Goal: Task Accomplishment & Management: Complete application form

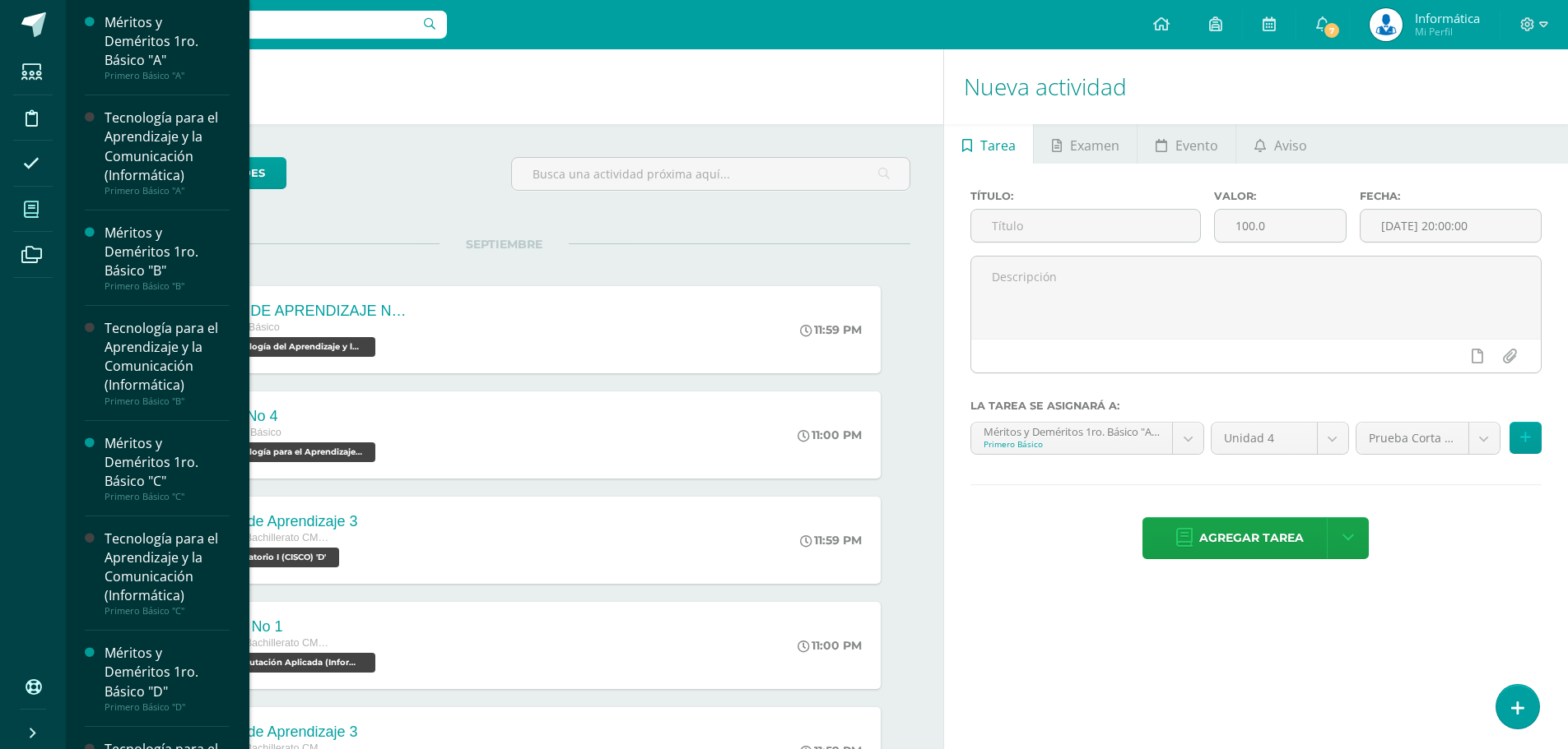
click at [39, 203] on span at bounding box center [32, 209] width 37 height 37
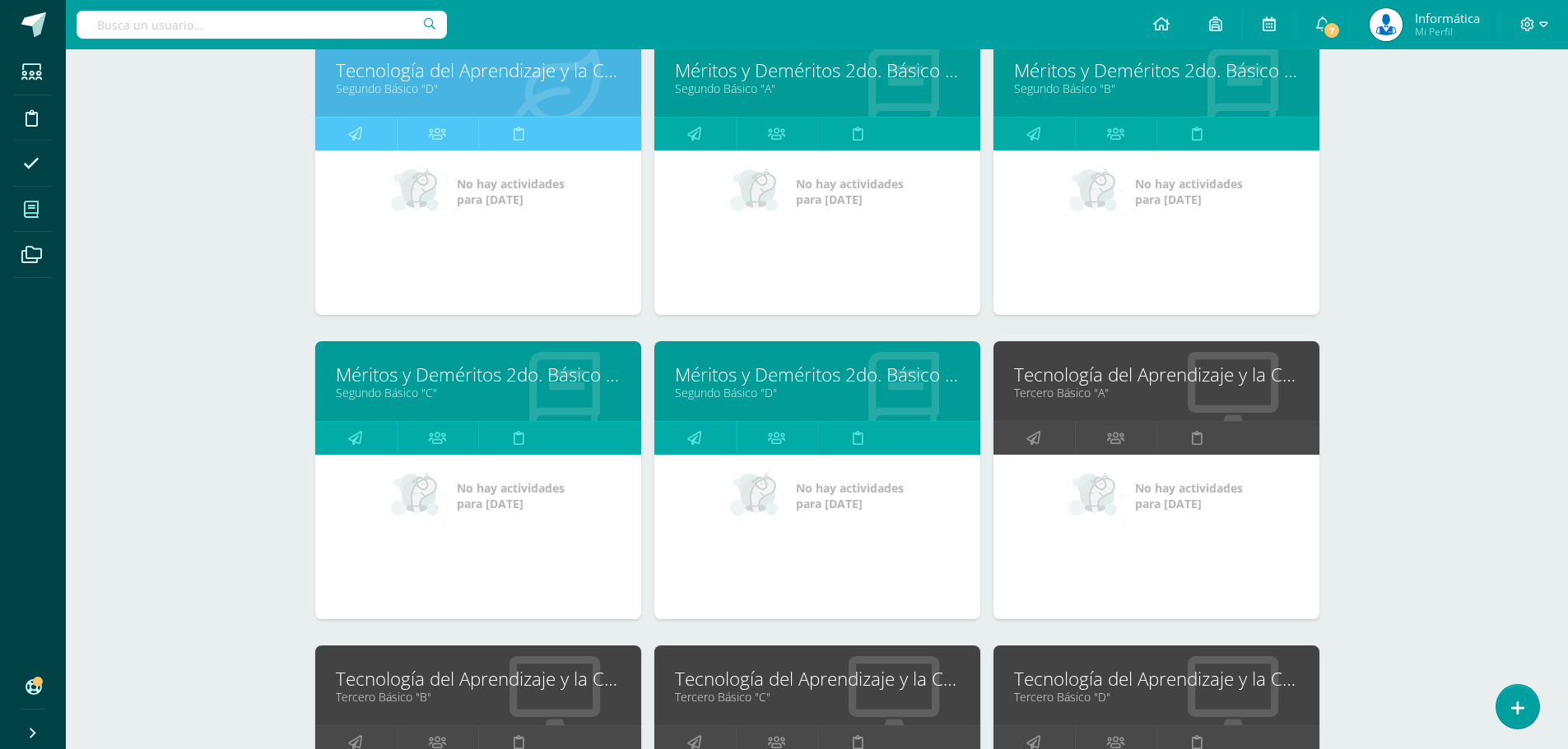
scroll to position [1816, 0]
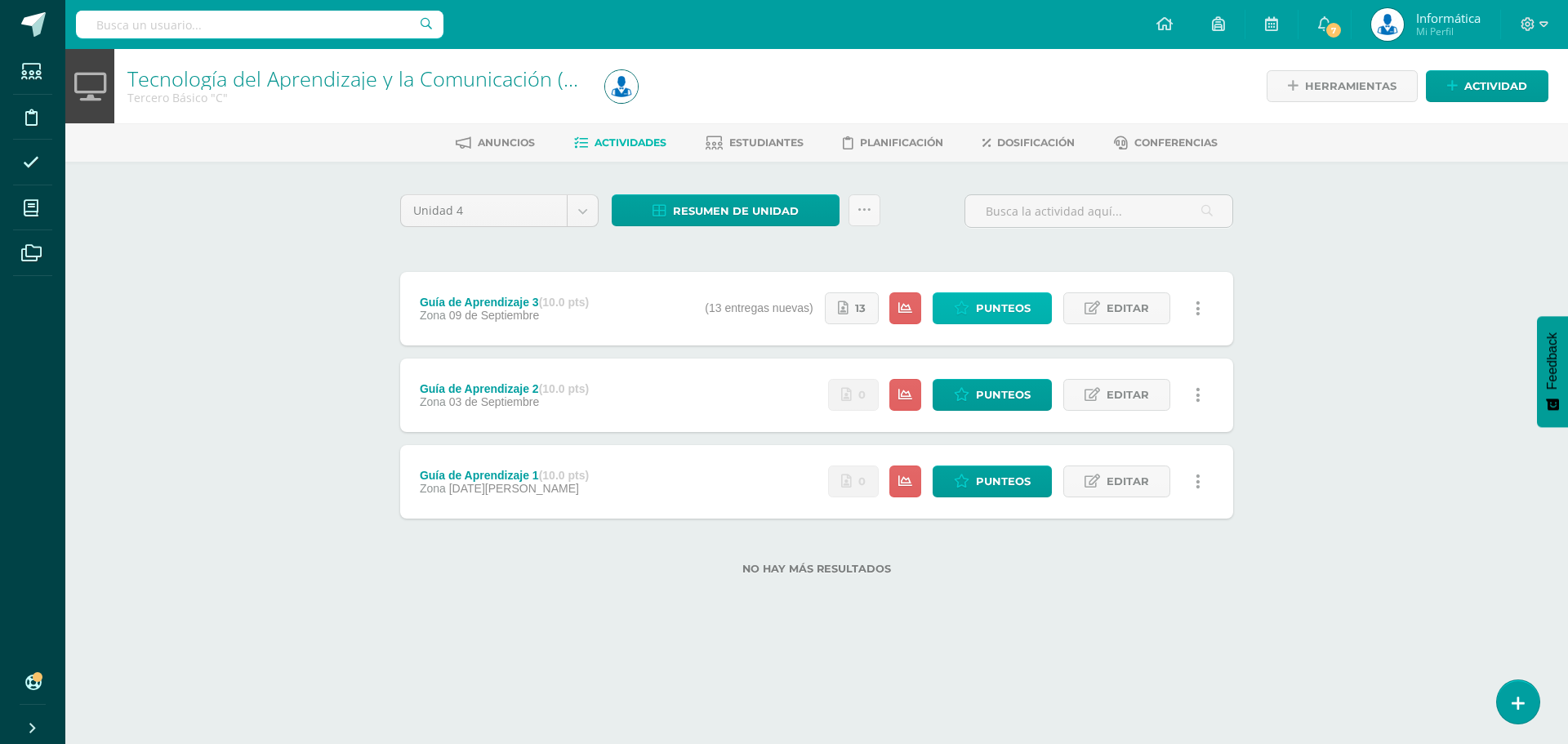
click at [1002, 311] on span "Punteos" at bounding box center [1003, 308] width 54 height 31
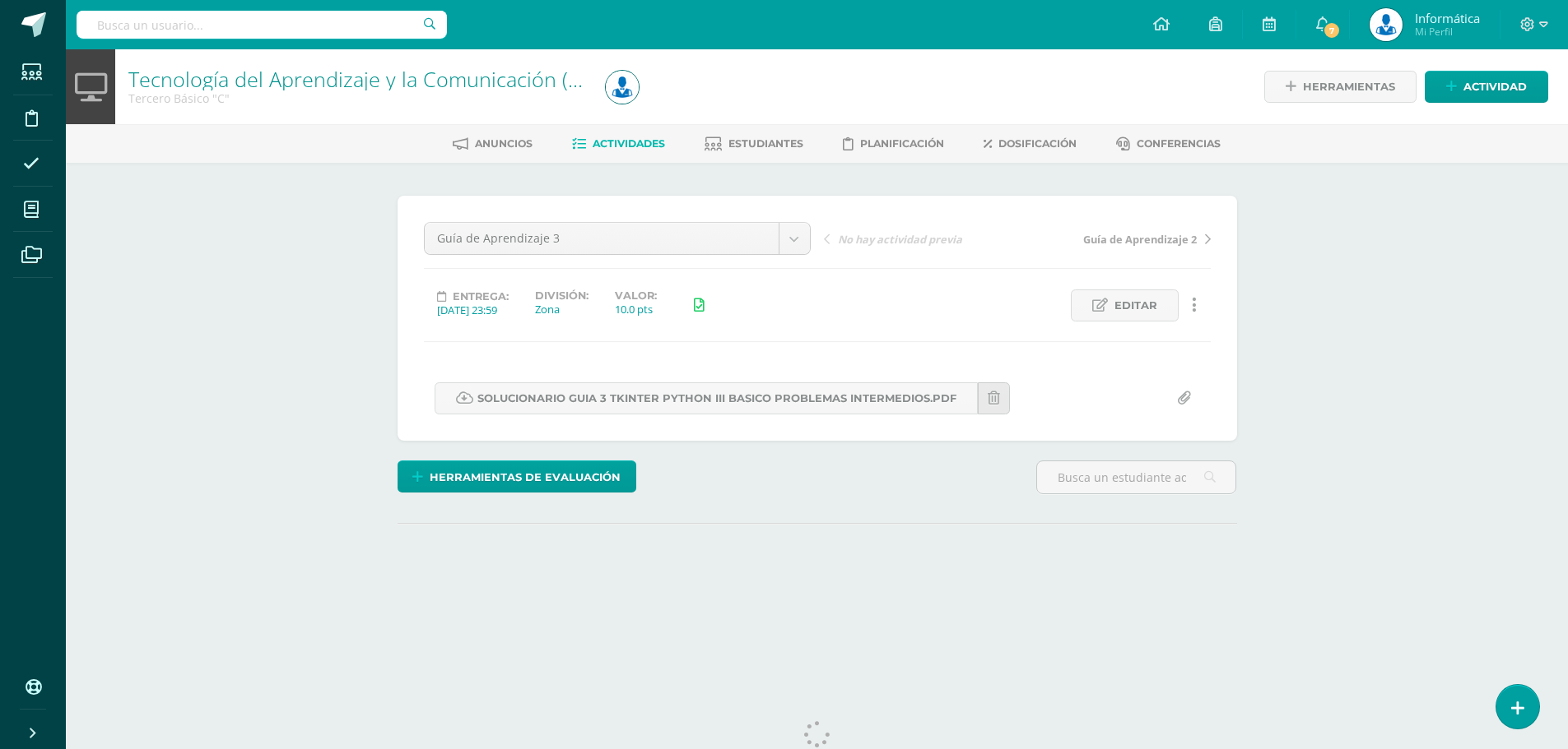
scroll to position [46, 0]
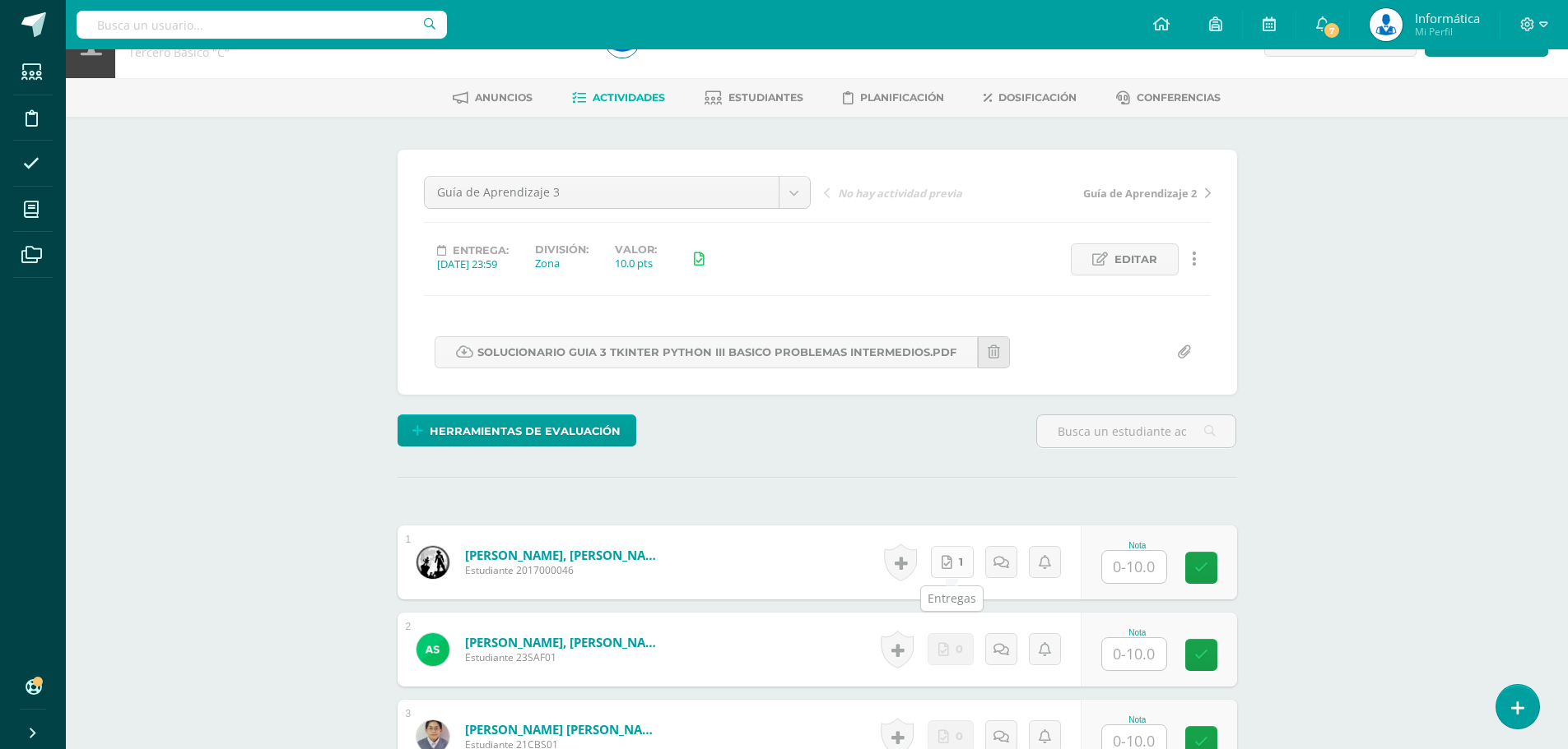
click at [962, 557] on link "1" at bounding box center [952, 562] width 42 height 32
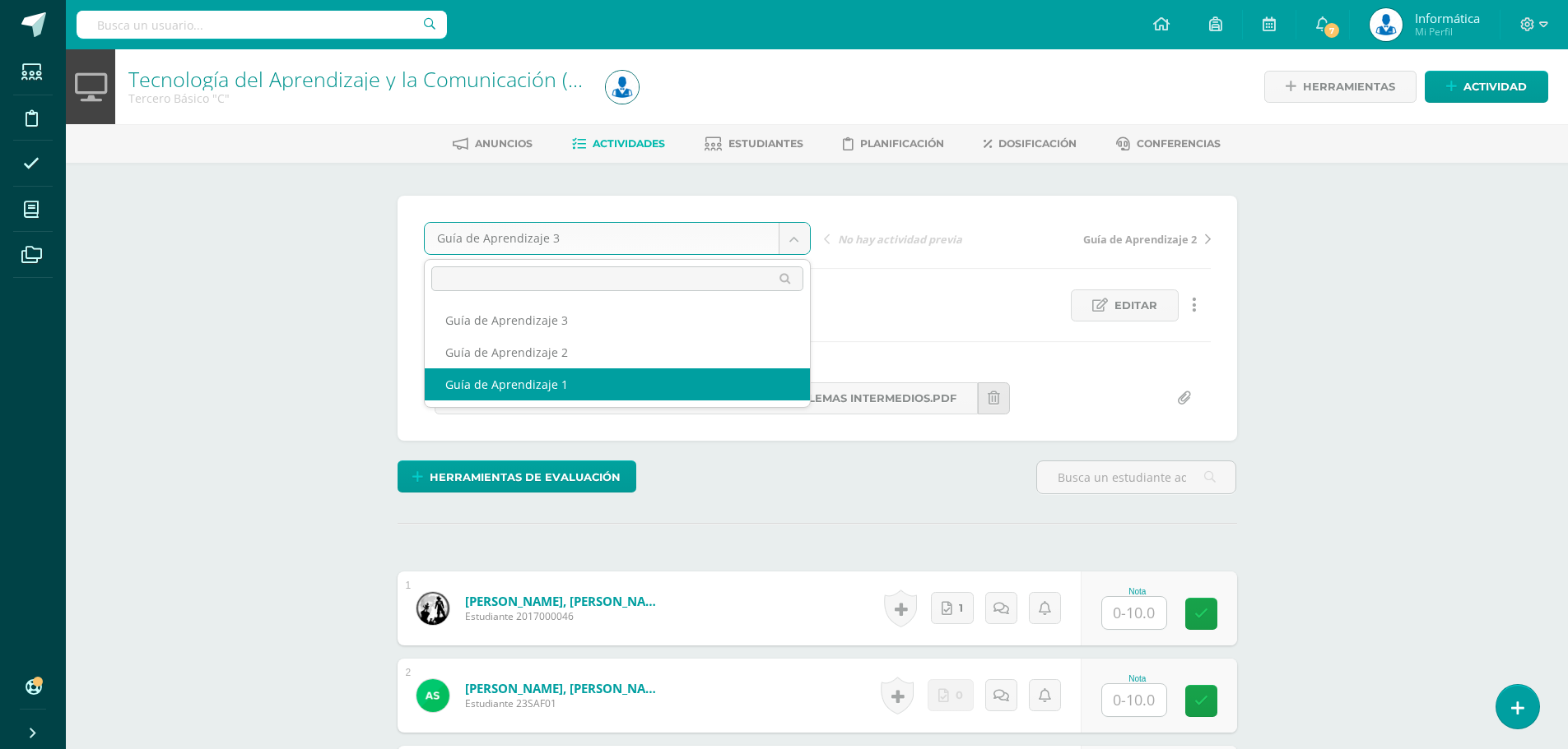
select select "/dashboard/teacher/grade-activity/179540/"
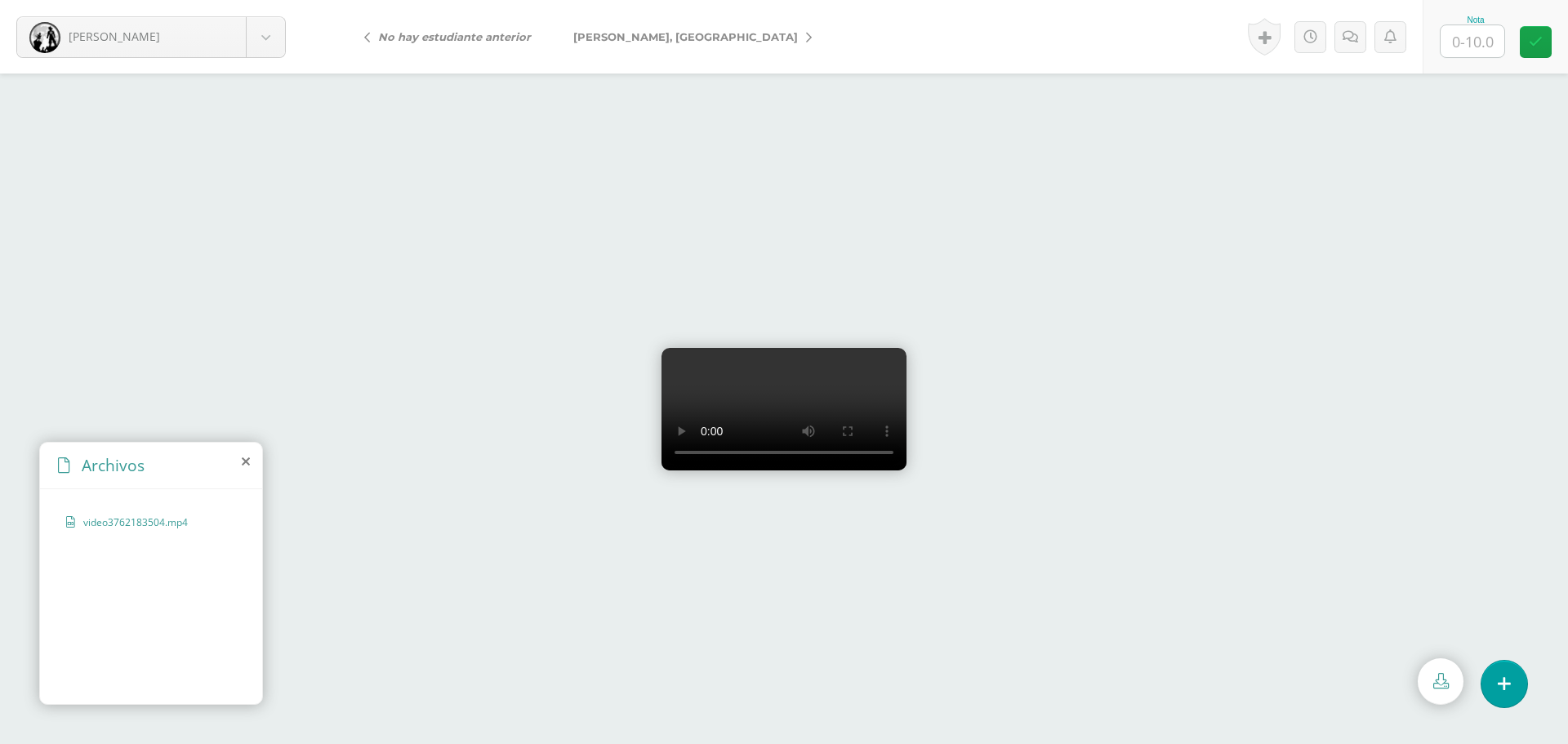
click at [679, 38] on link "[PERSON_NAME], [GEOGRAPHIC_DATA]" at bounding box center [688, 36] width 272 height 39
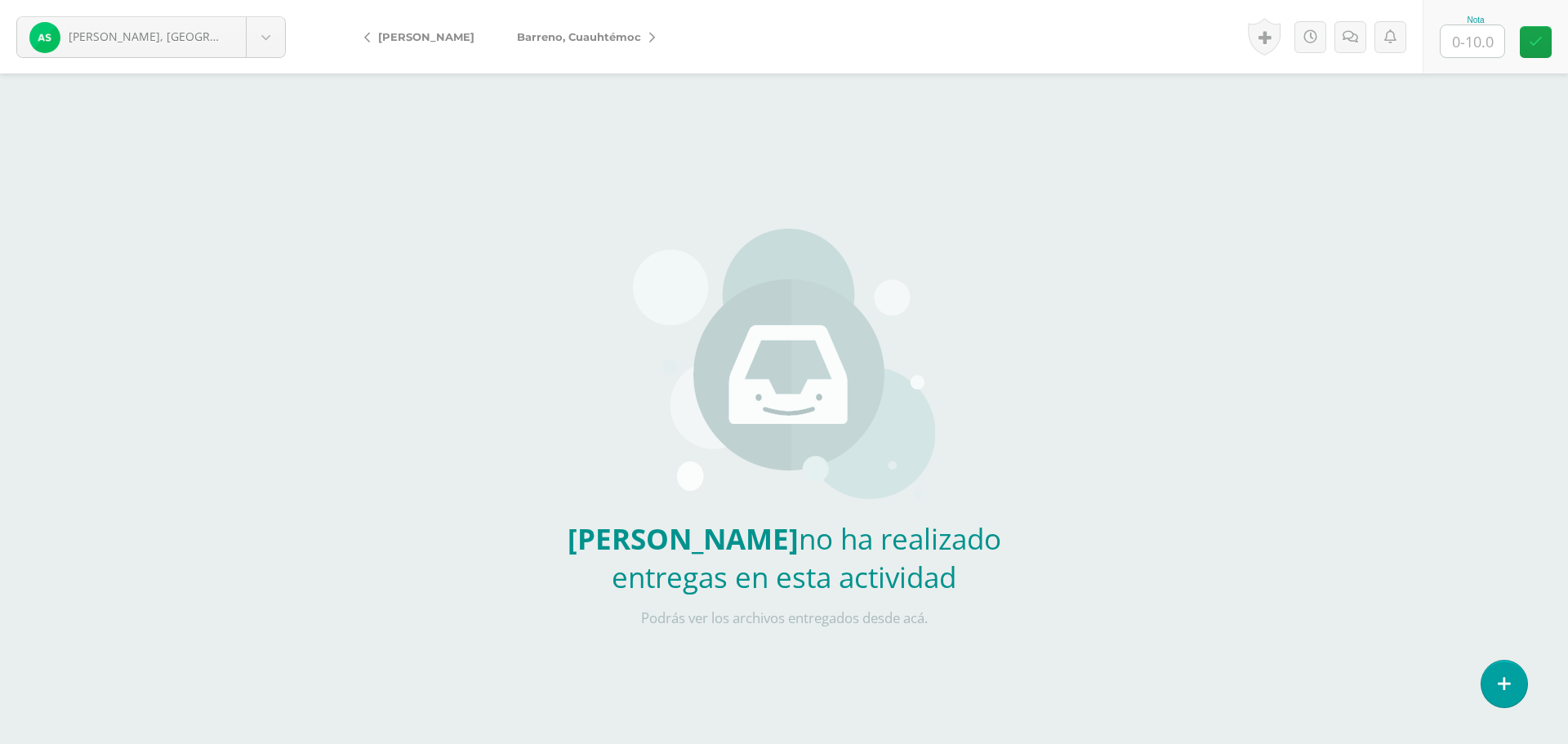
click at [655, 36] on icon at bounding box center [652, 38] width 6 height 12
click at [634, 37] on link "[PERSON_NAME][GEOGRAPHIC_DATA]" at bounding box center [758, 36] width 267 height 39
click at [655, 38] on icon at bounding box center [652, 38] width 6 height 12
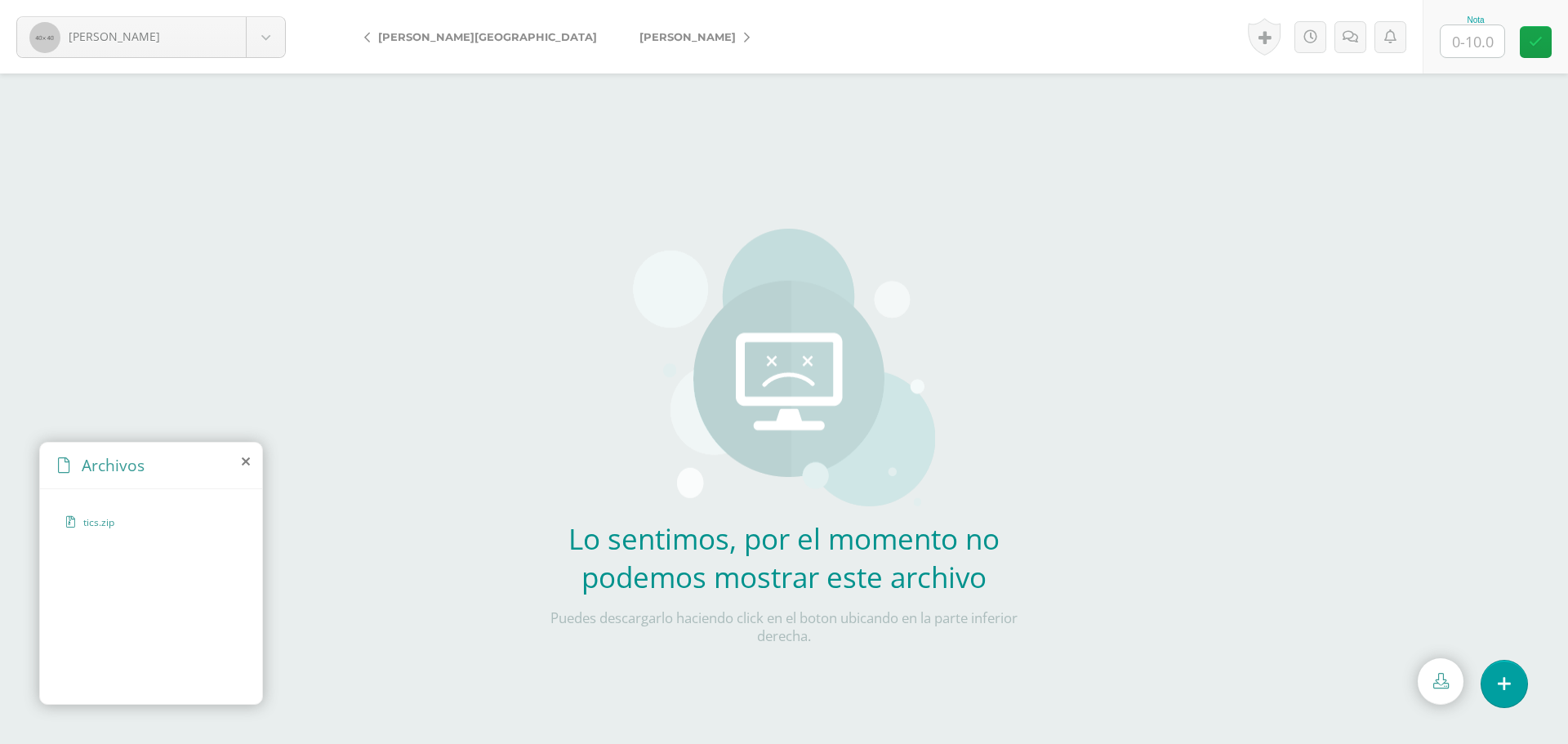
click at [369, 38] on icon at bounding box center [366, 38] width 6 height 12
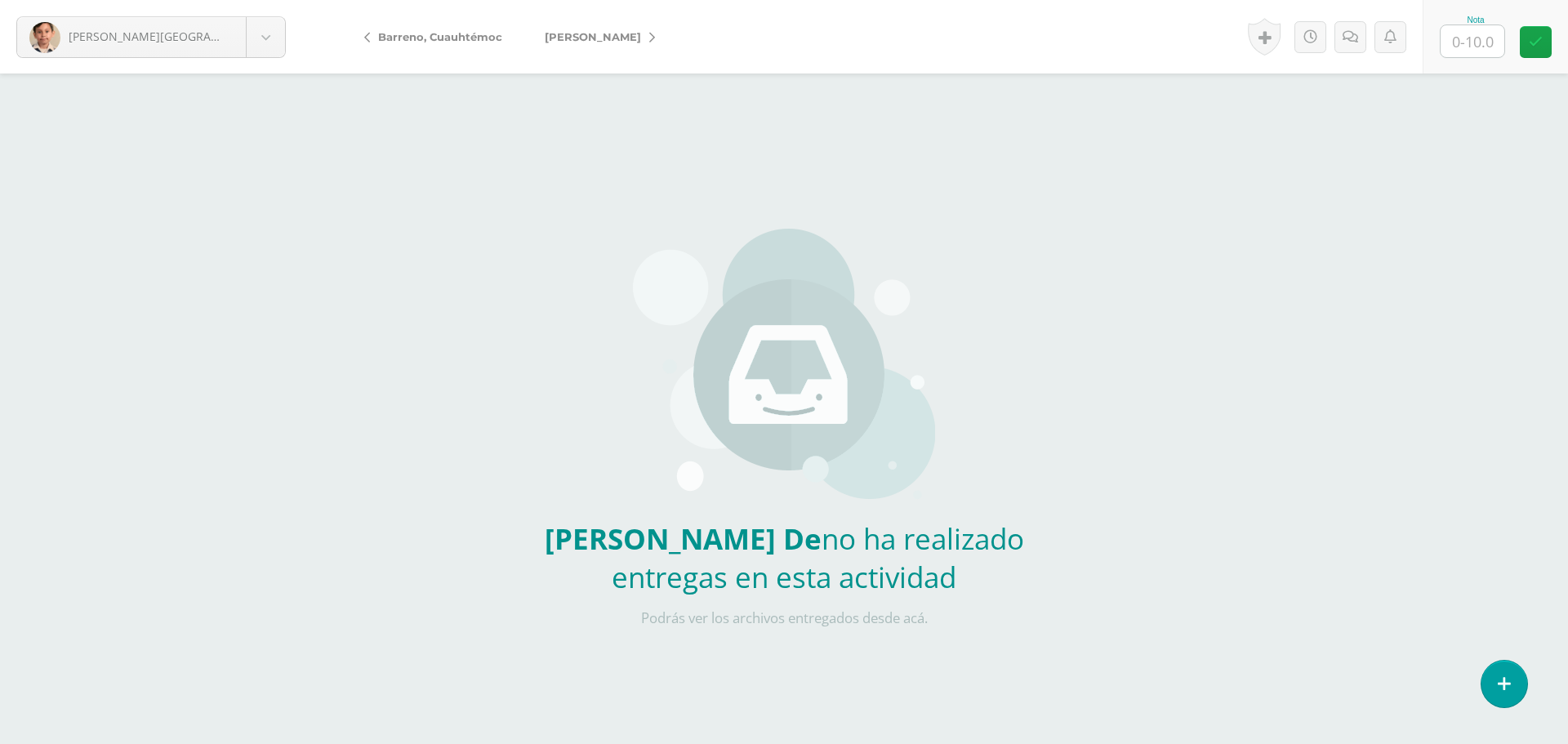
click at [655, 37] on icon at bounding box center [652, 38] width 6 height 12
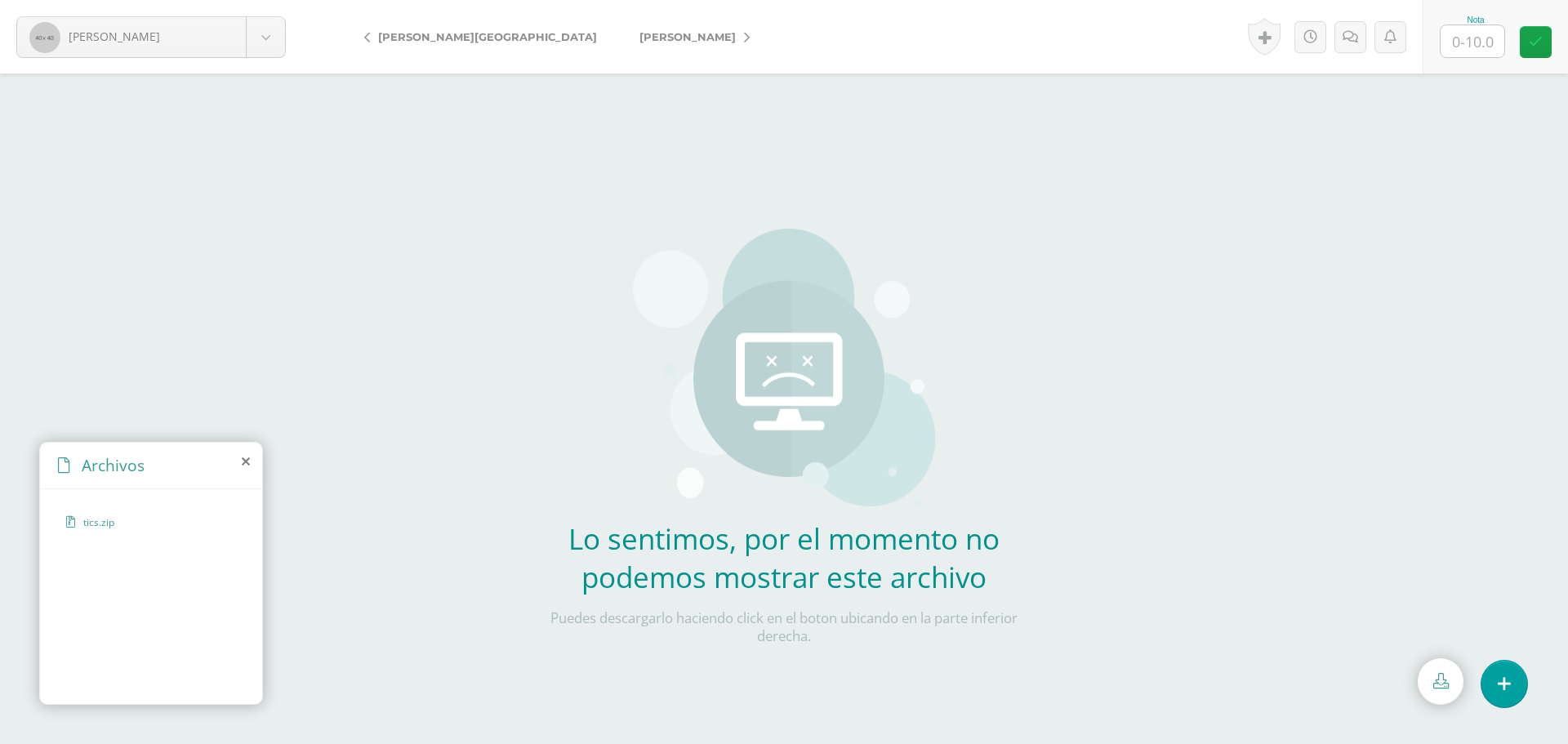
click at [744, 37] on icon at bounding box center [746, 38] width 6 height 12
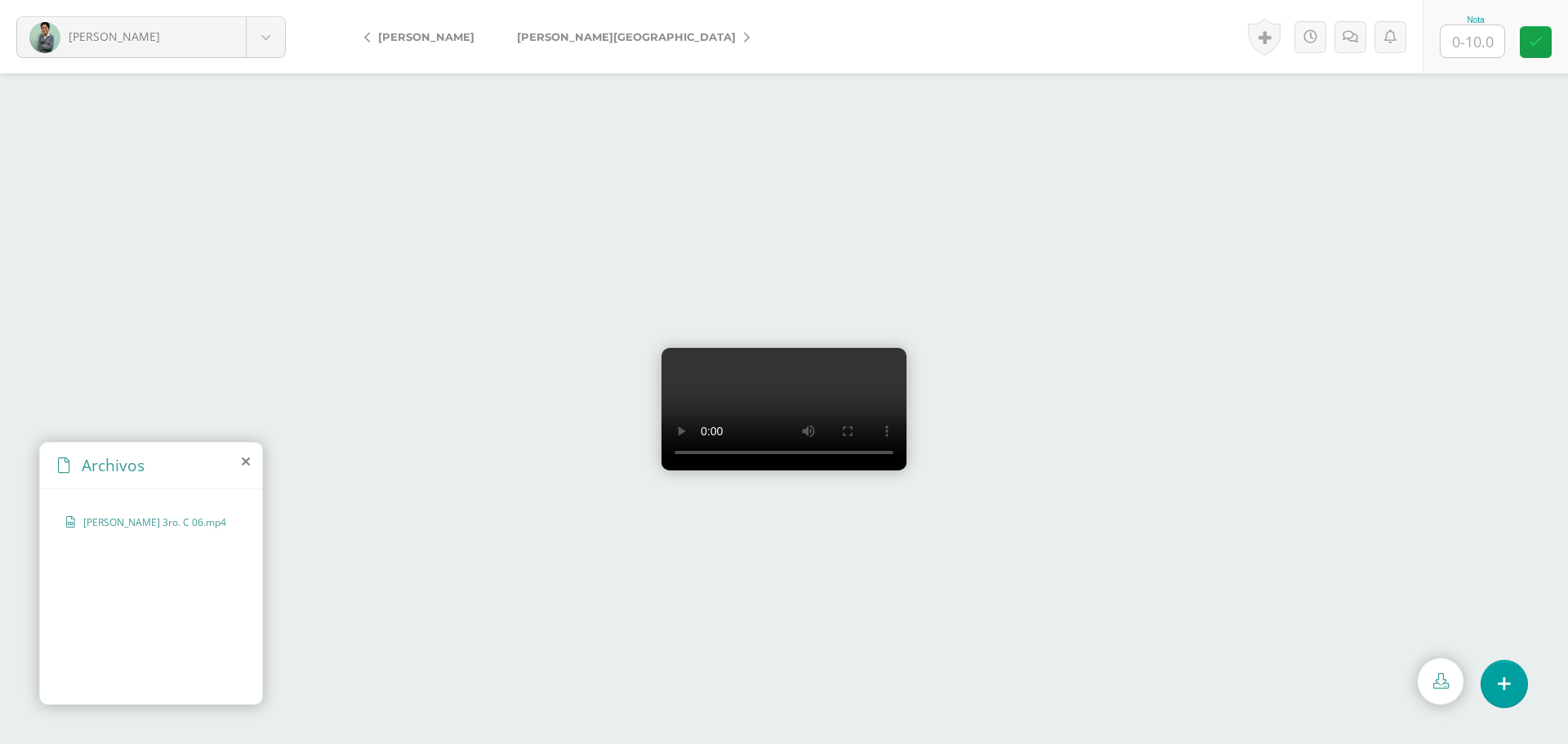
click at [598, 34] on link "[PERSON_NAME][GEOGRAPHIC_DATA]" at bounding box center [630, 36] width 267 height 39
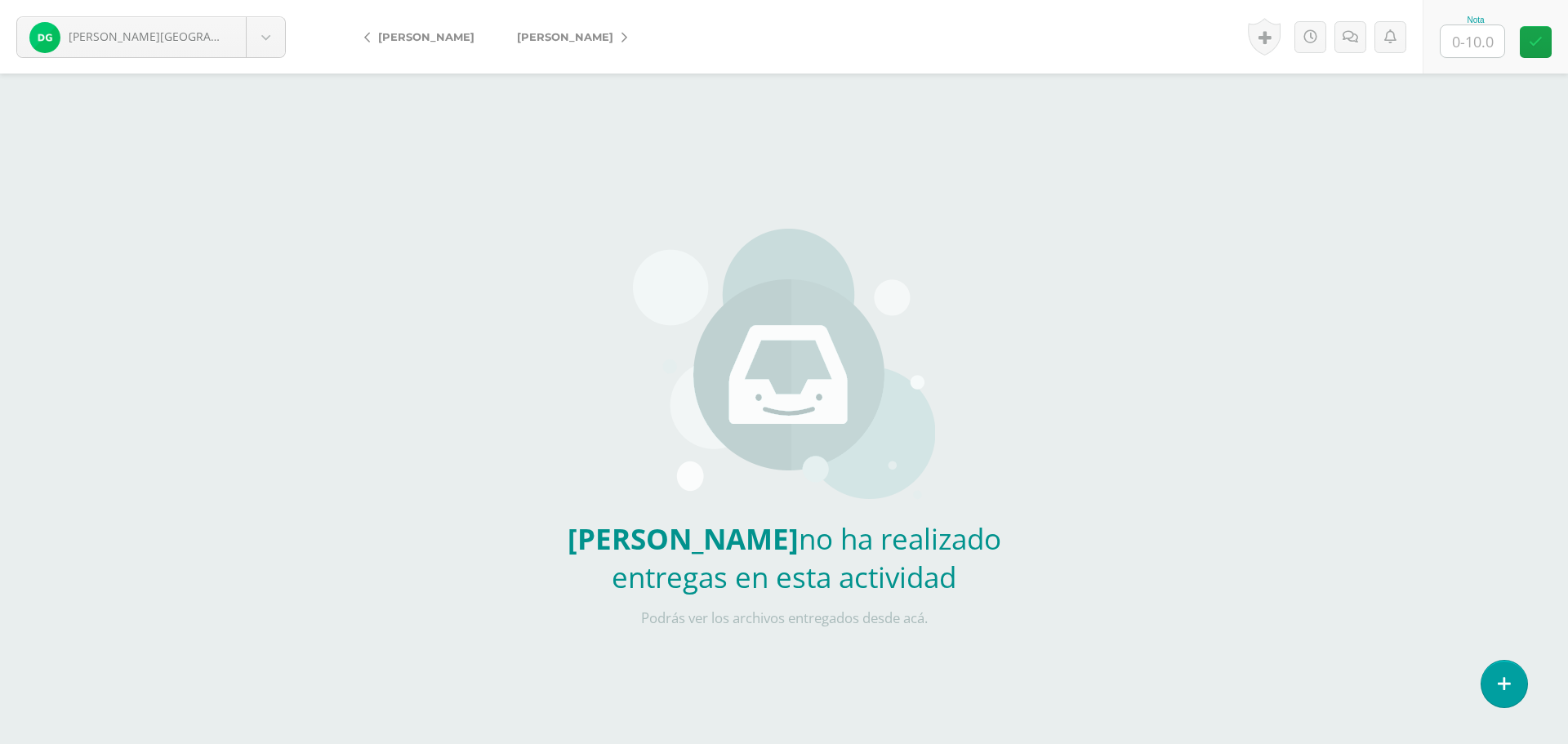
click at [621, 38] on icon at bounding box center [624, 38] width 6 height 12
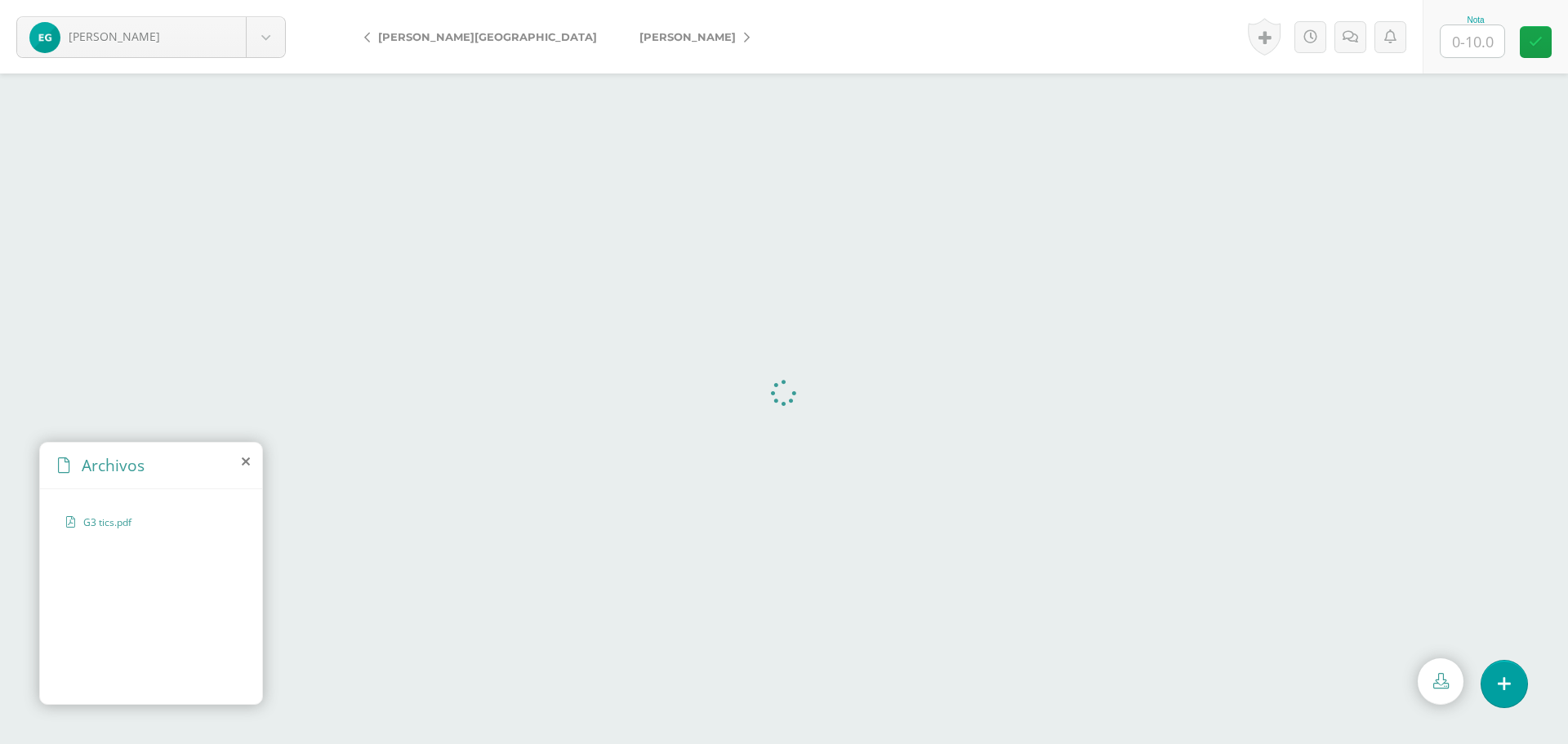
click at [618, 35] on link "[PERSON_NAME]" at bounding box center [690, 36] width 144 height 39
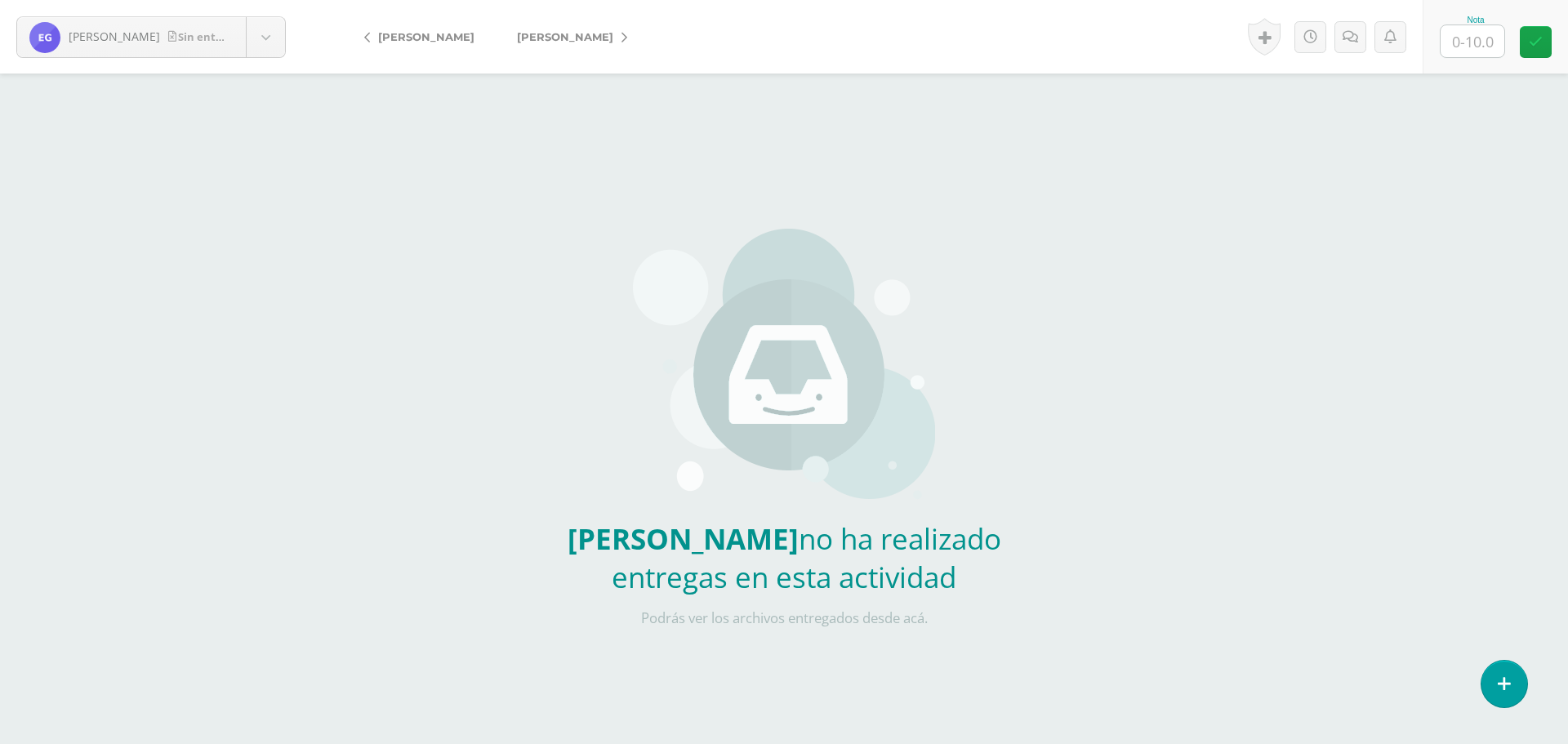
click at [611, 37] on link "[PERSON_NAME]" at bounding box center [568, 36] width 144 height 39
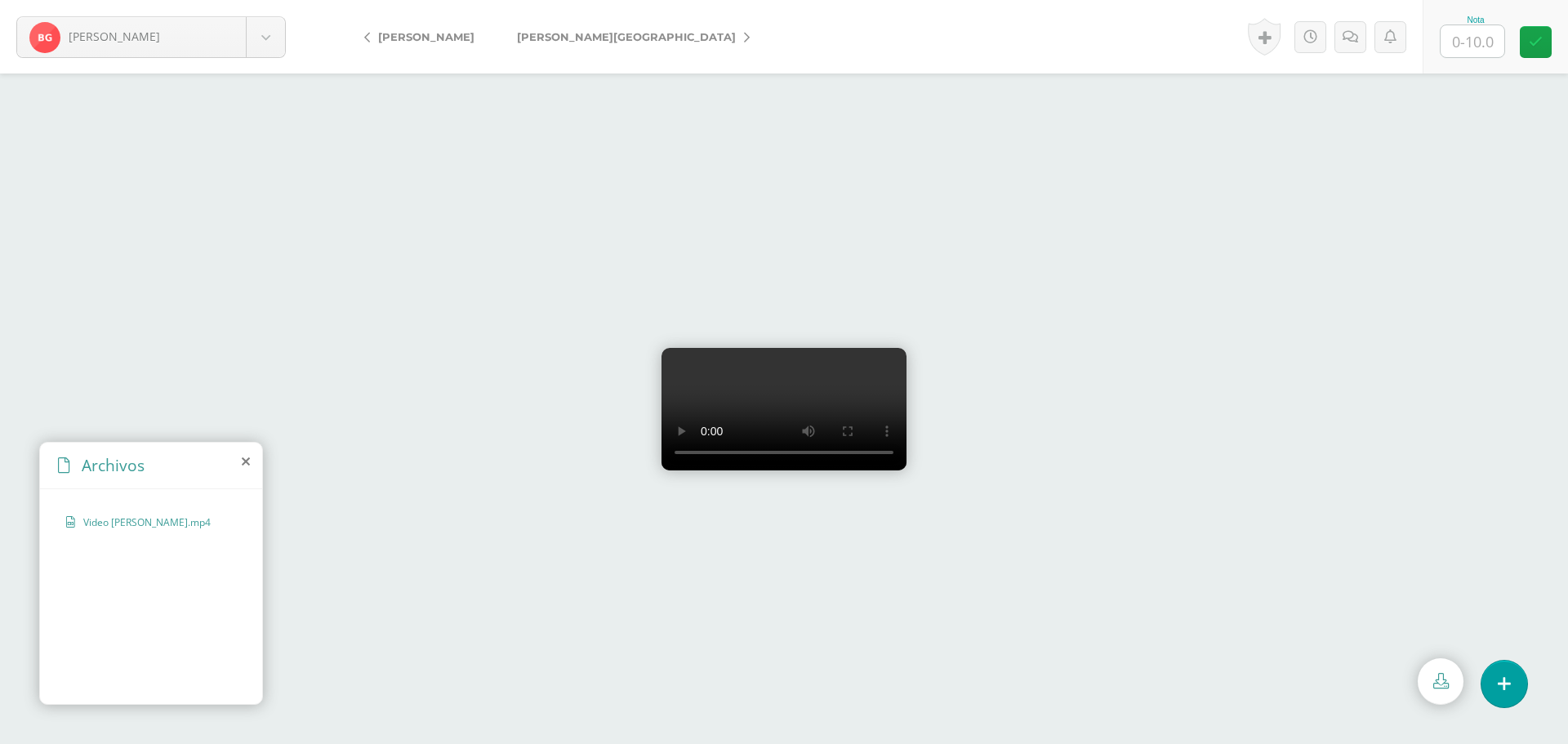
click at [638, 40] on link "[PERSON_NAME][GEOGRAPHIC_DATA]" at bounding box center [630, 36] width 267 height 39
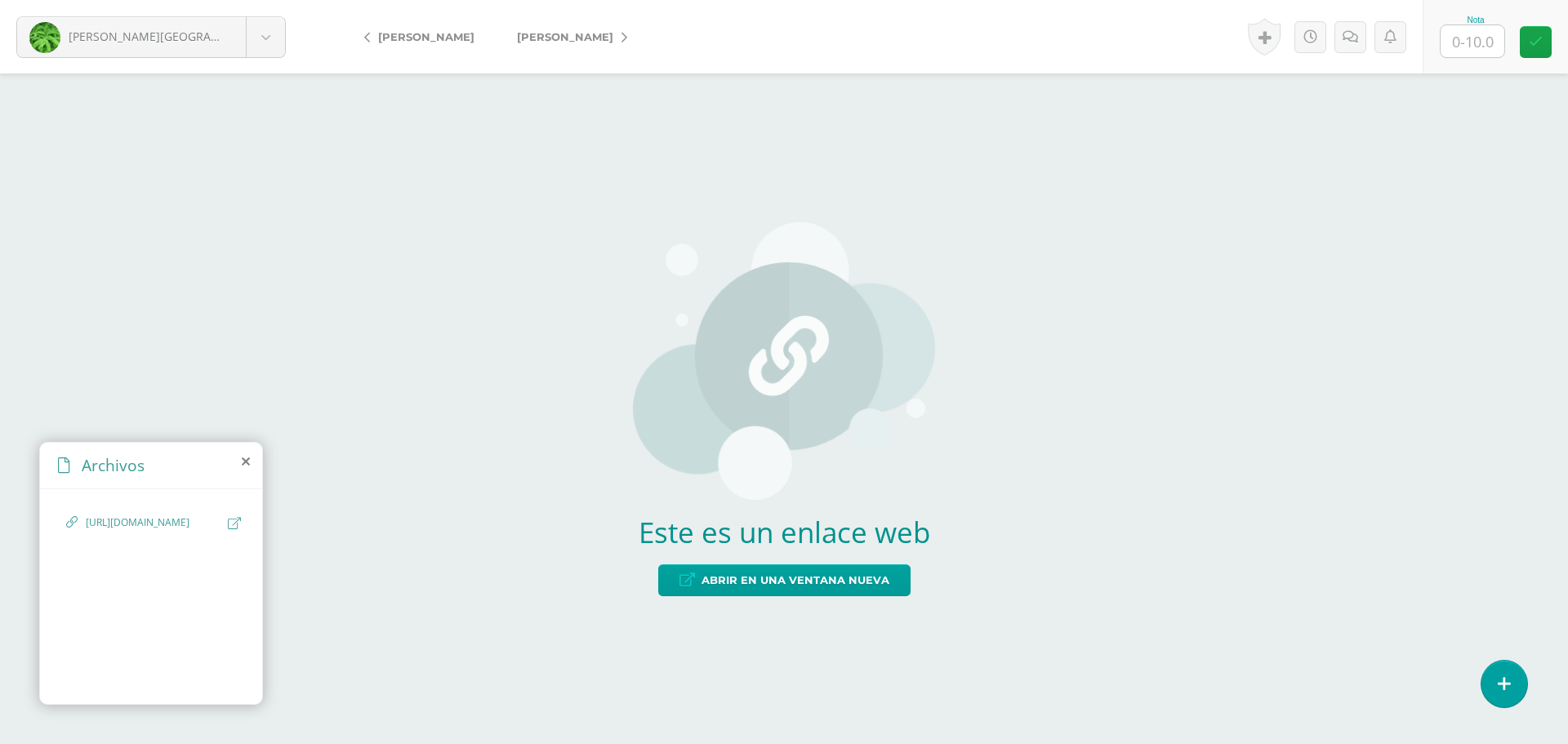
click at [125, 531] on span "[URL][DOMAIN_NAME]" at bounding box center [153, 523] width 134 height 16
click at [742, 582] on span "Abrir en una ventana nueva" at bounding box center [796, 581] width 188 height 31
click at [627, 39] on icon at bounding box center [624, 38] width 6 height 12
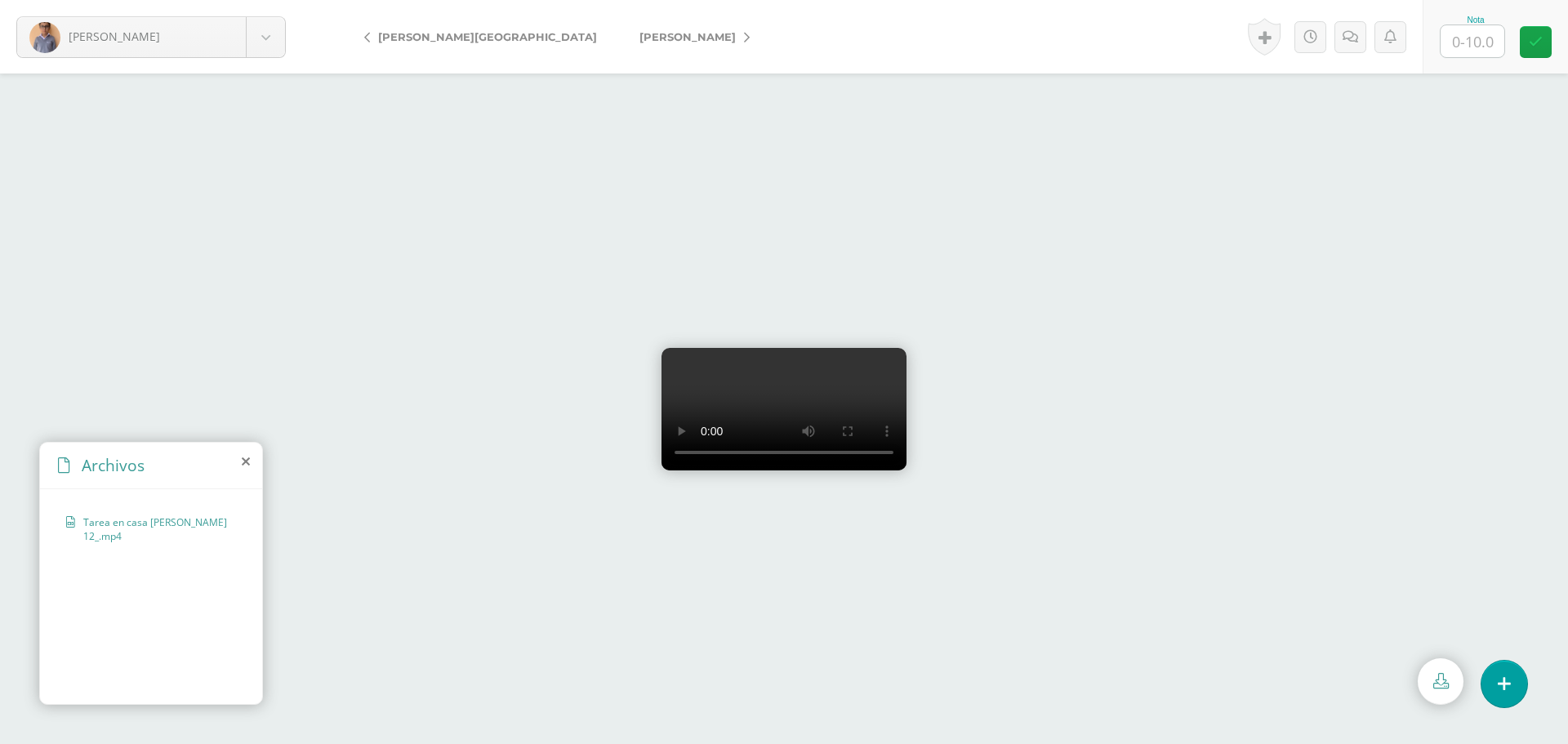
click at [640, 30] on link "[PERSON_NAME]" at bounding box center [690, 36] width 144 height 39
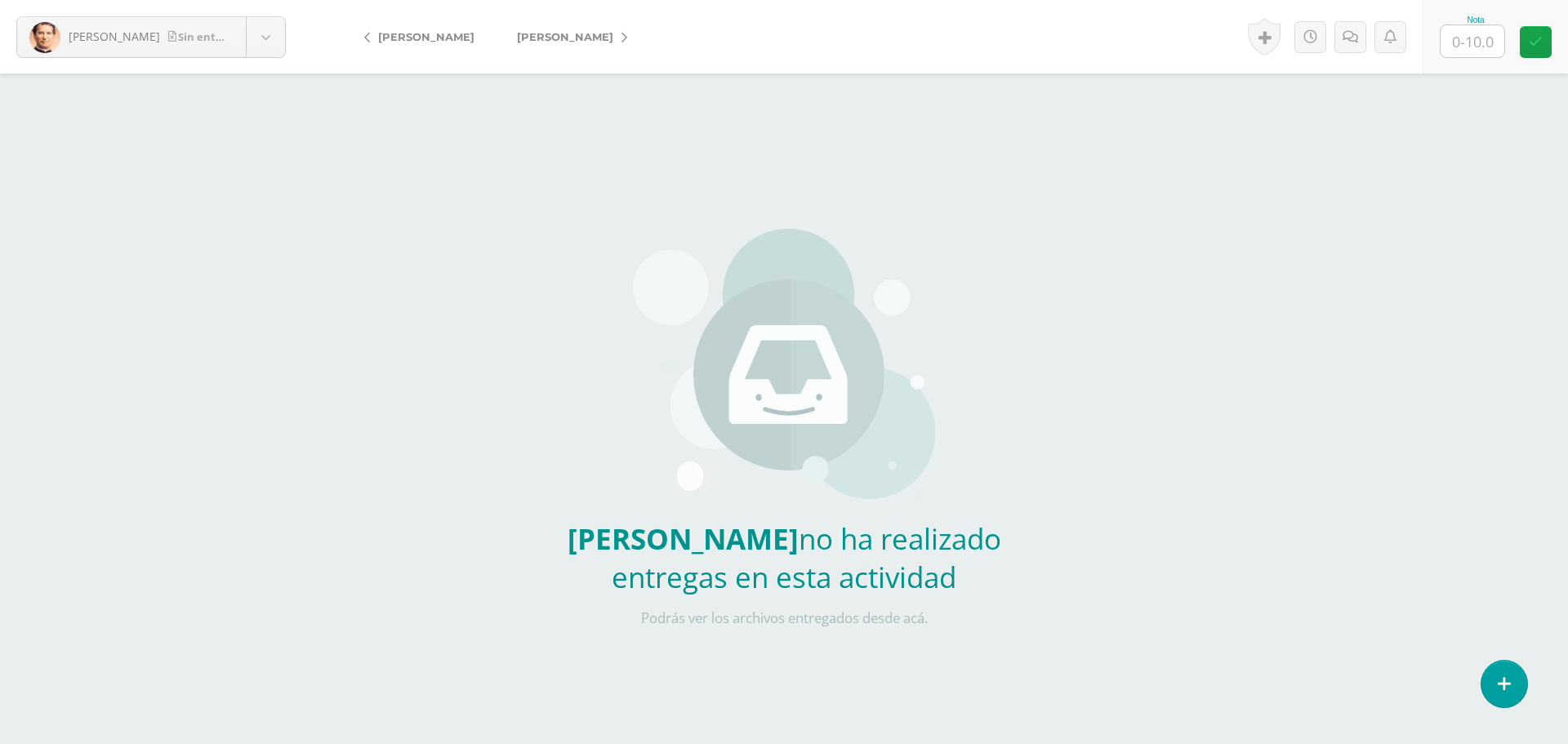
click at [635, 34] on link "[PERSON_NAME]" at bounding box center [568, 36] width 144 height 39
click at [621, 37] on icon at bounding box center [624, 38] width 6 height 12
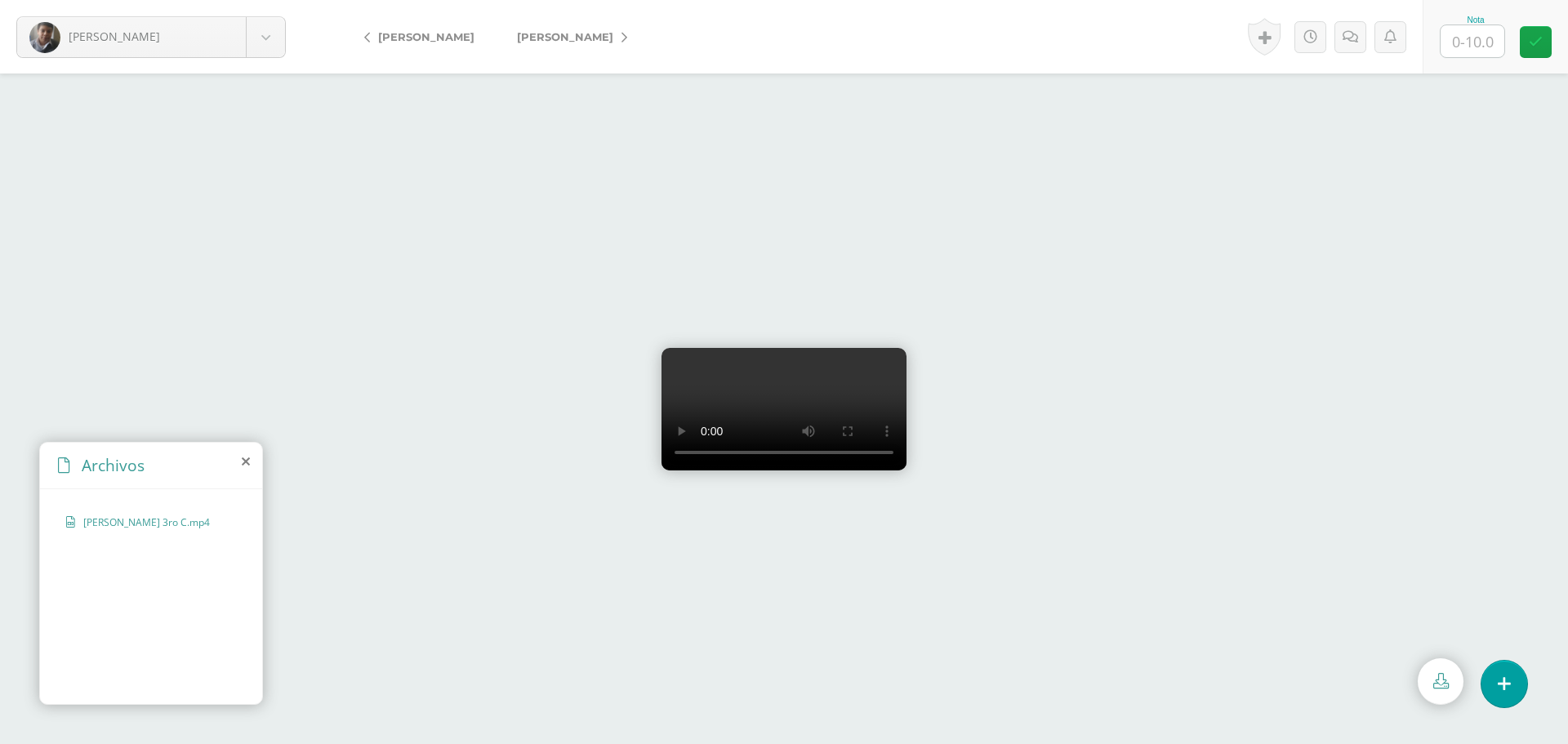
click at [602, 39] on link "[PERSON_NAME]" at bounding box center [568, 36] width 144 height 39
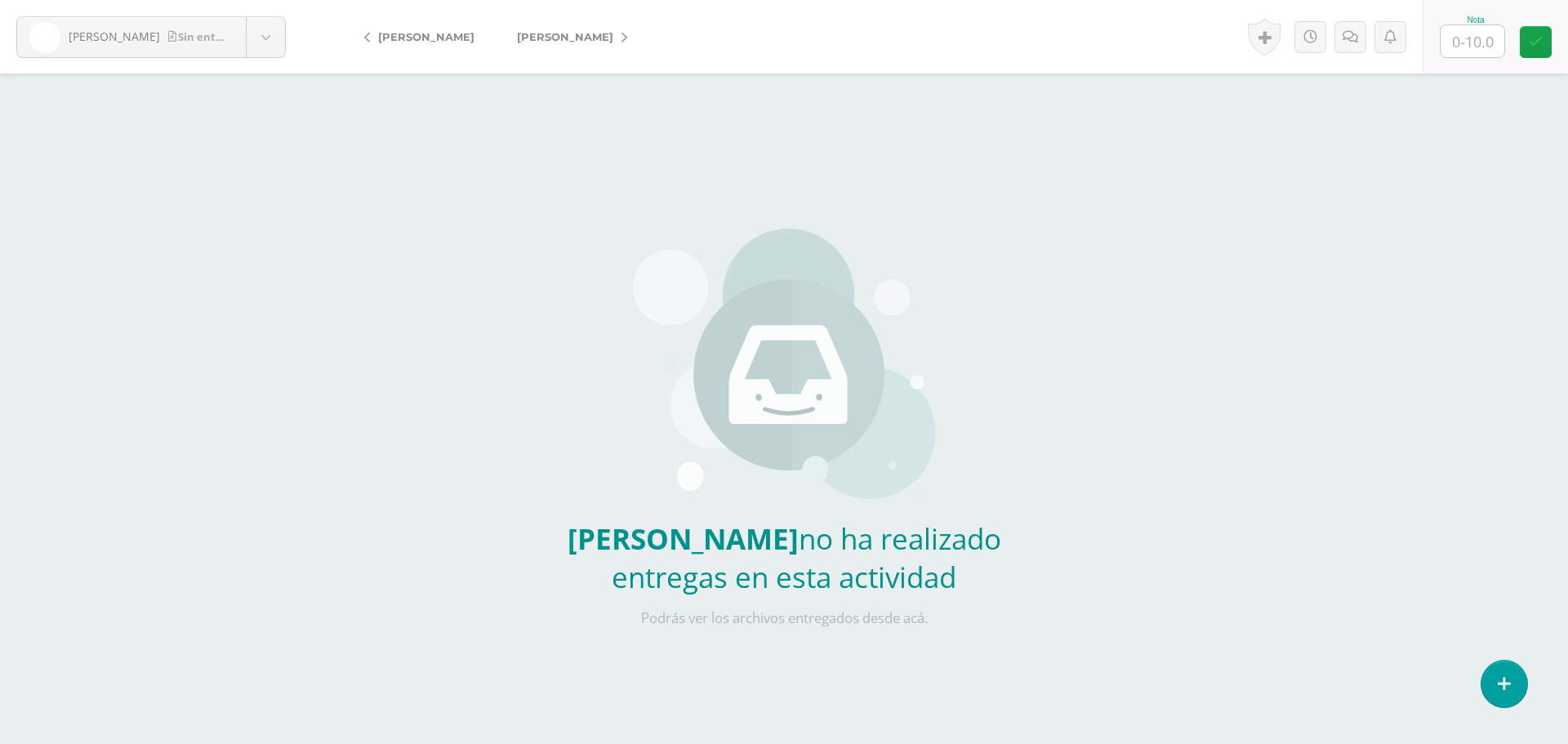
click at [621, 35] on icon at bounding box center [624, 38] width 6 height 12
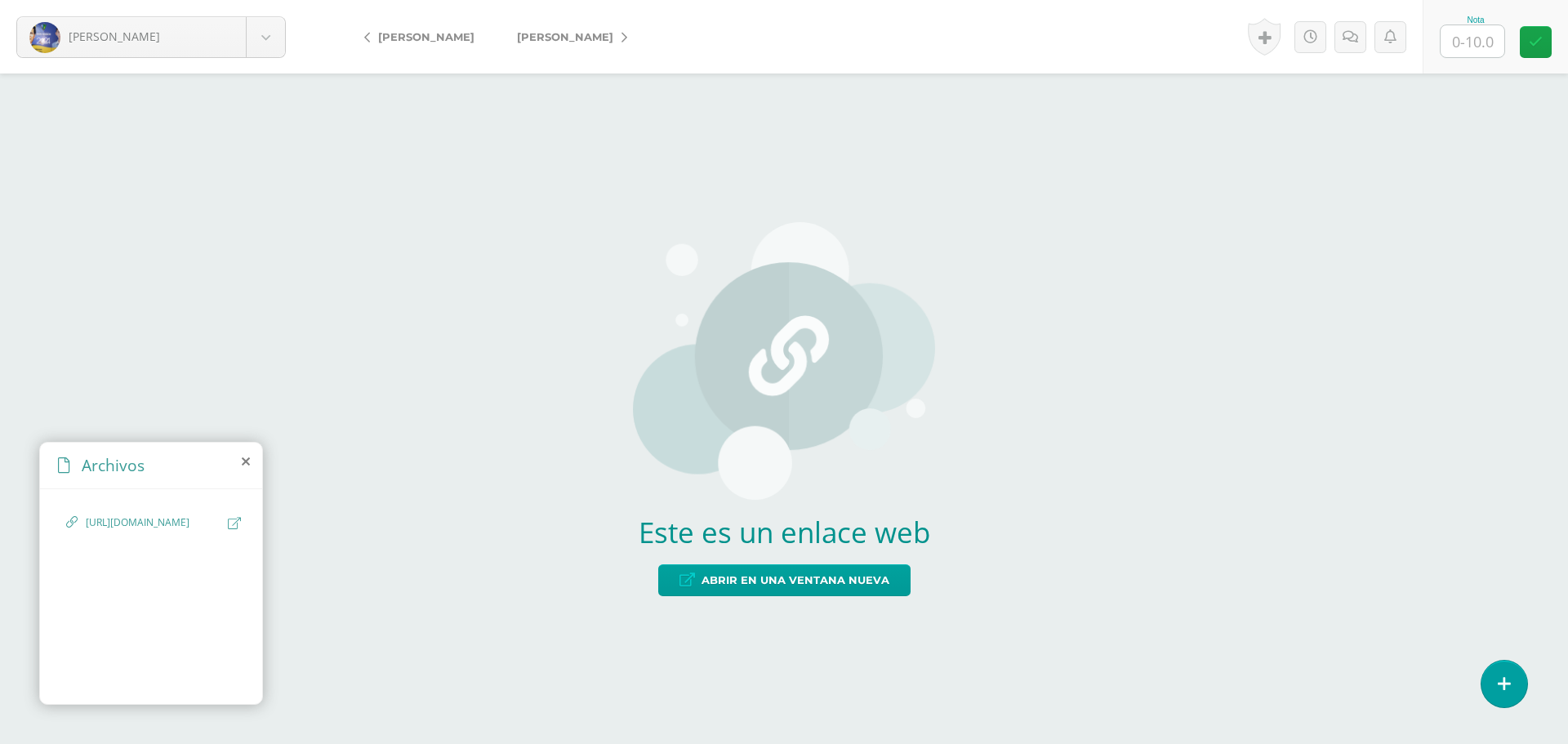
click at [138, 531] on span "[URL][DOMAIN_NAME]" at bounding box center [153, 523] width 134 height 16
click at [735, 574] on span "Abrir en una ventana nueva" at bounding box center [796, 581] width 188 height 31
click at [585, 46] on link "[PERSON_NAME]" at bounding box center [568, 36] width 144 height 39
click at [833, 570] on span "Abrir en una ventana nueva" at bounding box center [796, 581] width 188 height 31
click at [584, 40] on link "[PERSON_NAME]" at bounding box center [568, 36] width 144 height 39
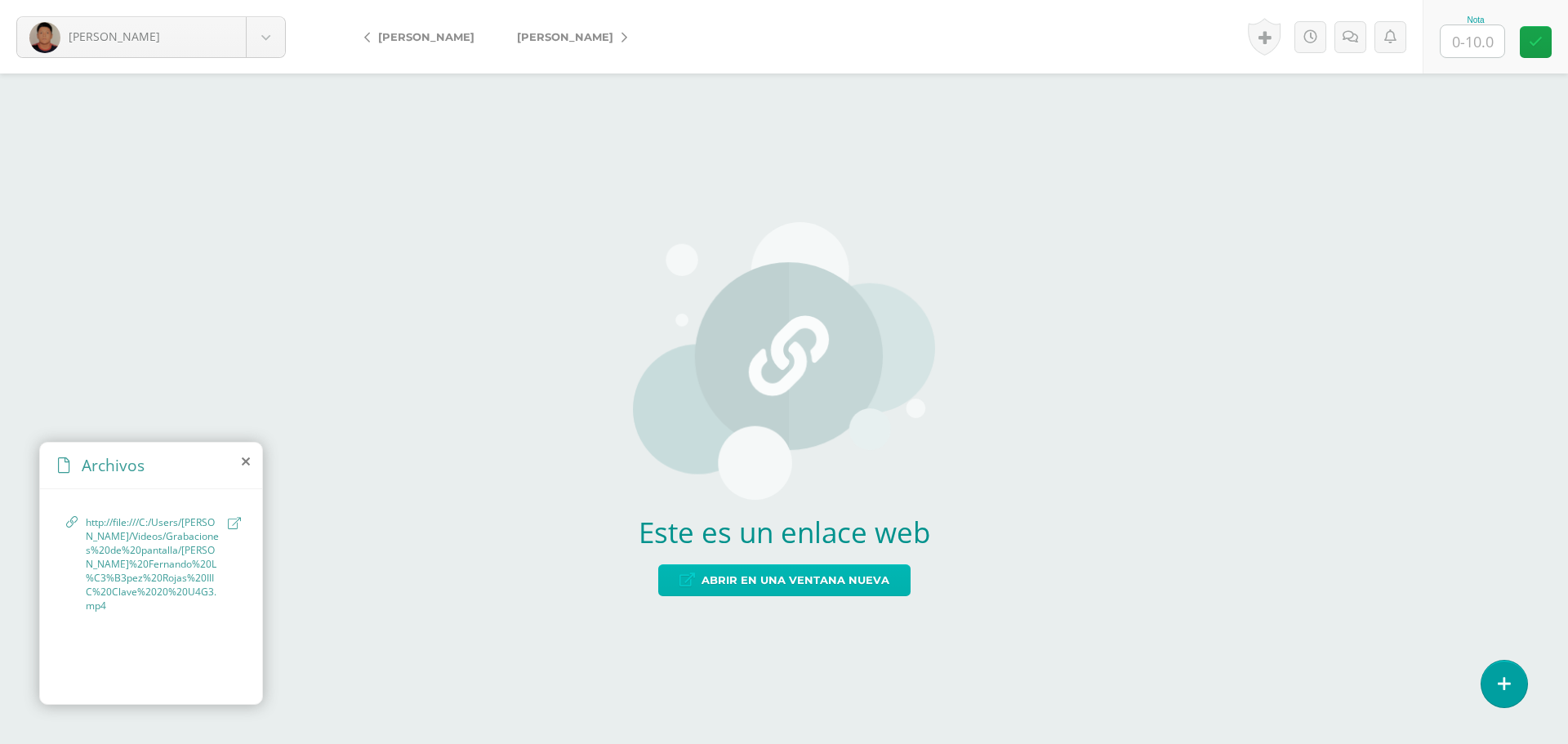
click at [745, 580] on span "Abrir en una ventana nueva" at bounding box center [796, 581] width 188 height 31
click at [172, 527] on span "http://file:///C:/Users/lopez/Videos/Grabaciones%20de%20pantalla/Juan%20Fernand…" at bounding box center [153, 564] width 134 height 97
click at [765, 587] on span "Abrir en una ventana nueva" at bounding box center [796, 581] width 188 height 31
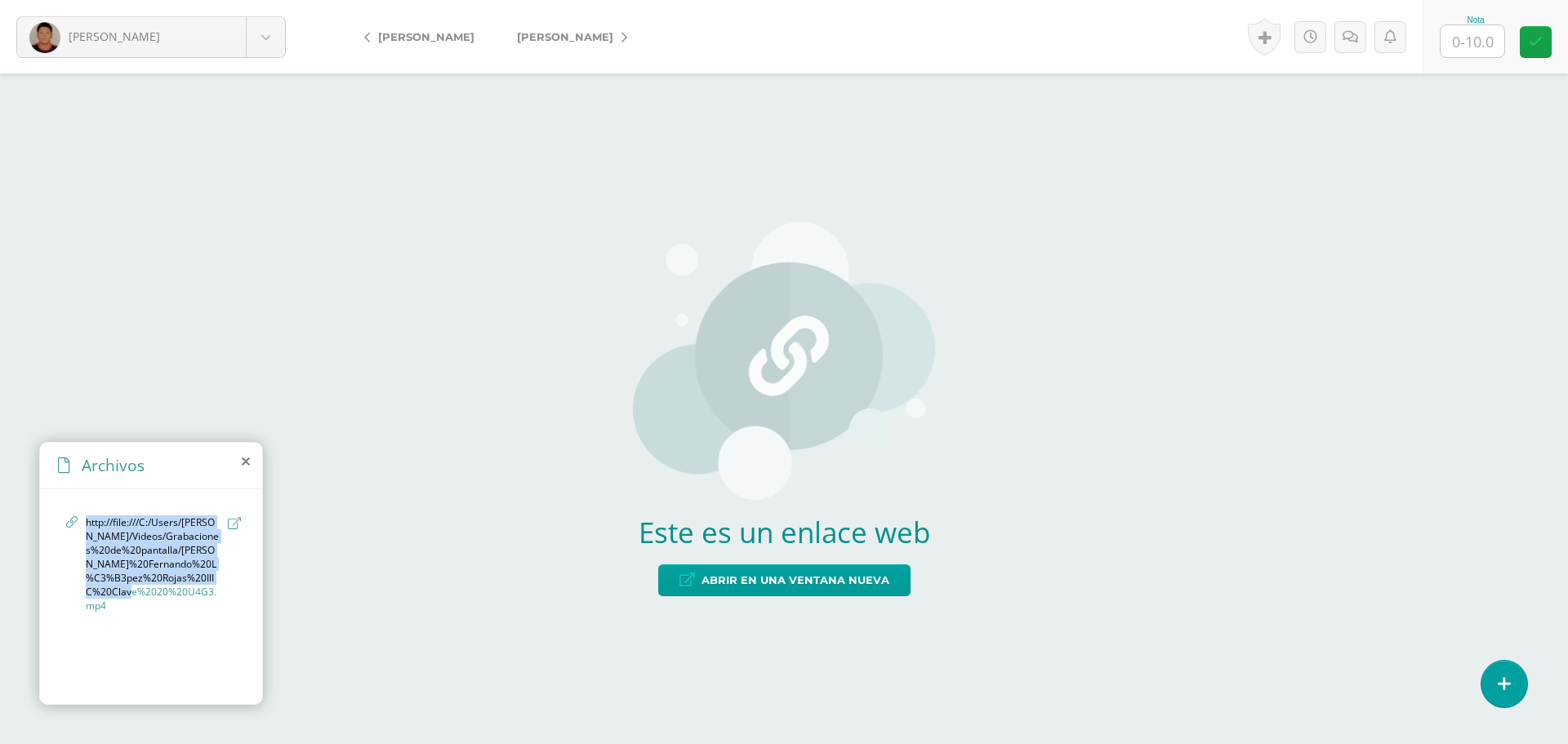
drag, startPoint x: 129, startPoint y: 594, endPoint x: 87, endPoint y: 528, distance: 78.2
click at [87, 528] on span "http://file:///C:/Users/lopez/Videos/Grabaciones%20de%20pantalla/Juan%20Fernand…" at bounding box center [153, 564] width 134 height 97
click at [146, 593] on span "http://file:///C:/Users/lopez/Videos/Grabaciones%20de%20pantalla/Juan%20Fernand…" at bounding box center [153, 564] width 134 height 97
click at [620, 36] on link "[PERSON_NAME]" at bounding box center [568, 36] width 144 height 39
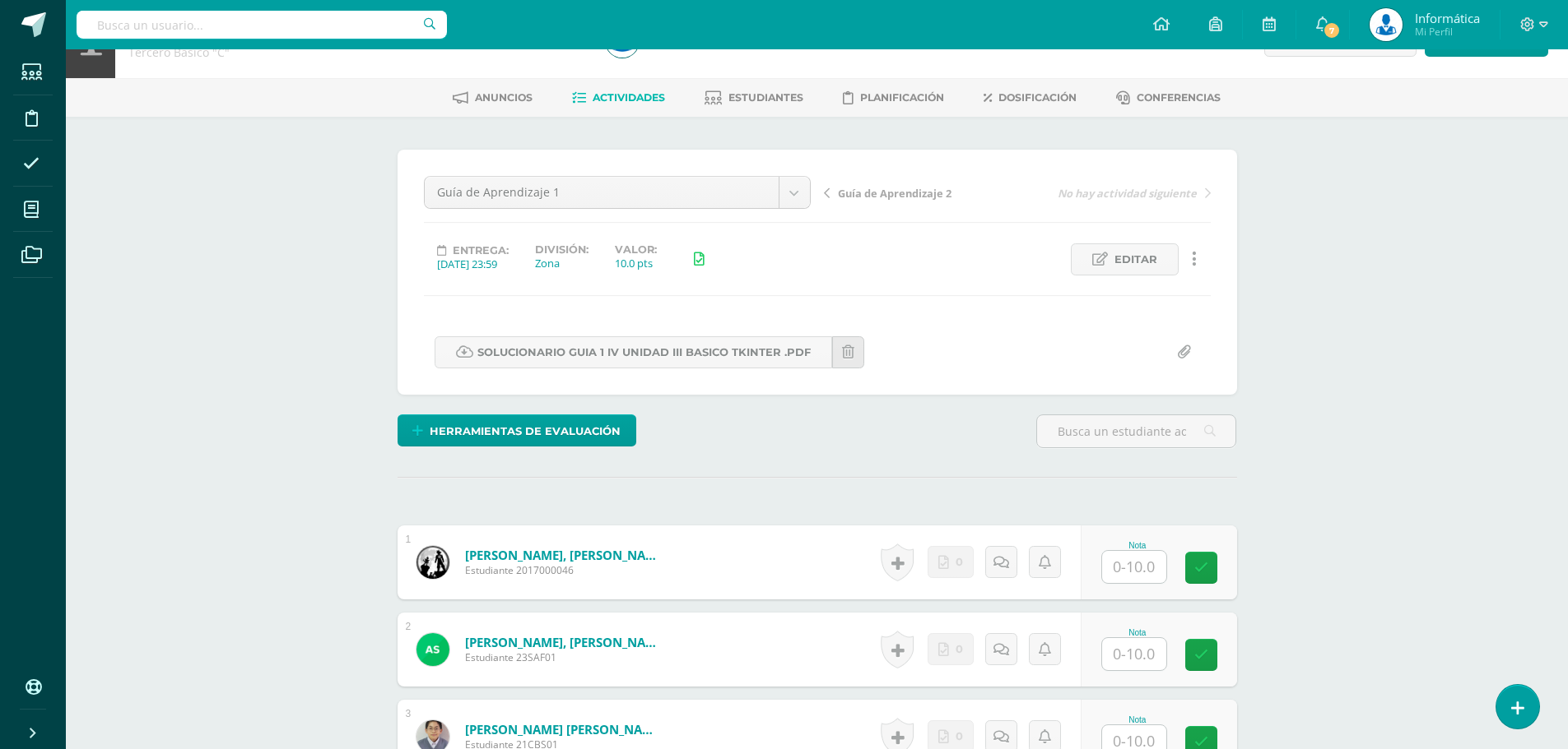
scroll to position [128, 0]
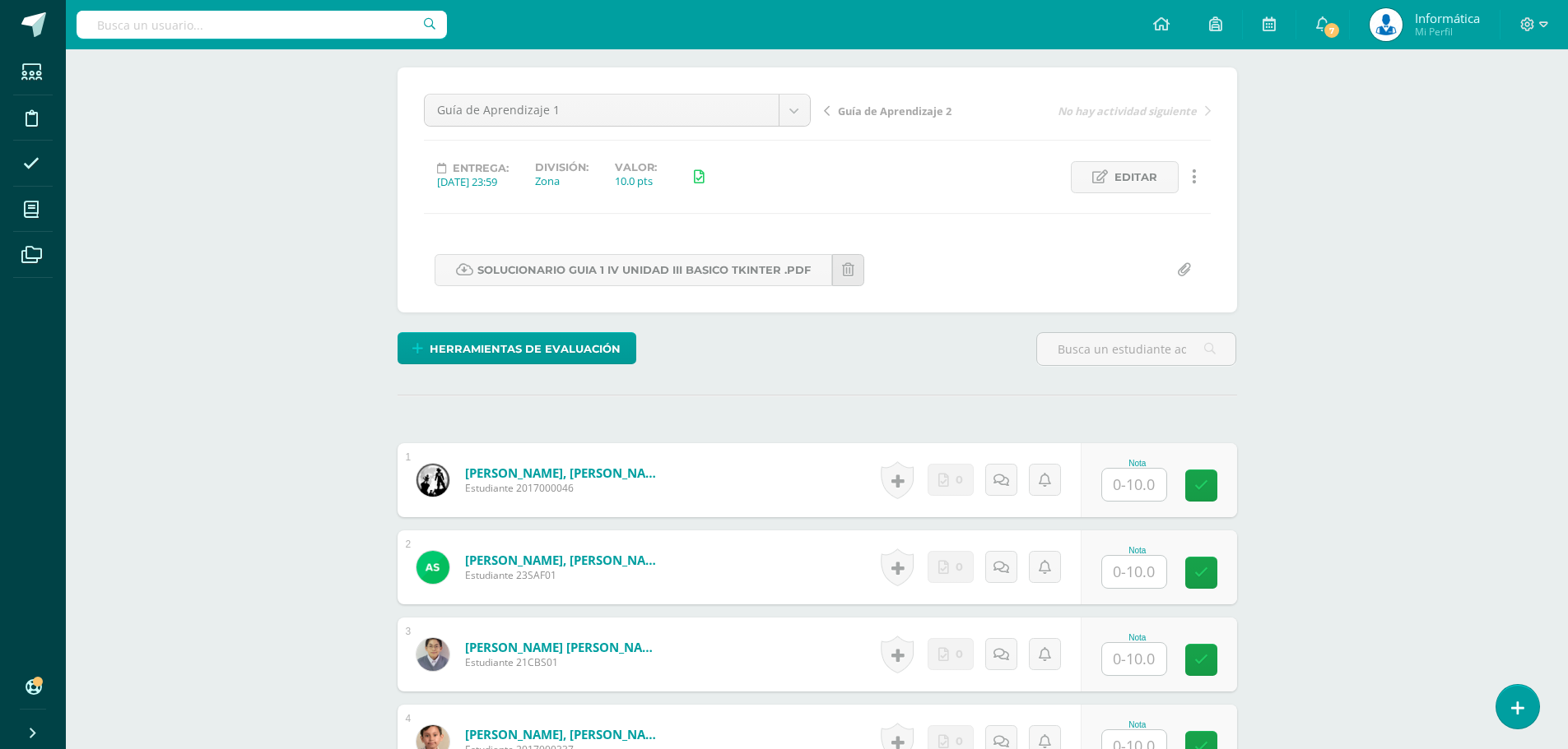
click at [1132, 576] on input "text" at bounding box center [1134, 572] width 64 height 32
type input "9"
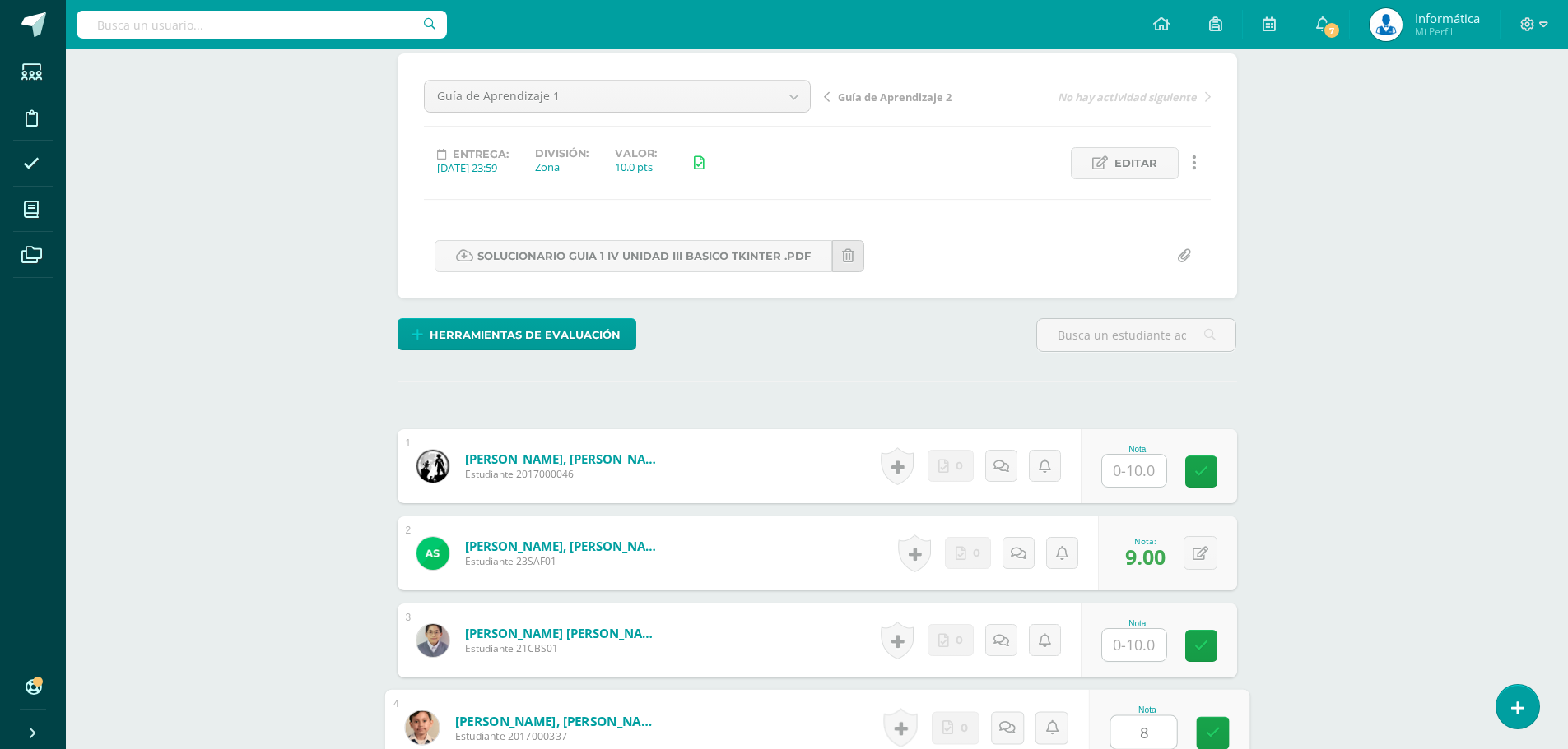
type input "8"
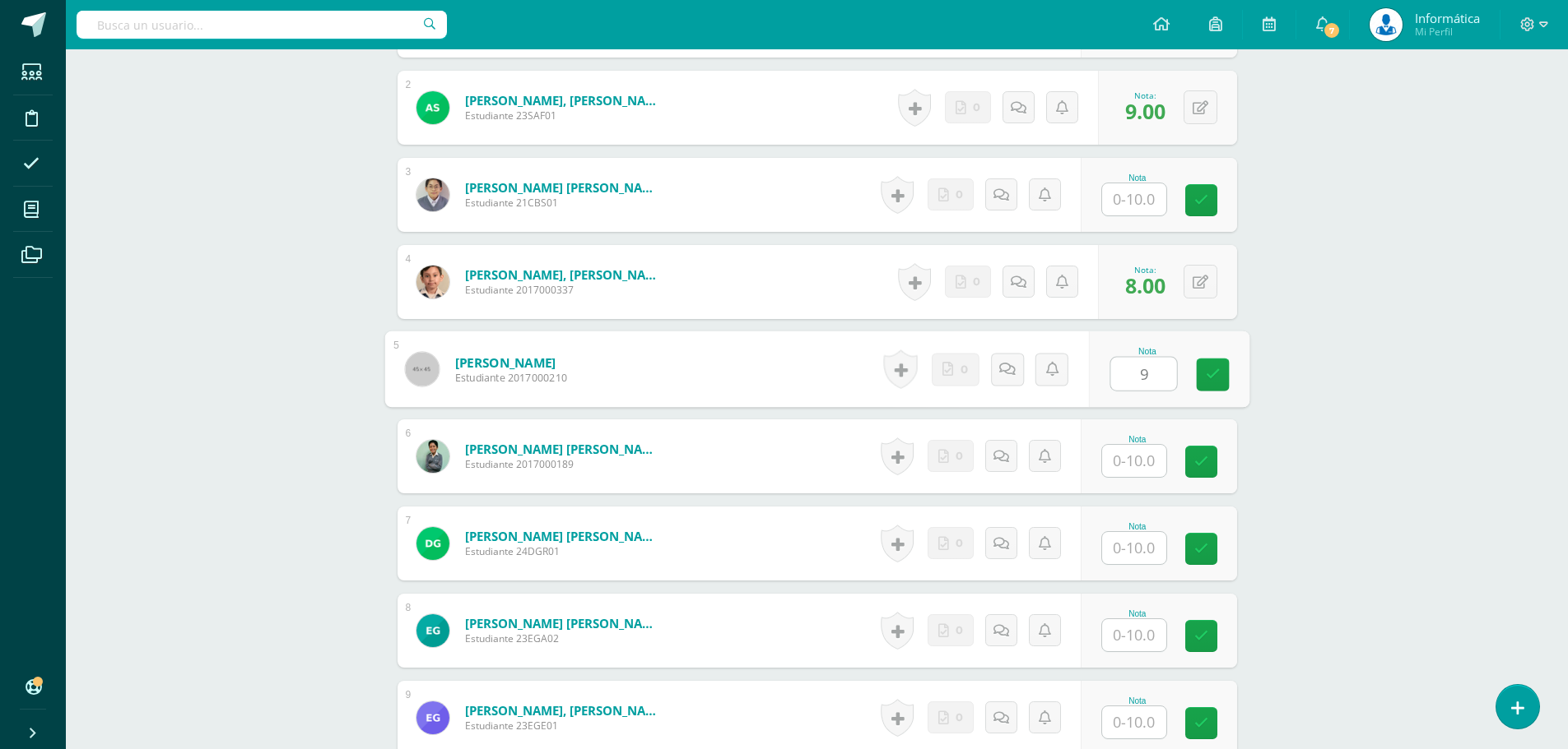
type input "9"
type input "10"
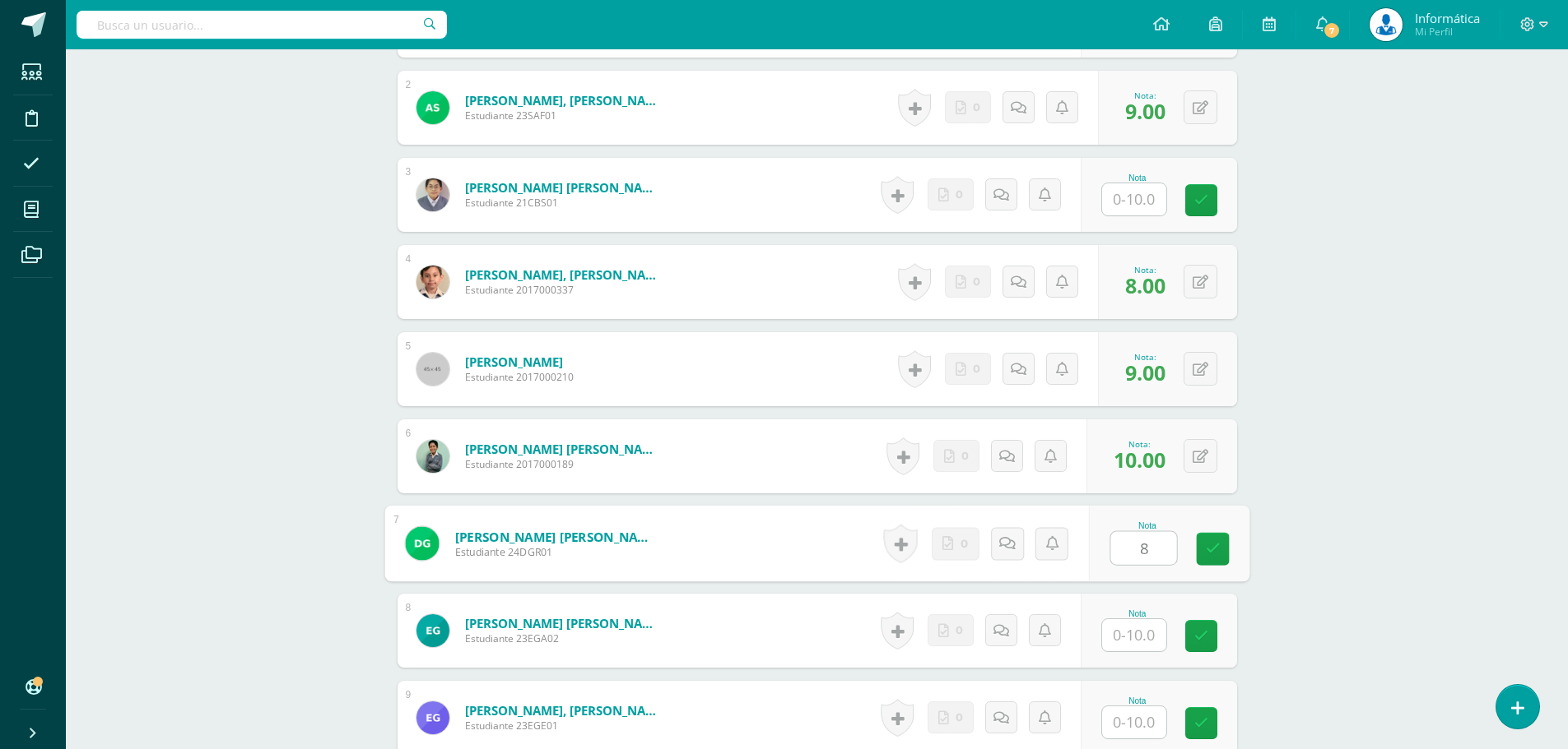
type input "8"
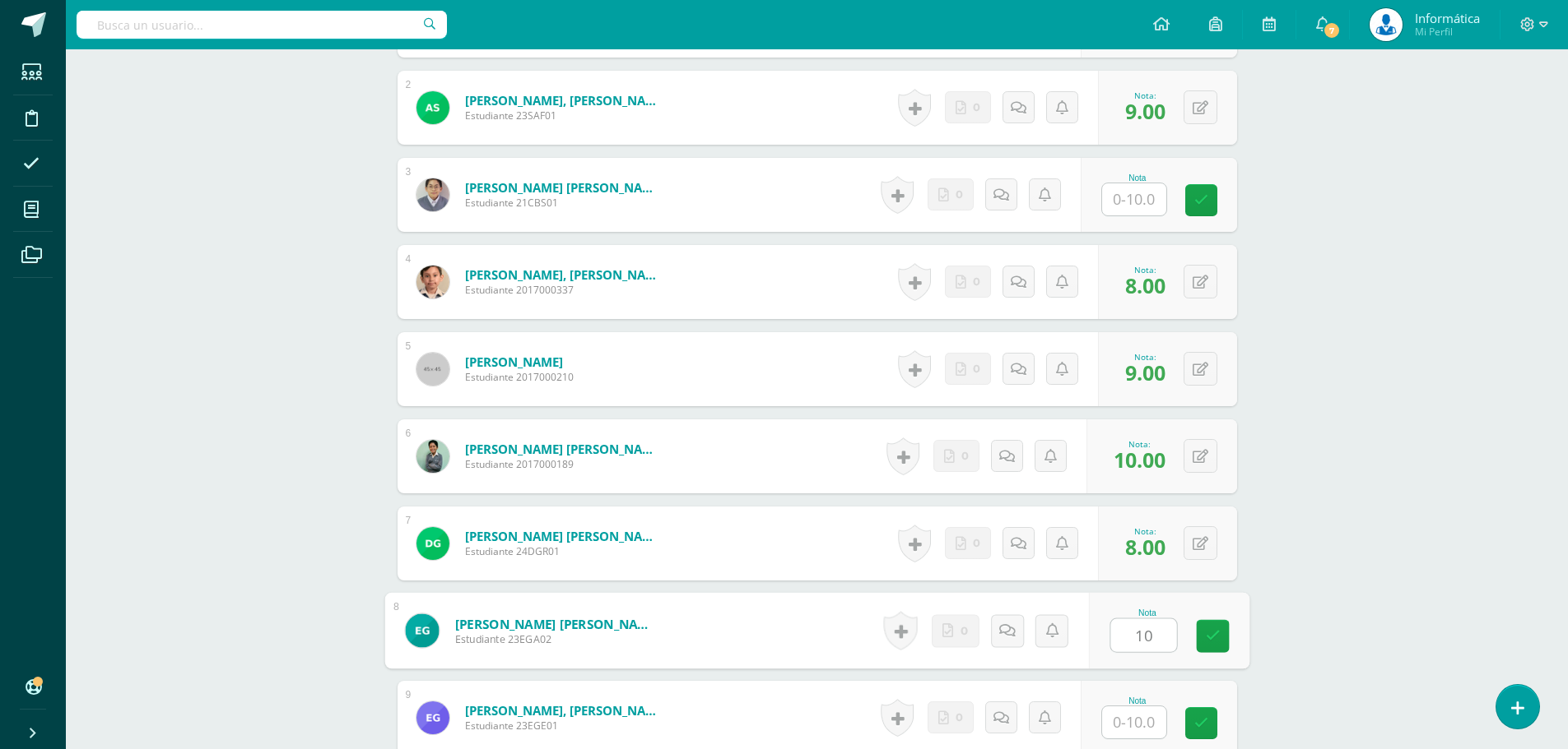
type input "10"
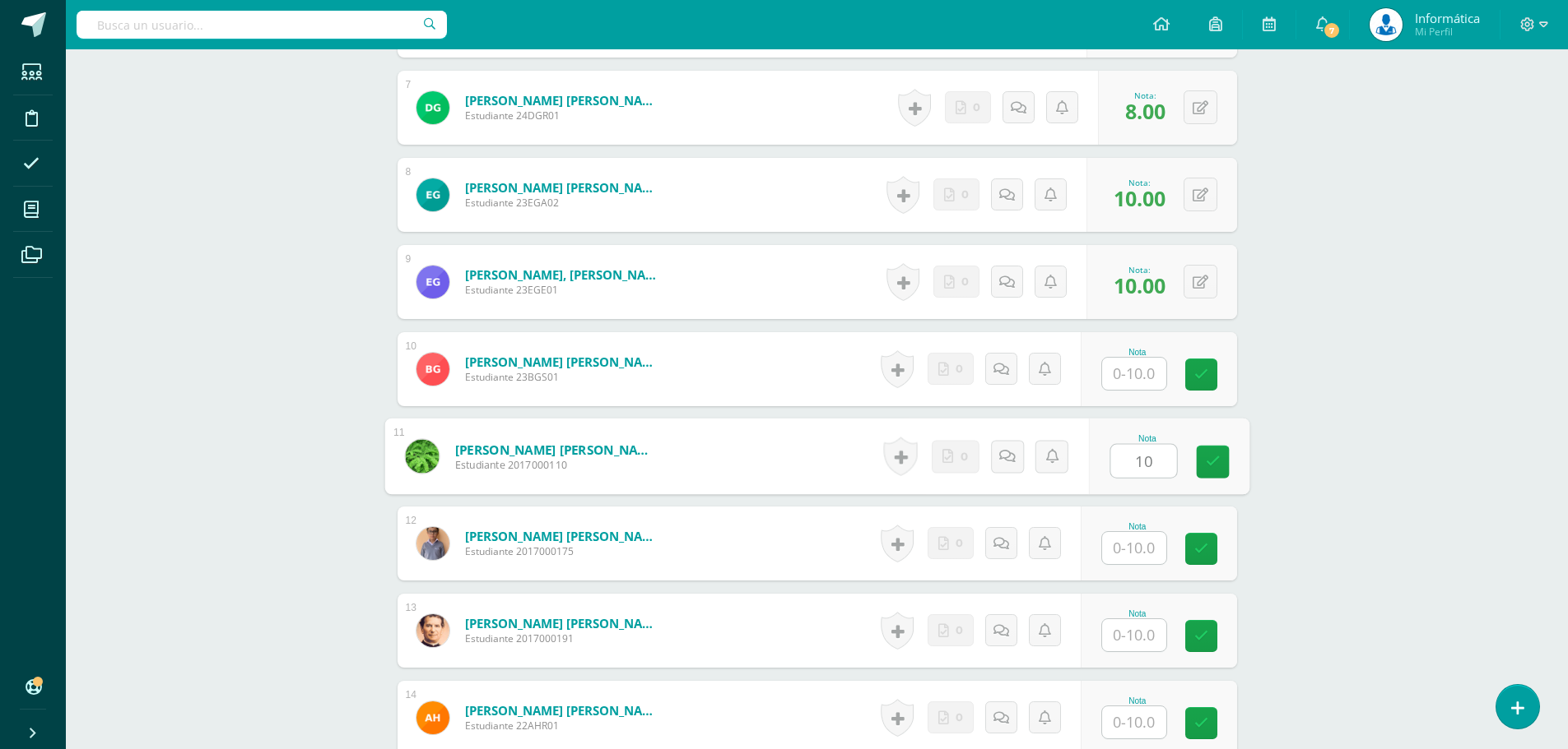
type input "10"
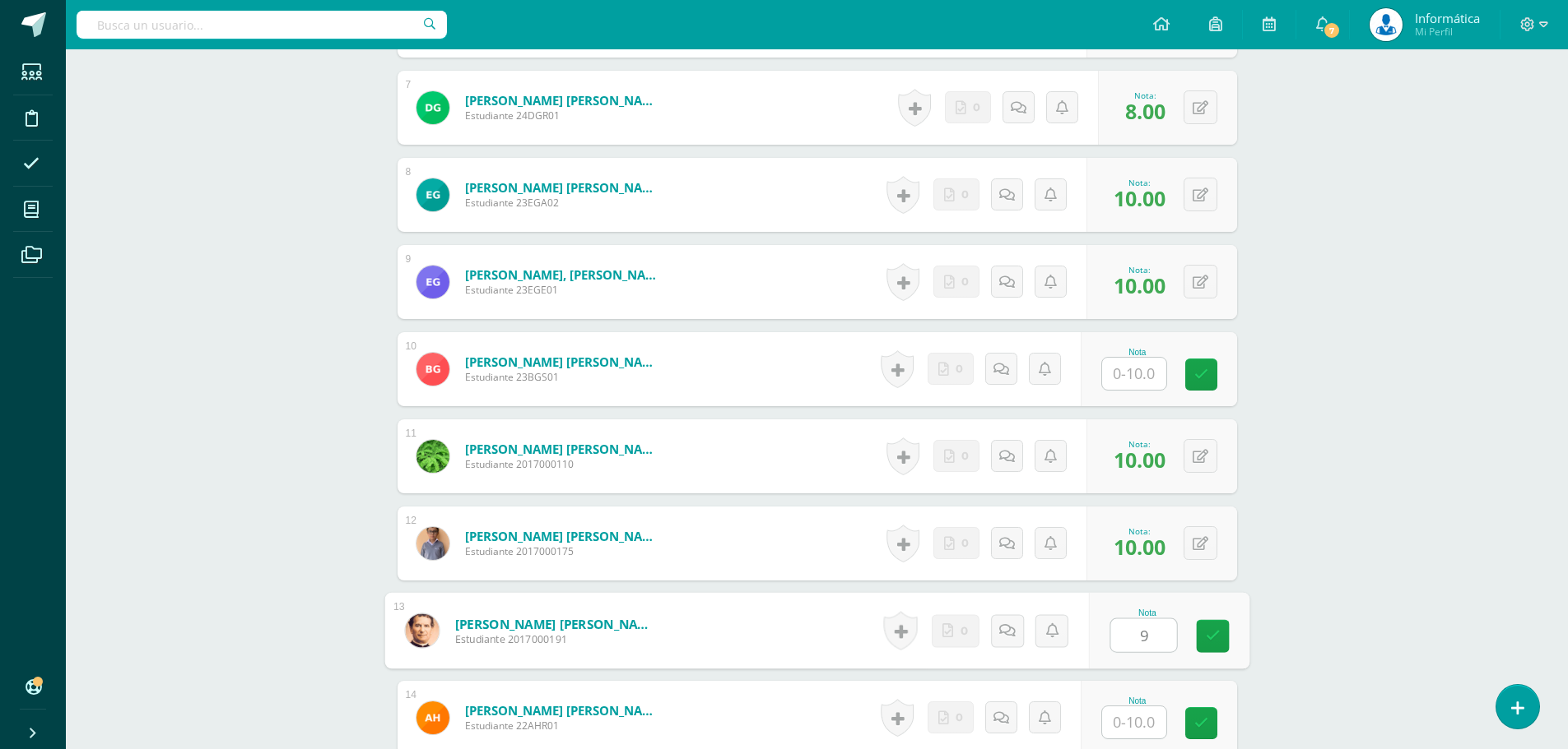
type input "9"
type input "10"
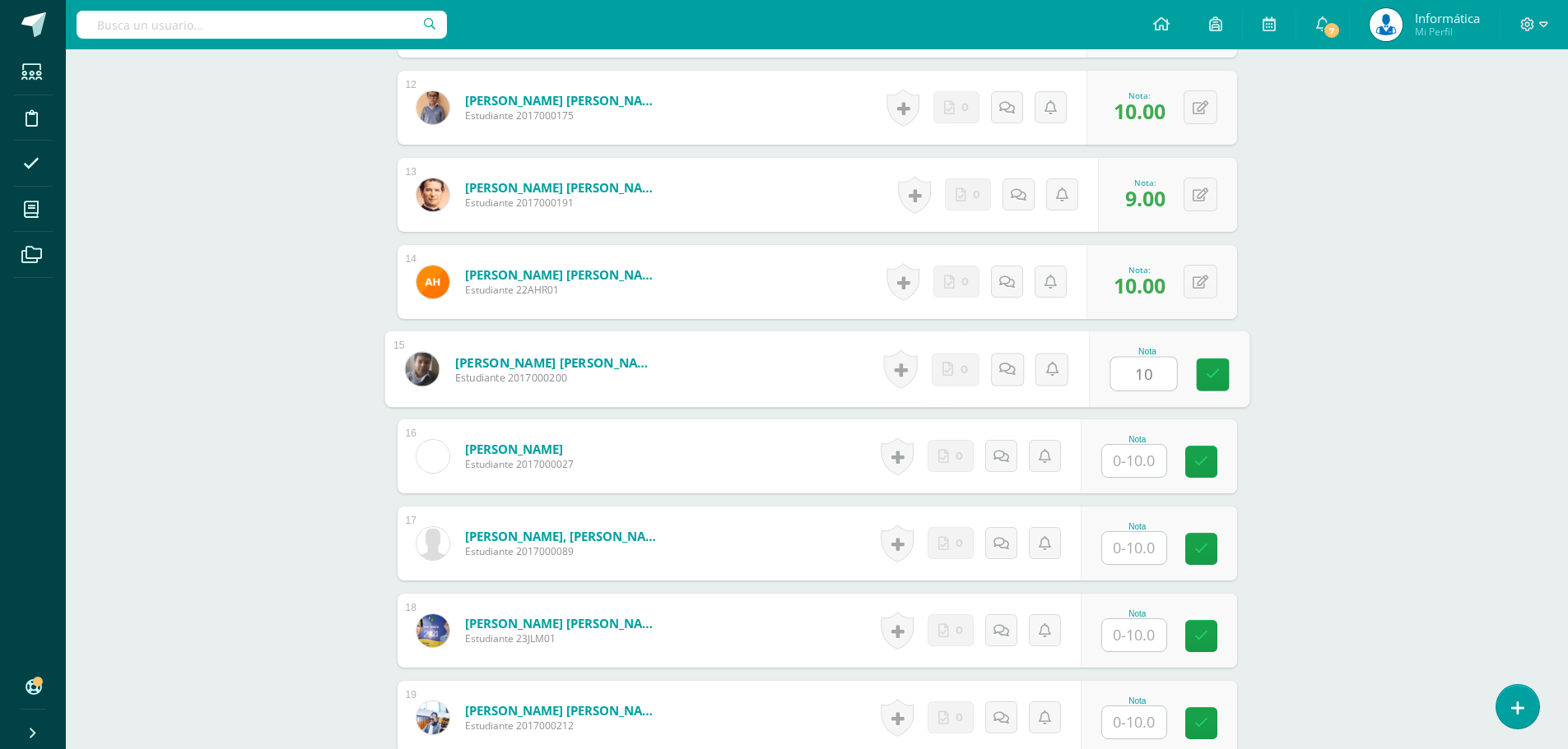
type input "10"
type input "9"
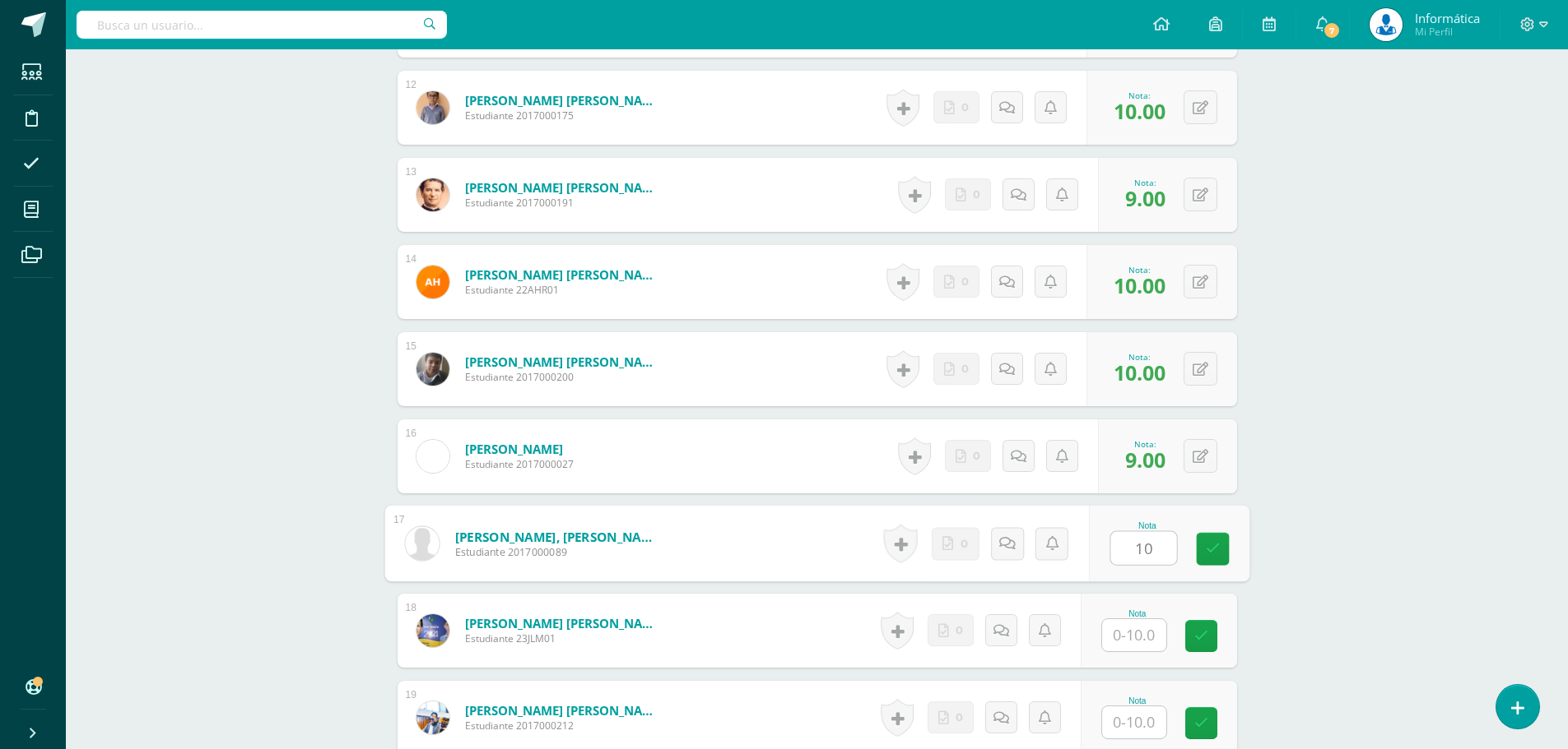
type input "10"
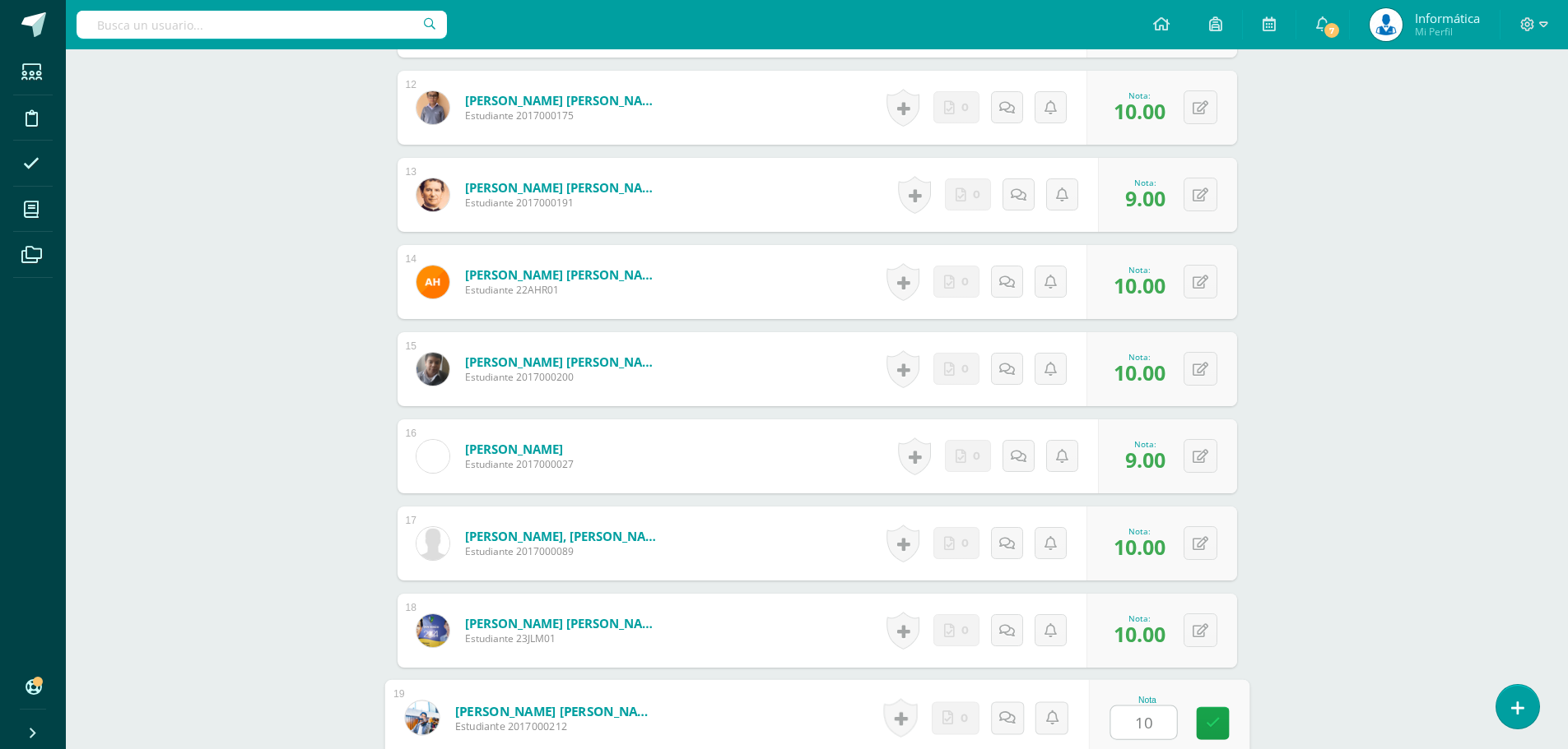
type input "10"
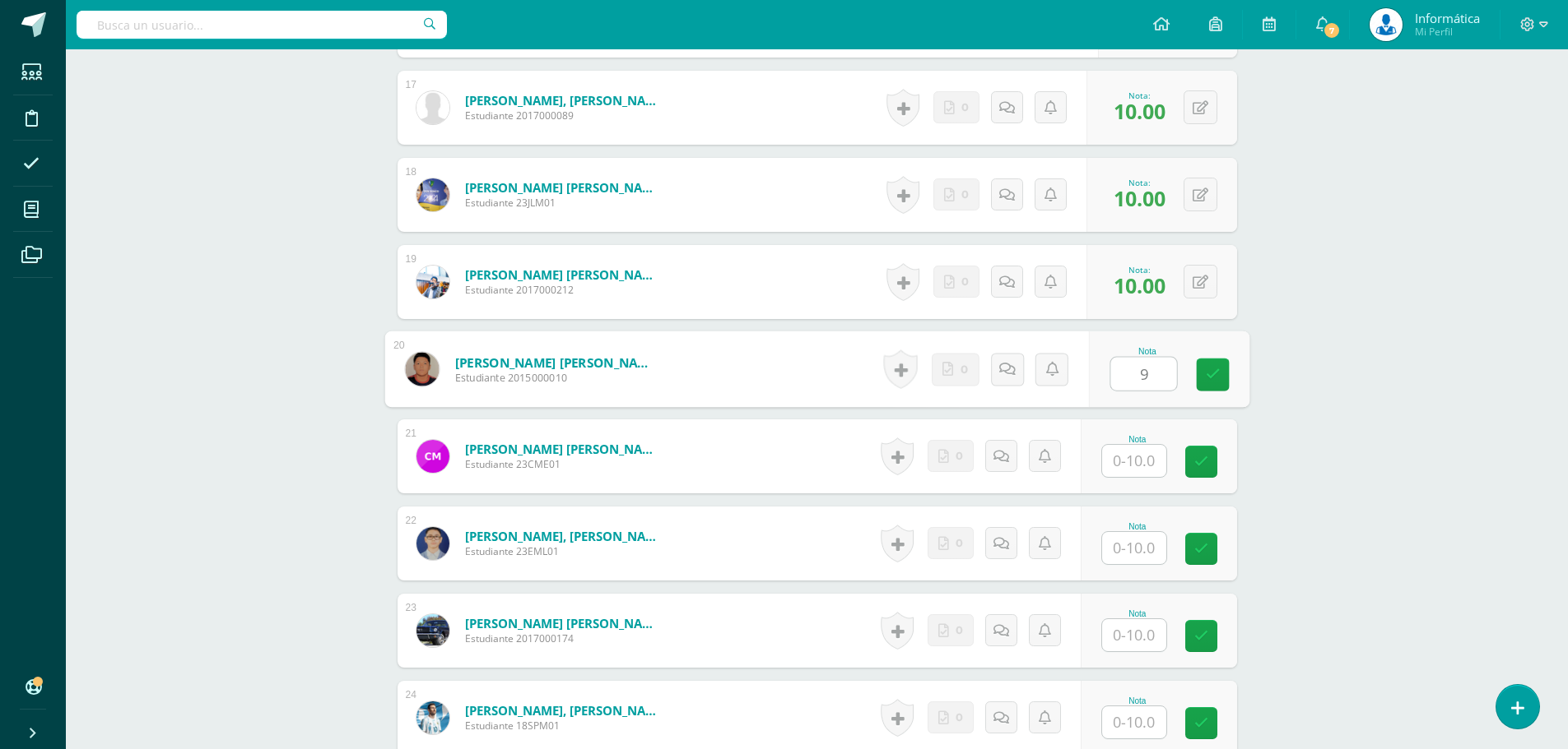
type input "9"
type input "10"
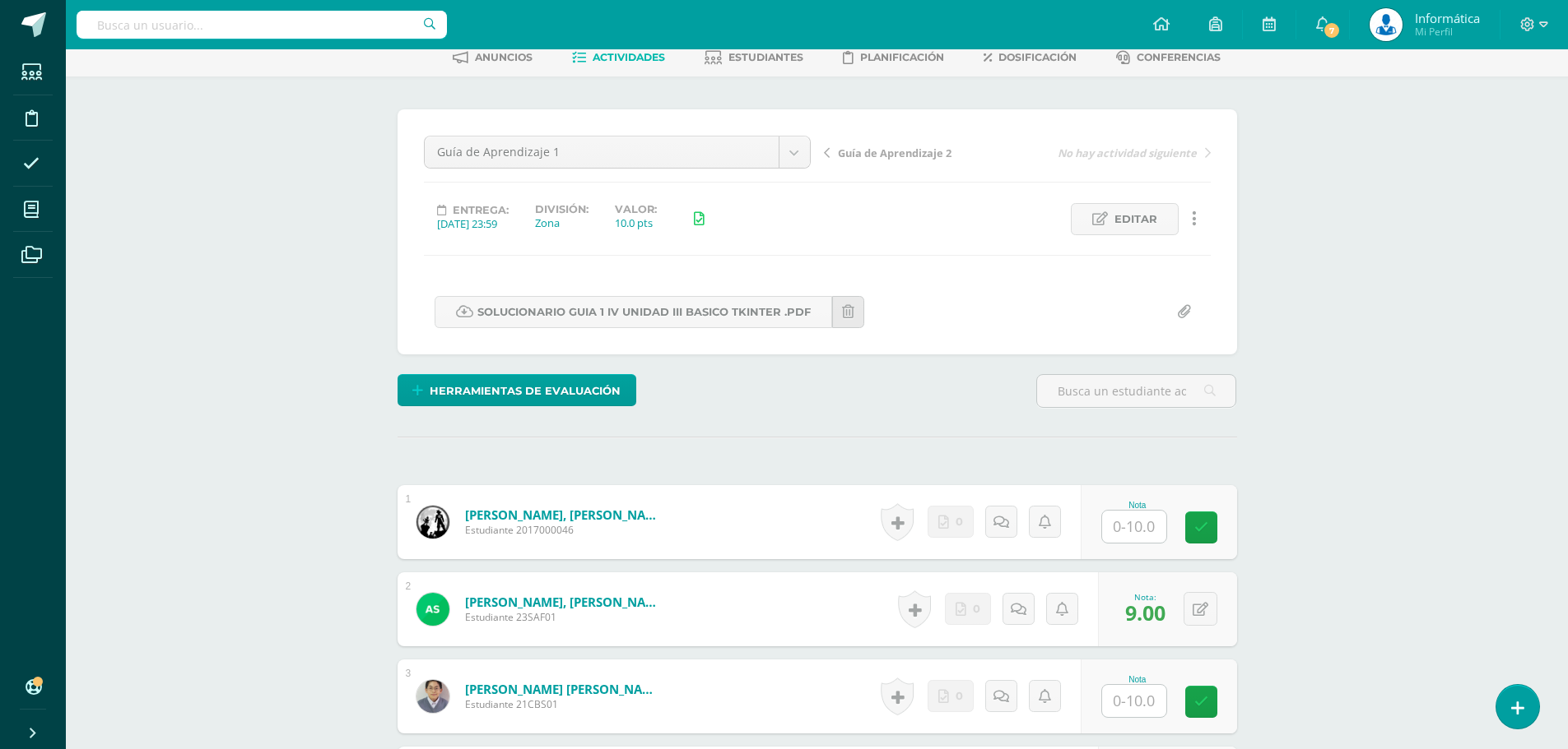
scroll to position [0, 0]
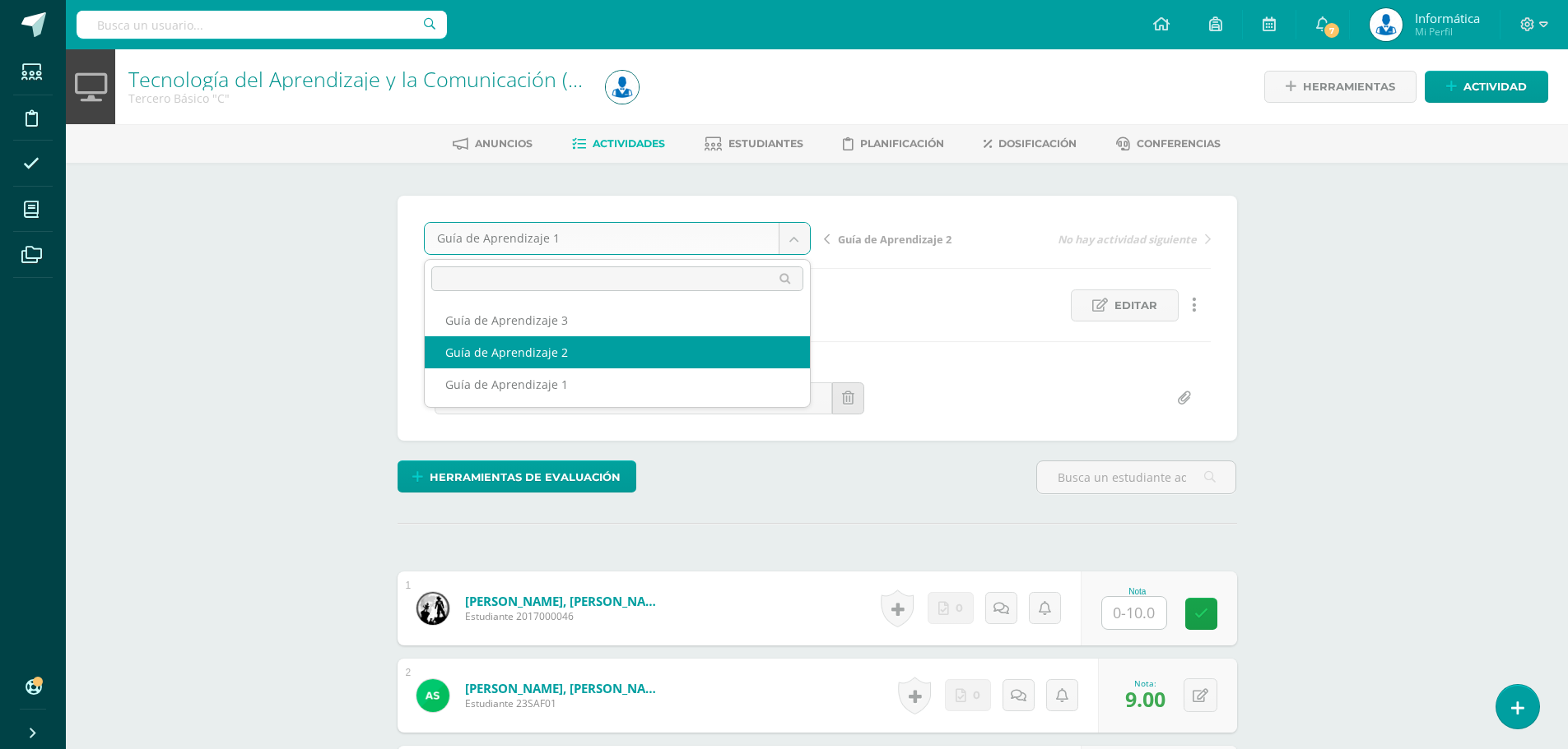
select select "/dashboard/teacher/grade-activity/179541/"
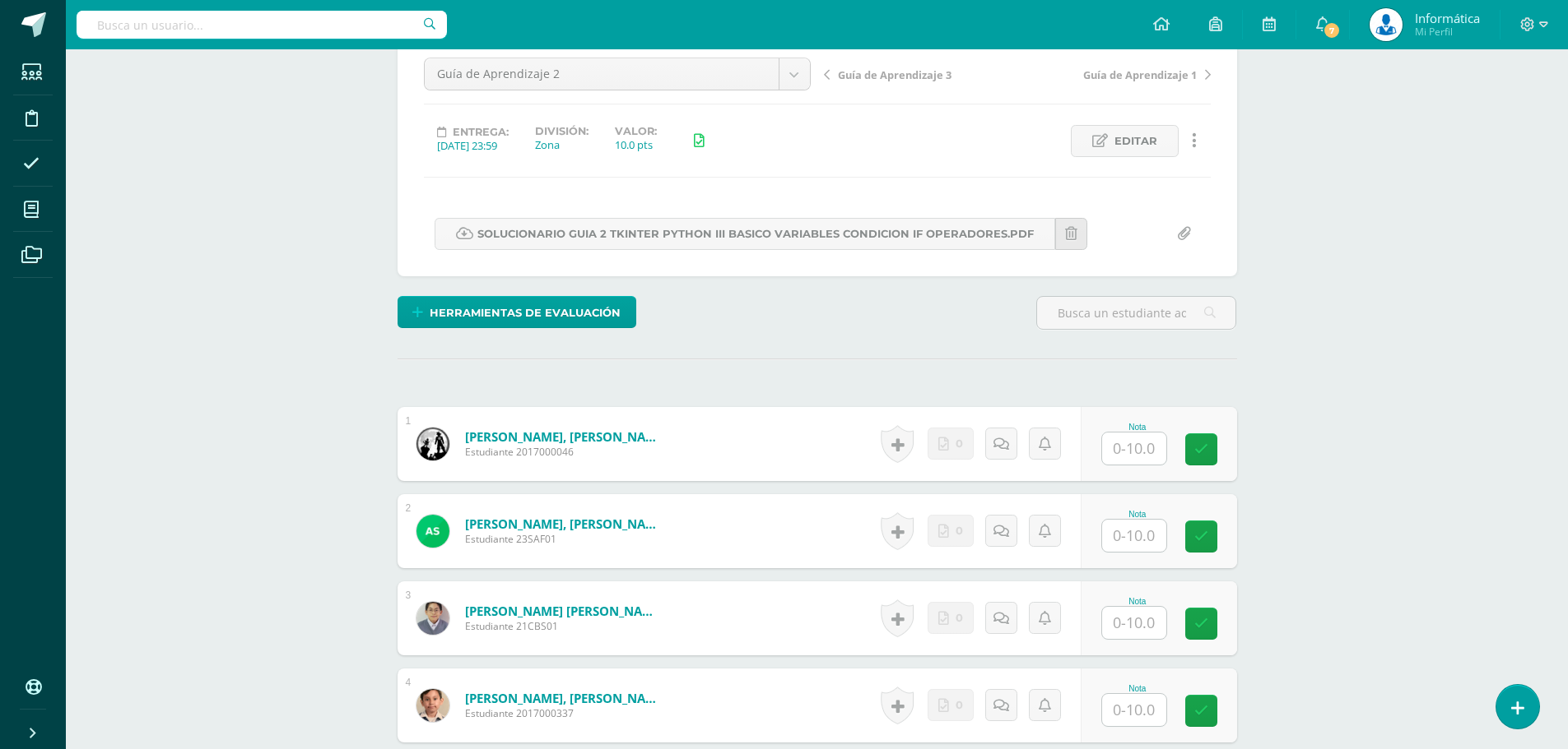
scroll to position [247, 0]
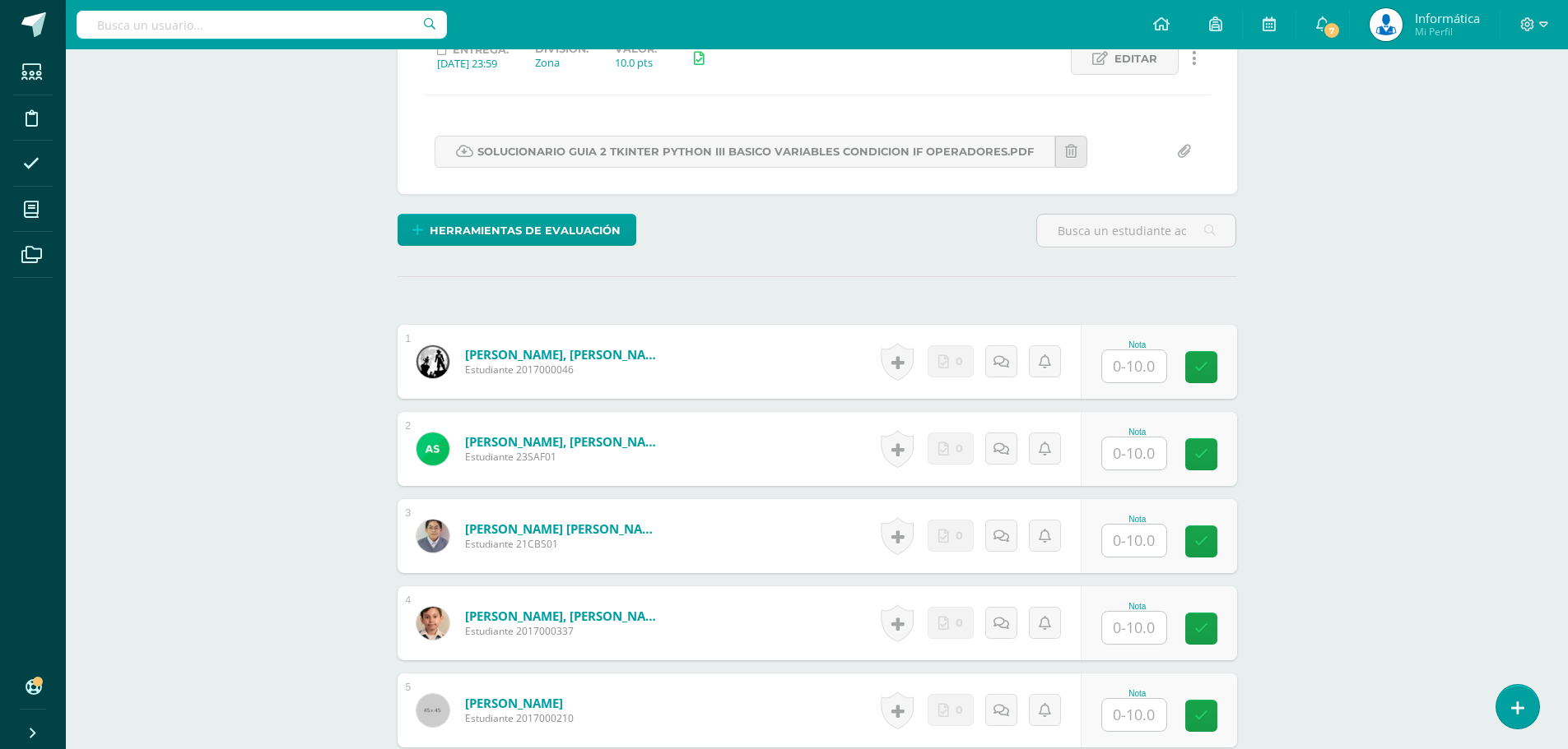
click at [1136, 472] on div "Nota" at bounding box center [1159, 449] width 156 height 74
click at [1138, 461] on input "text" at bounding box center [1143, 454] width 66 height 33
type input "10"
click at [1144, 623] on input "text" at bounding box center [1143, 628] width 66 height 33
type input "8"
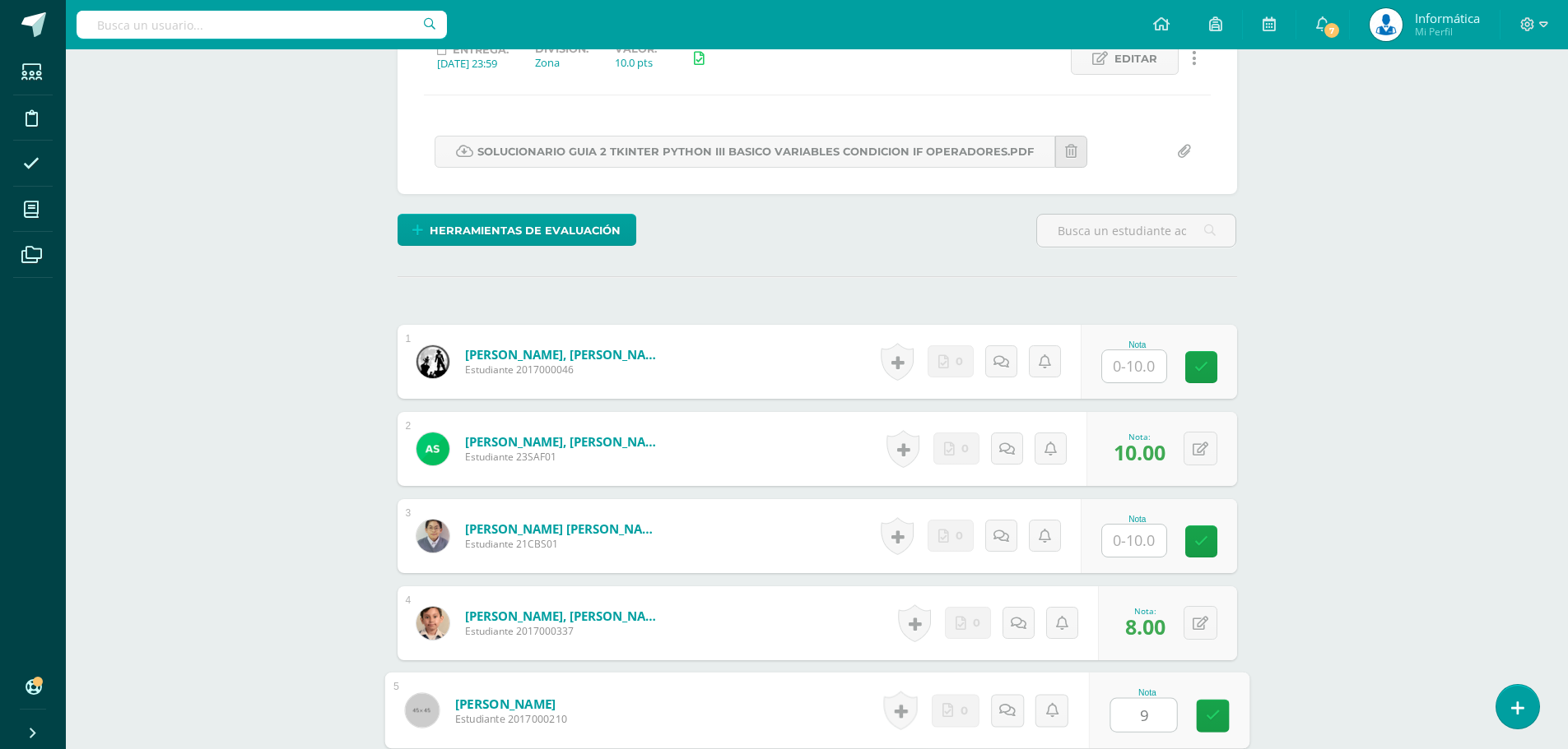
type input "9"
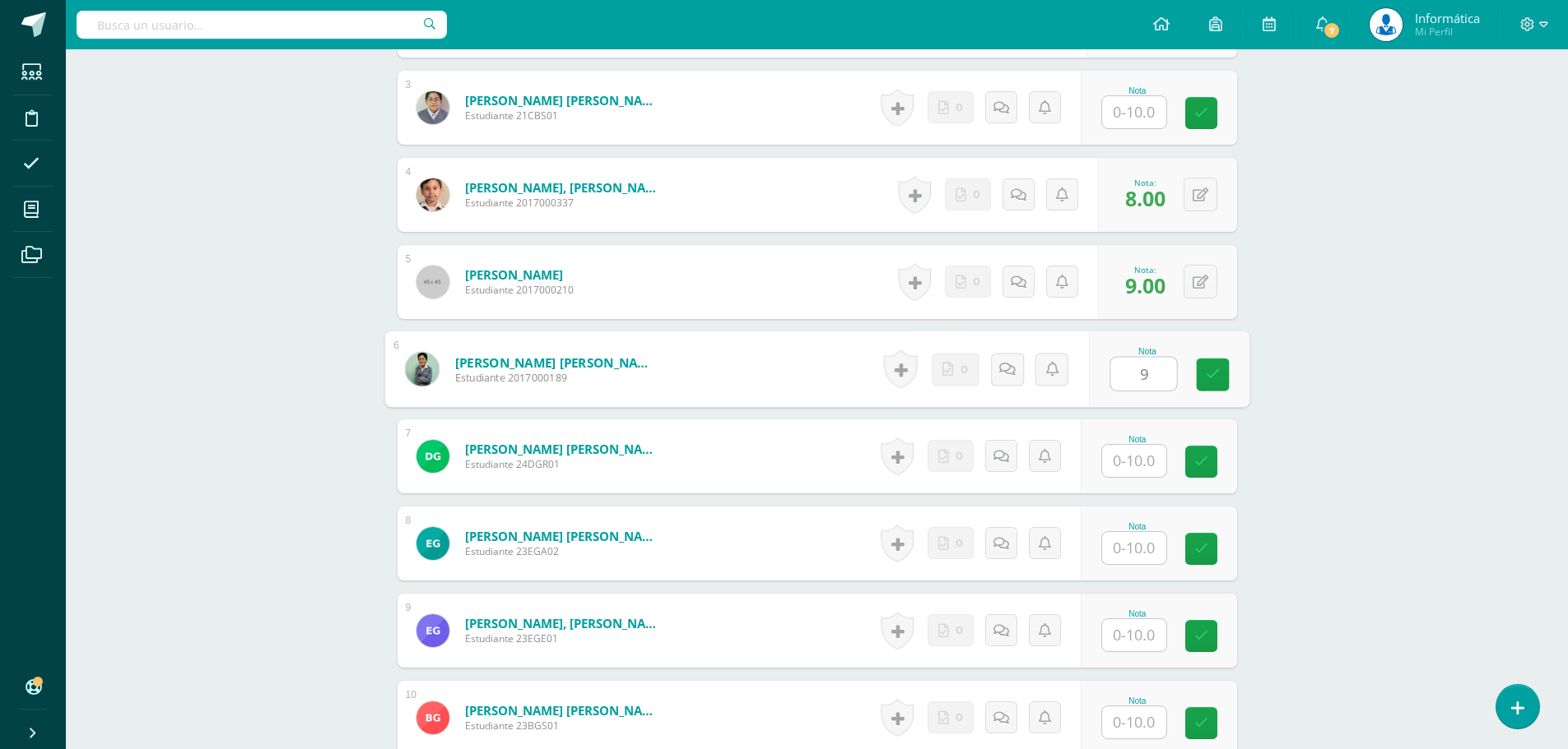
type input "9"
type input "10"
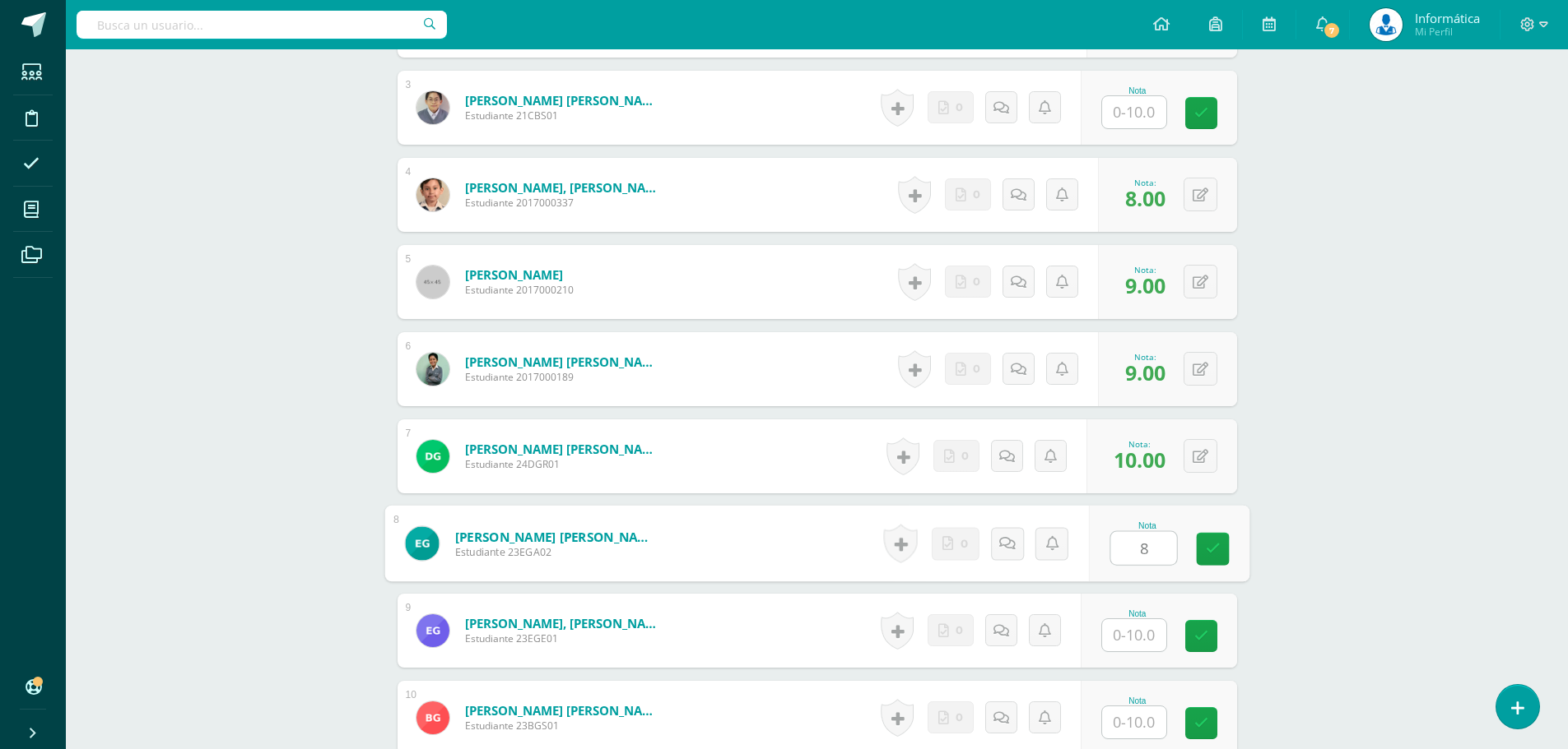
type input "8"
type input "5"
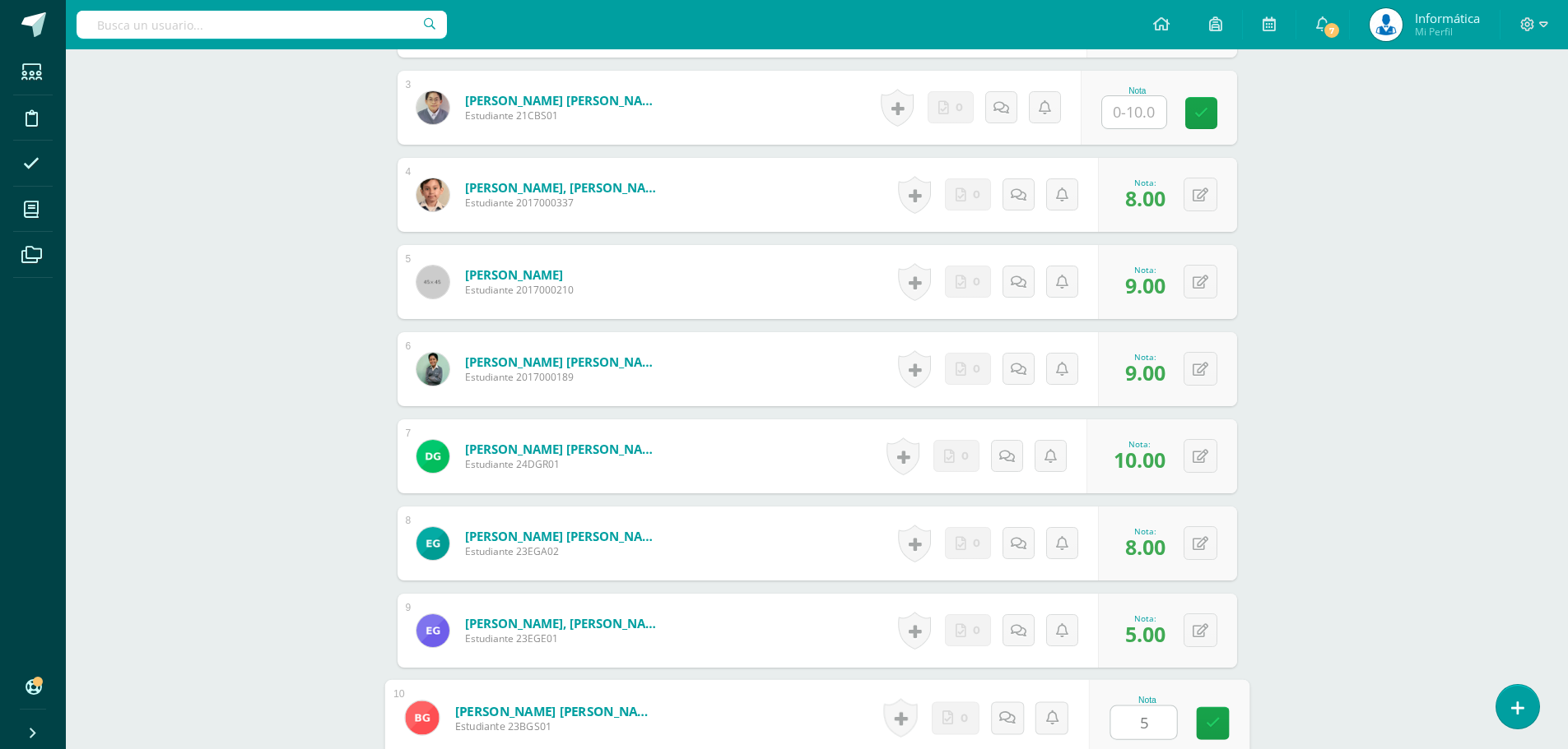
type input "5"
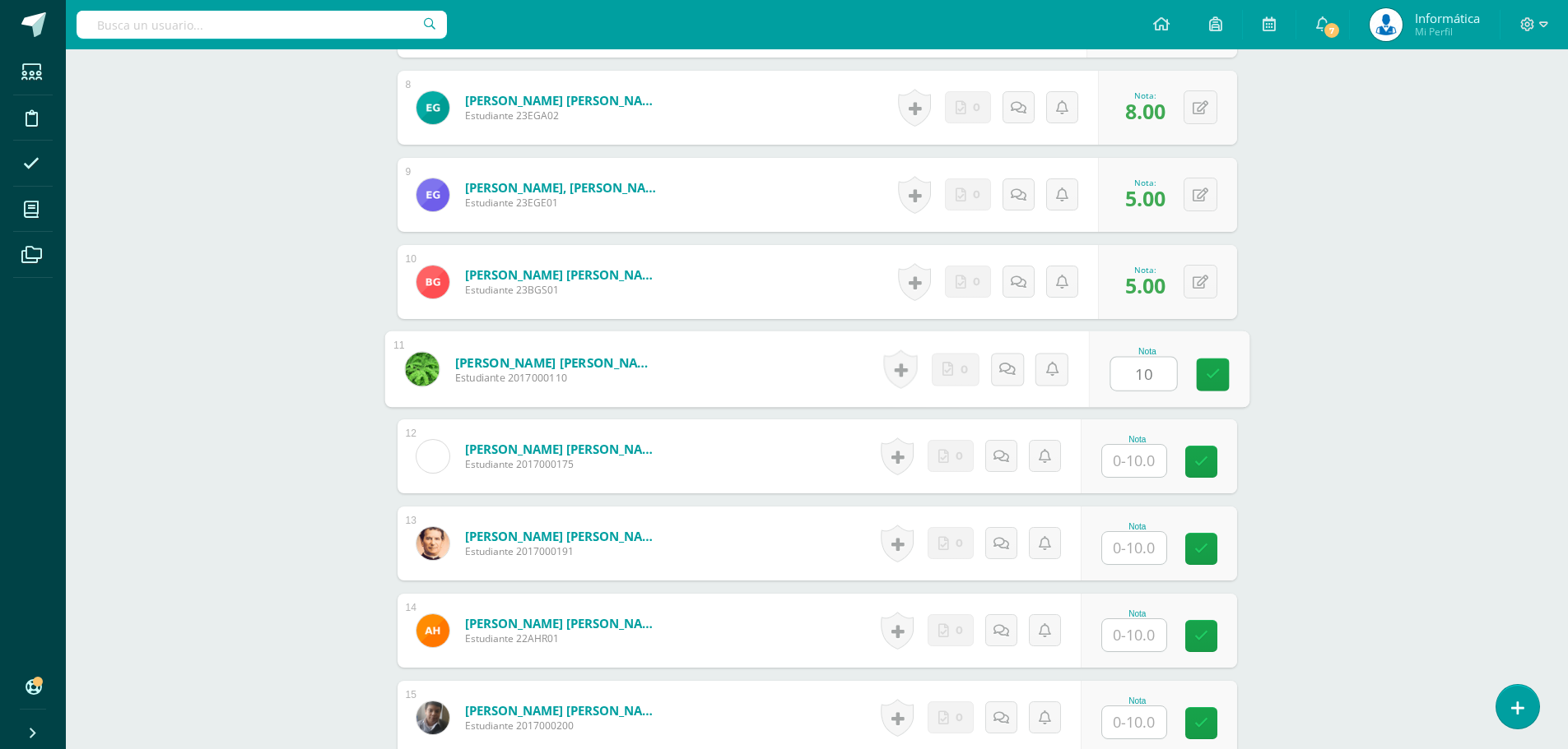
type input "10"
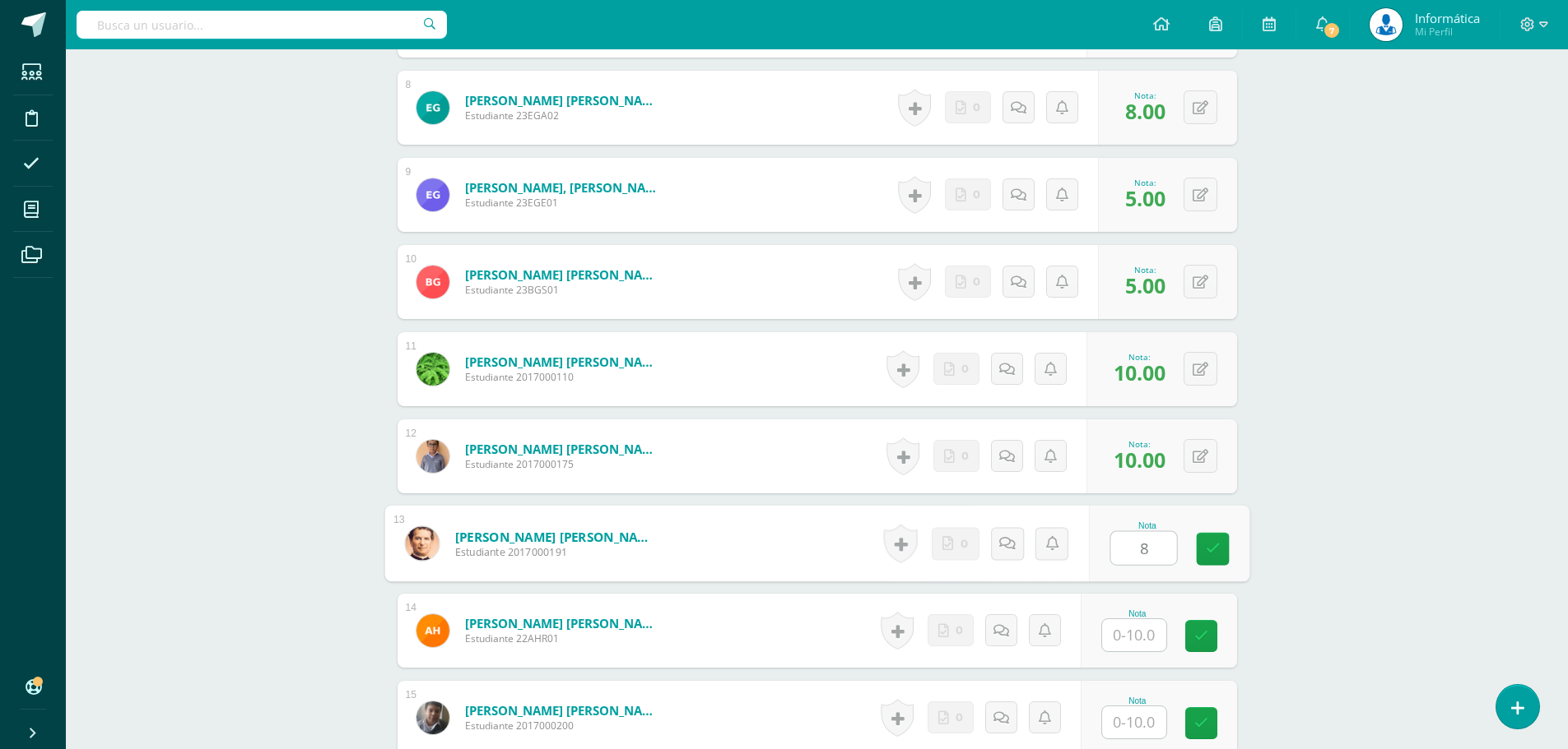
type input "8"
type input "10"
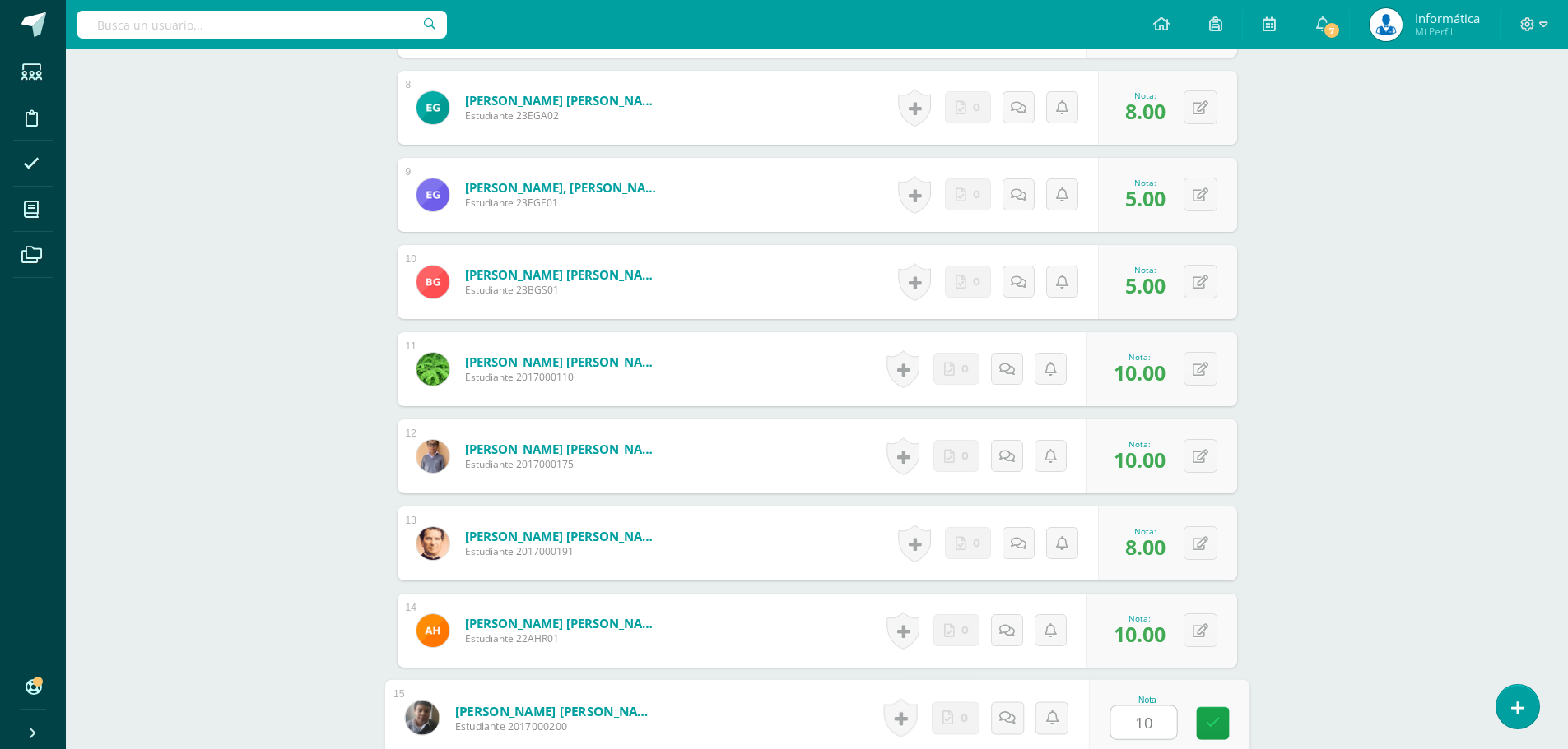
type input "10"
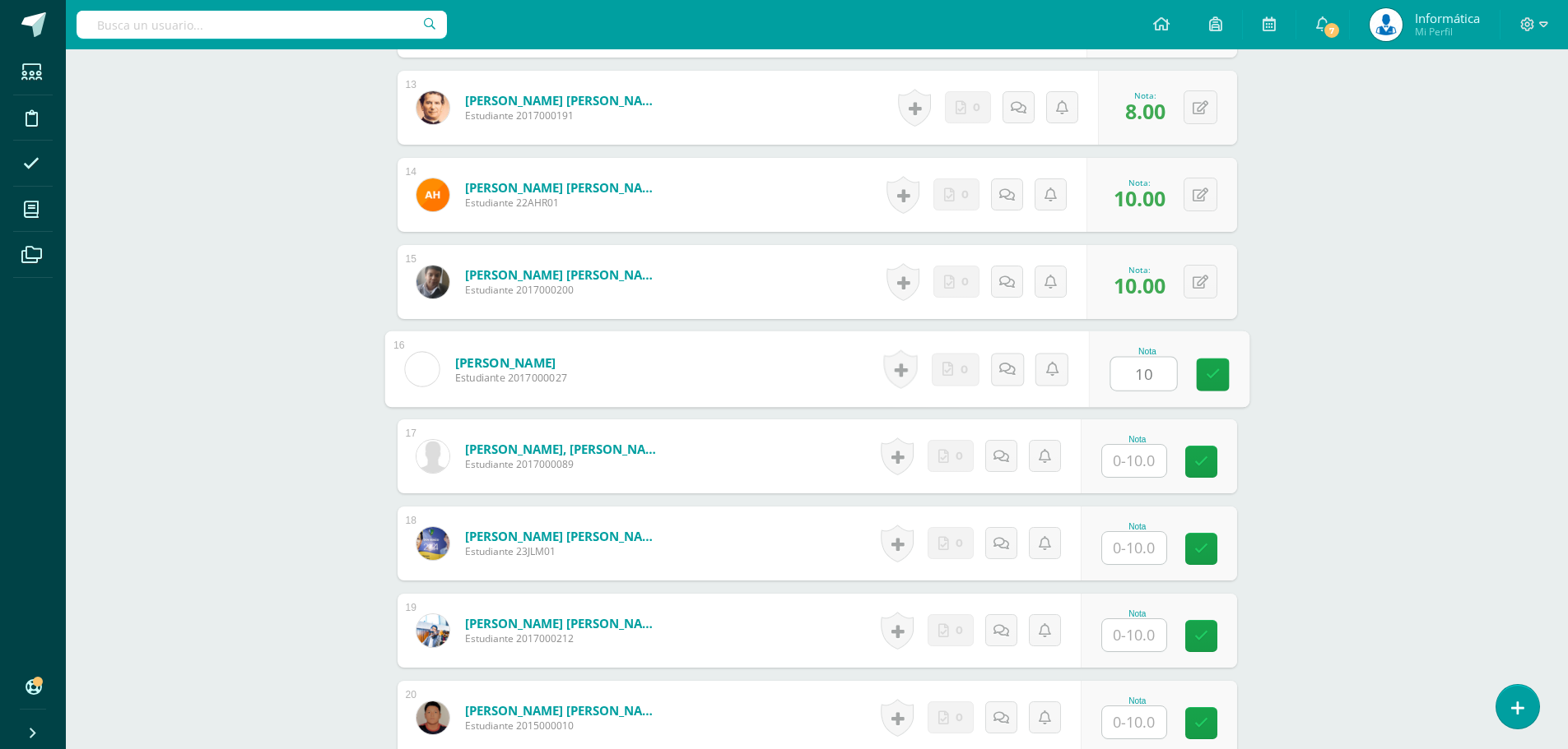
type input "10"
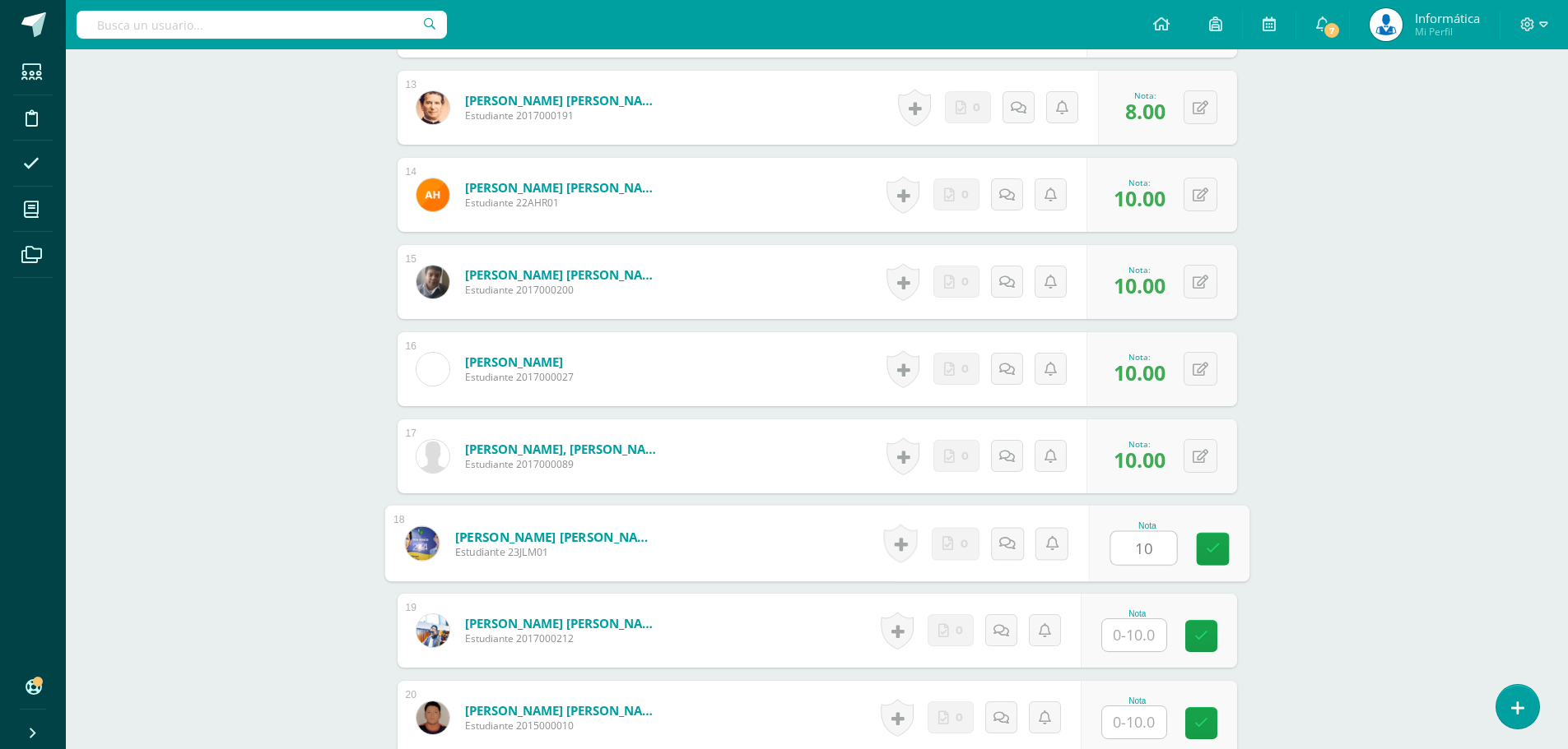
type input "10"
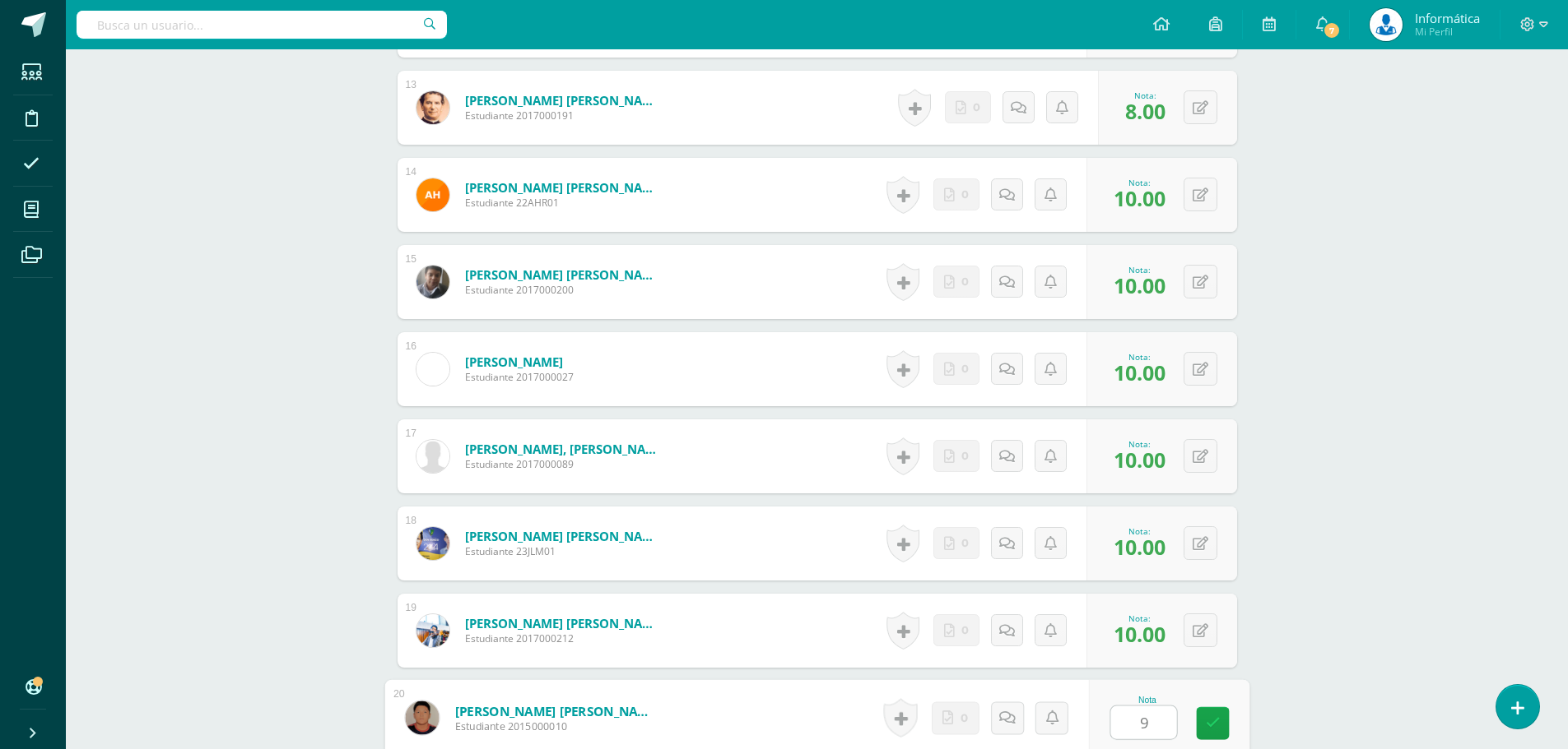
type input "9"
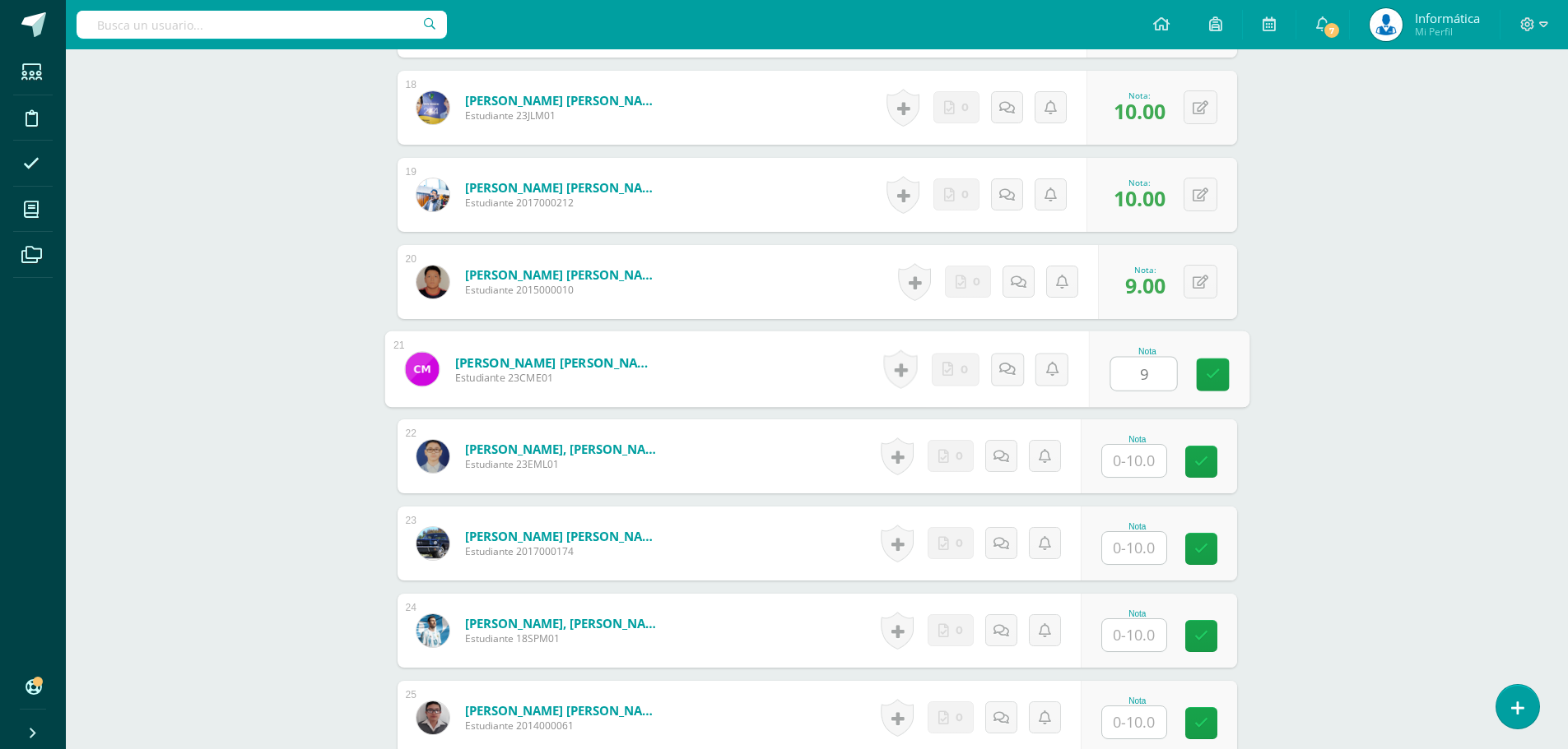
type input "9"
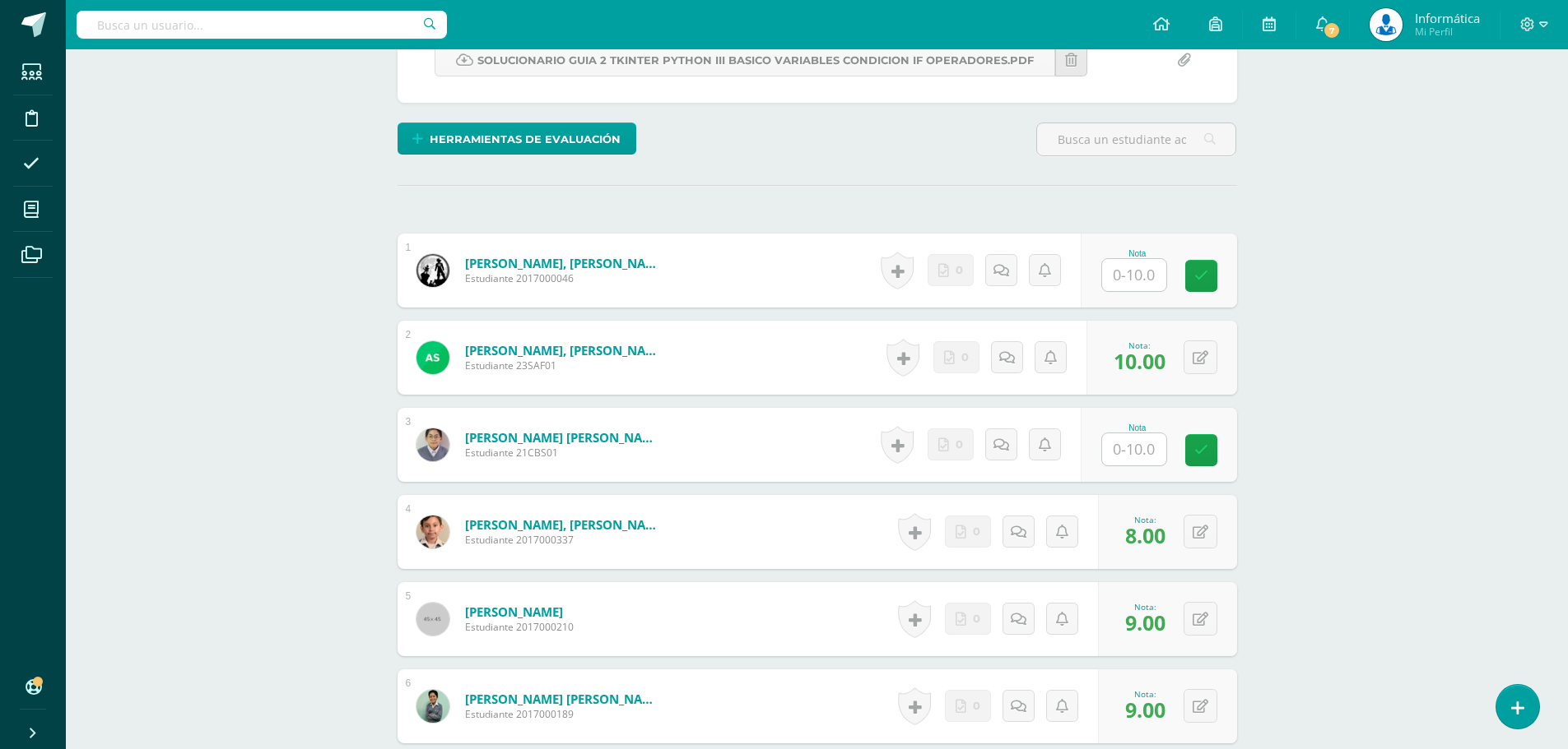
scroll to position [9, 0]
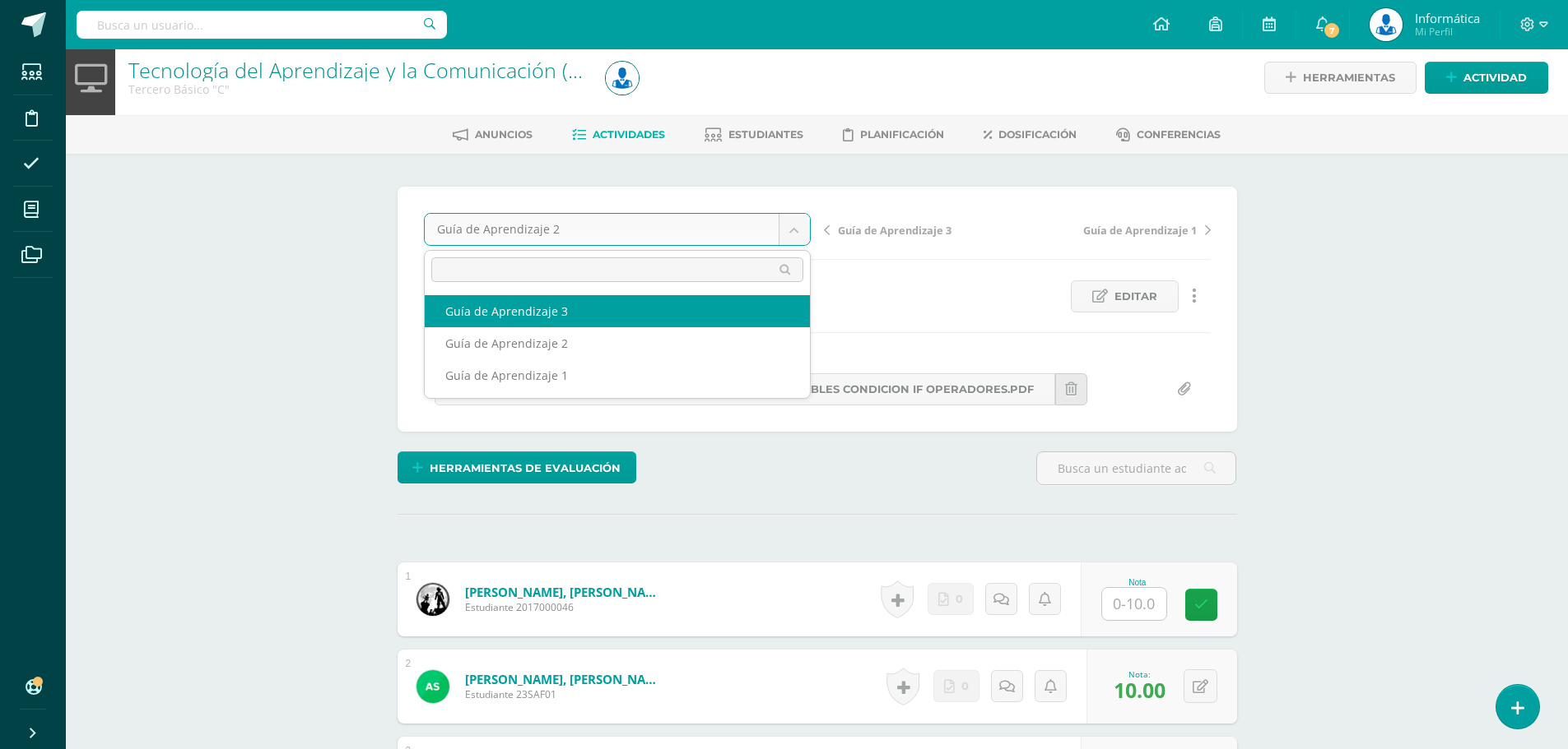
select select "/dashboard/teacher/grade-activity/179542/"
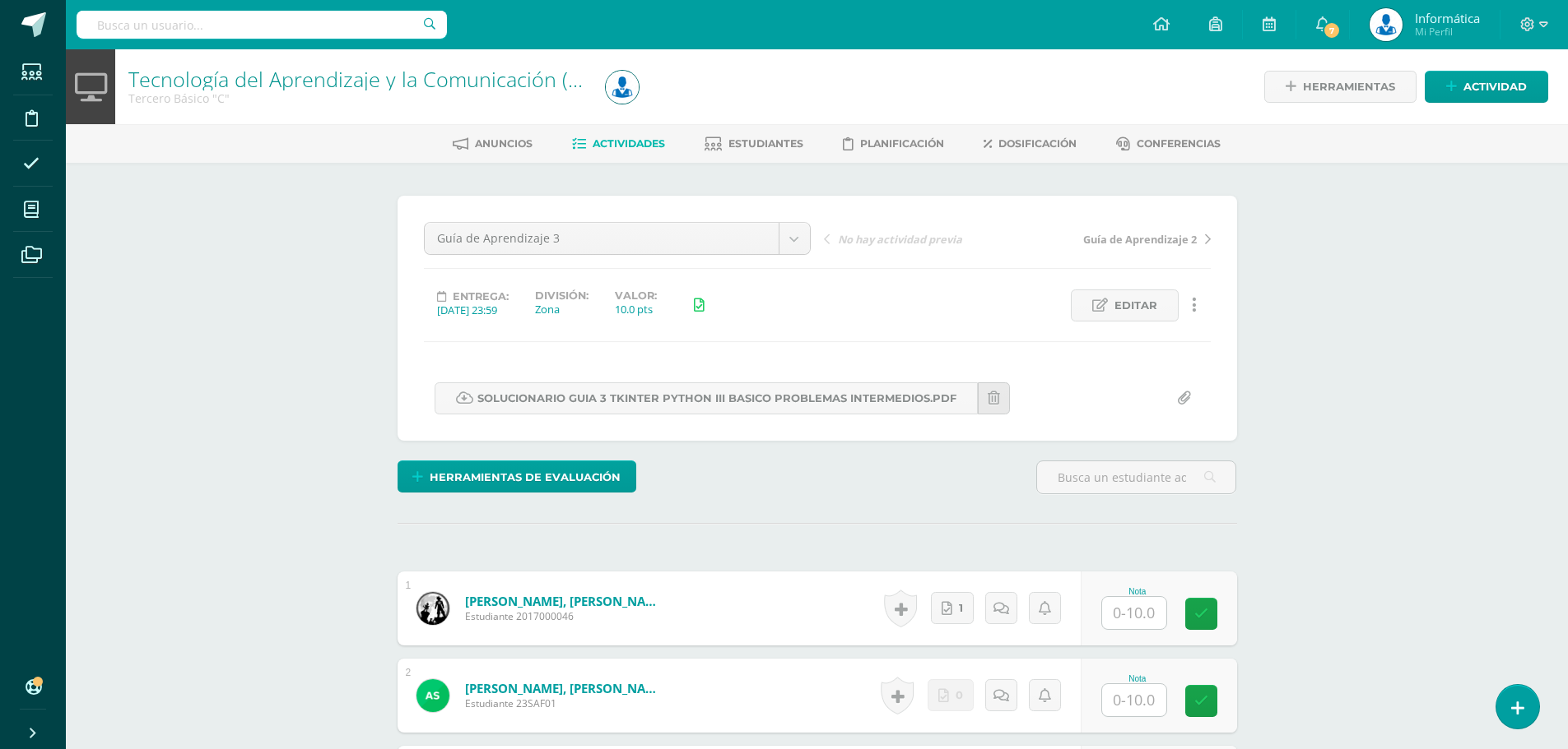
click at [1145, 619] on input "text" at bounding box center [1134, 613] width 64 height 32
type input "10"
type input "0"
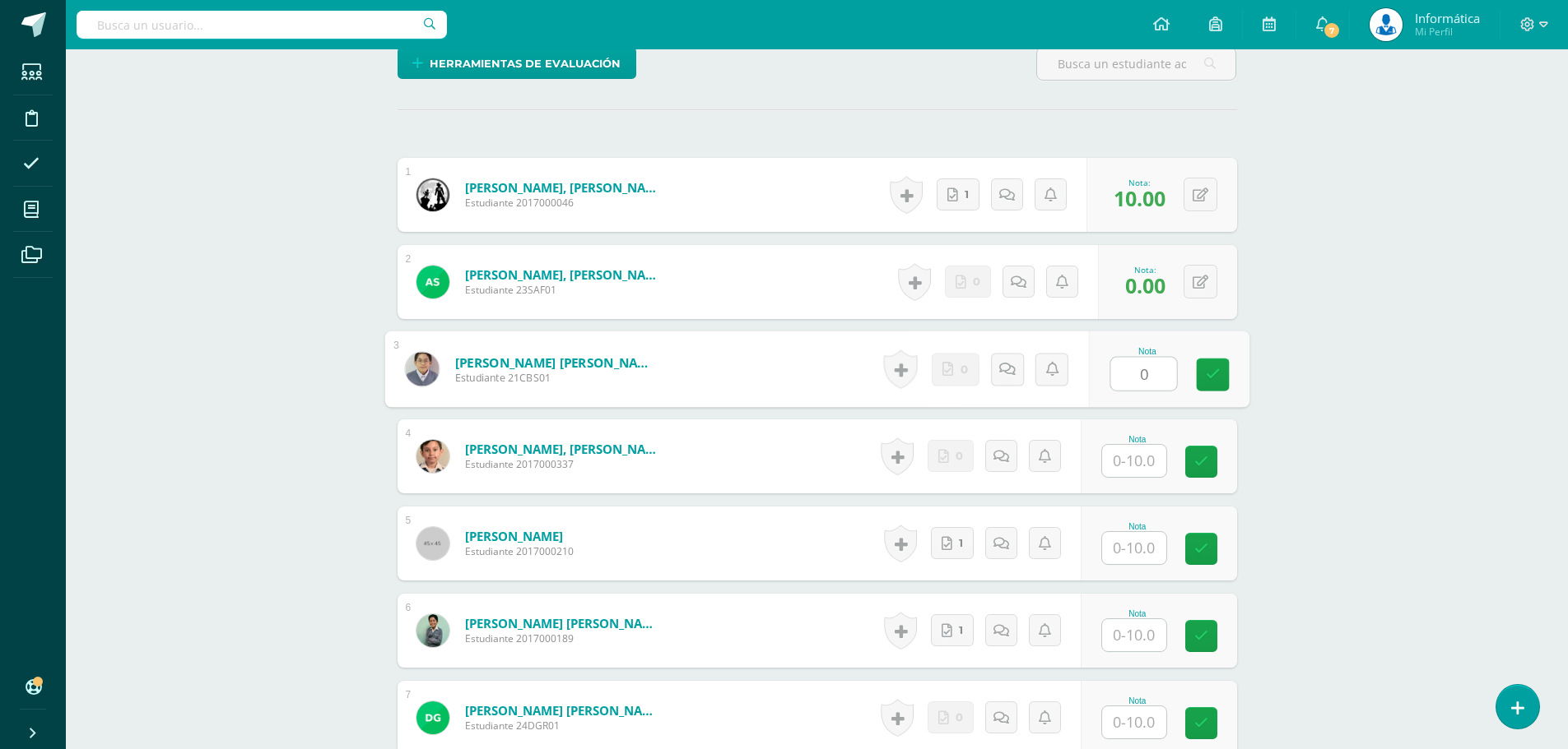
type input "0"
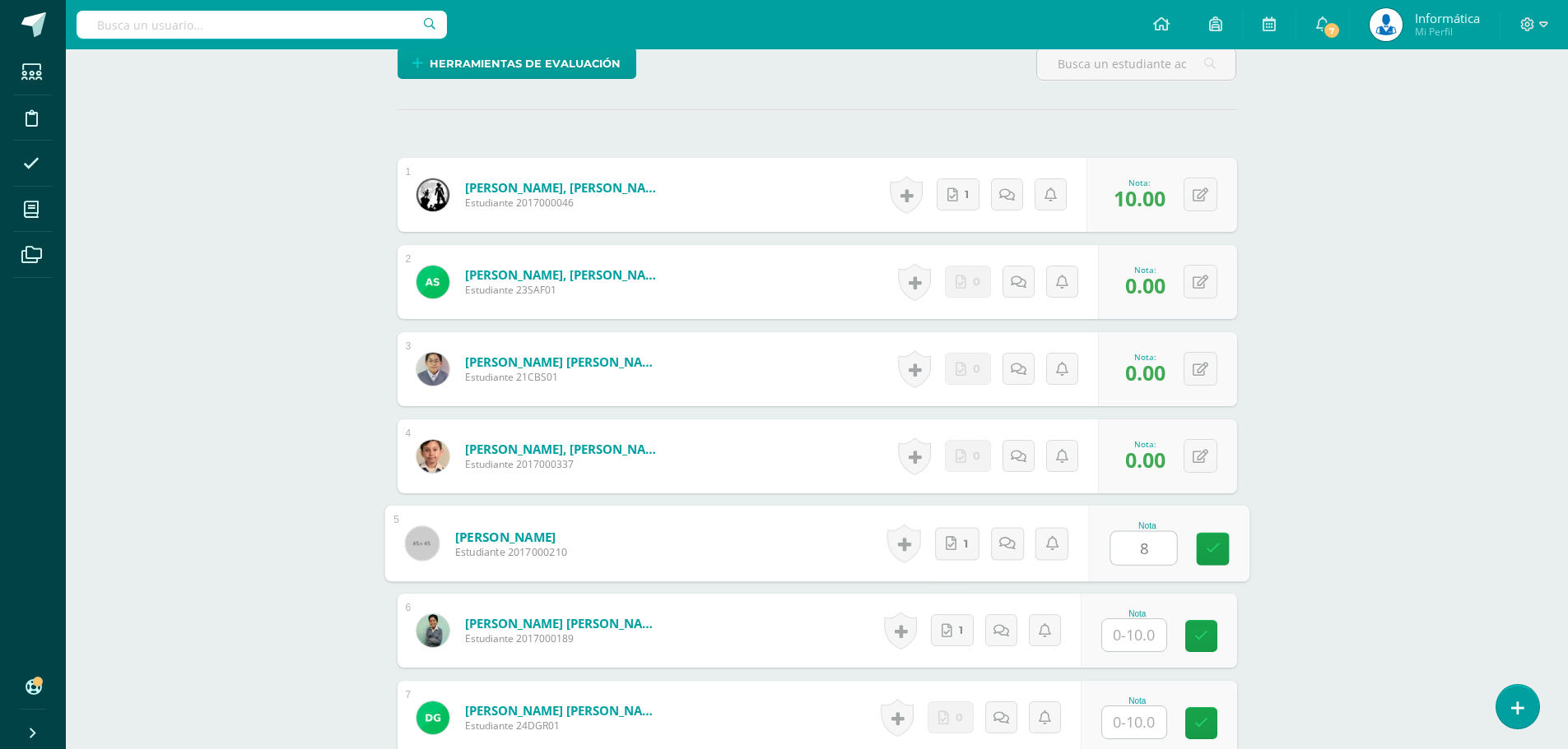
type input "8"
type input "10"
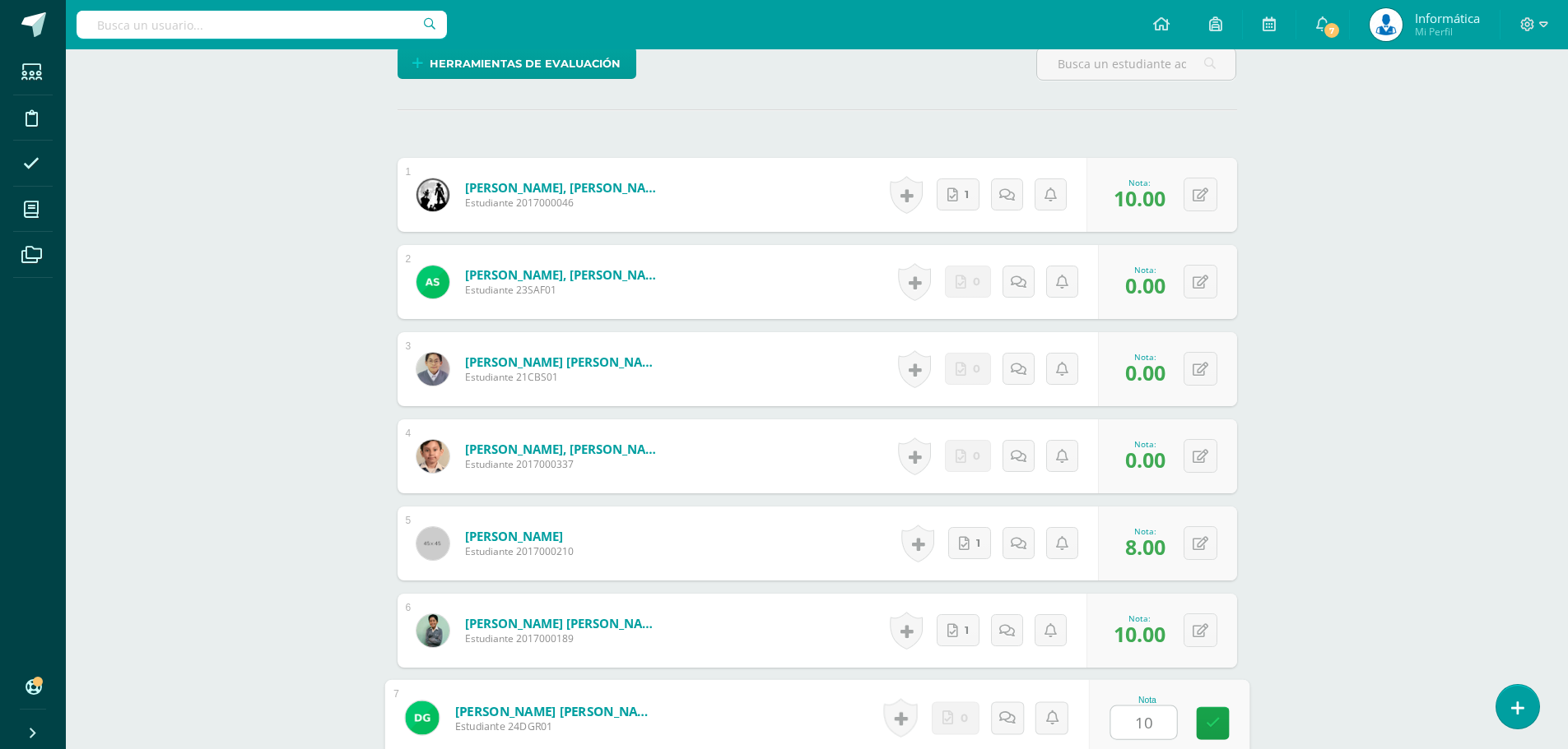
type input "10"
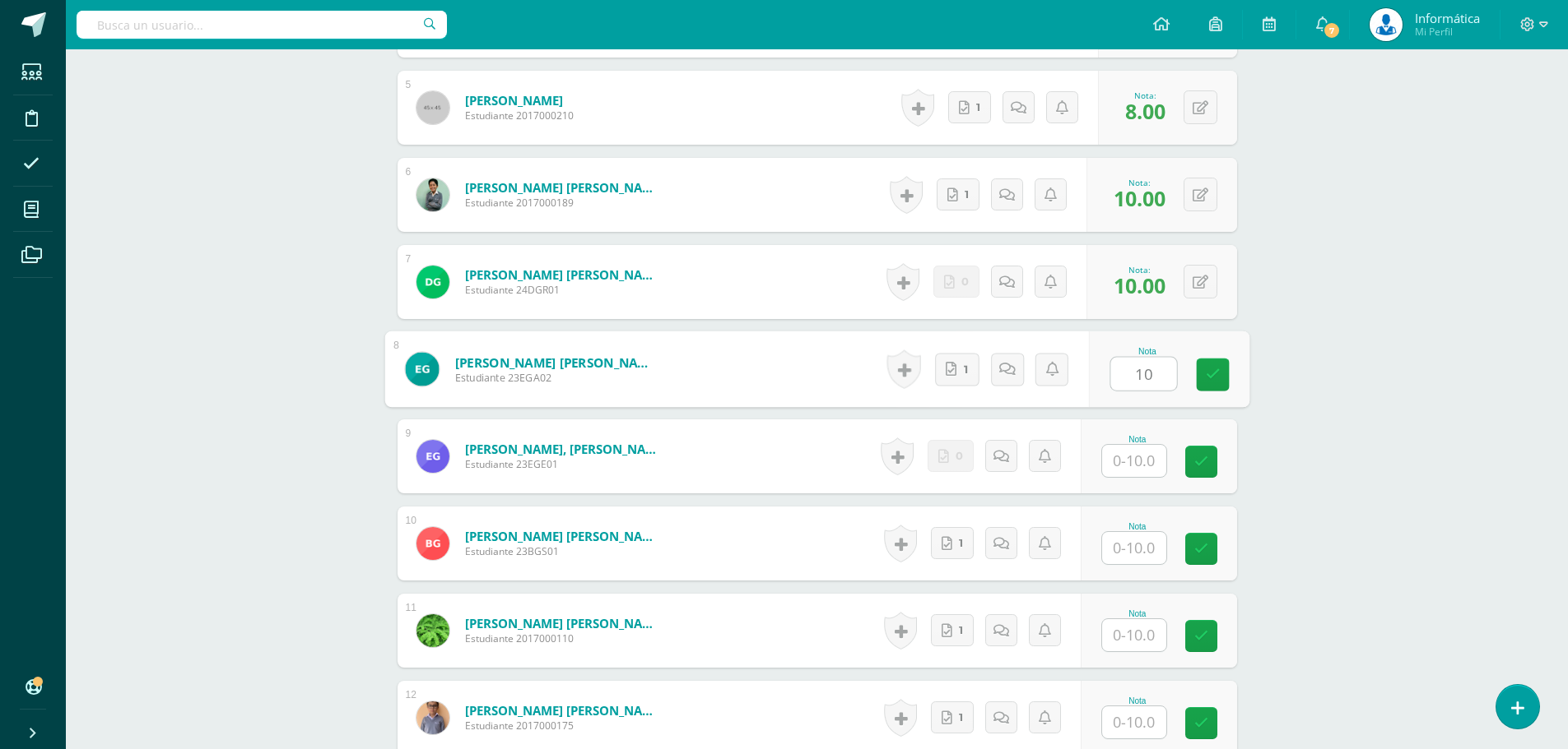
type input "10"
type input "0"
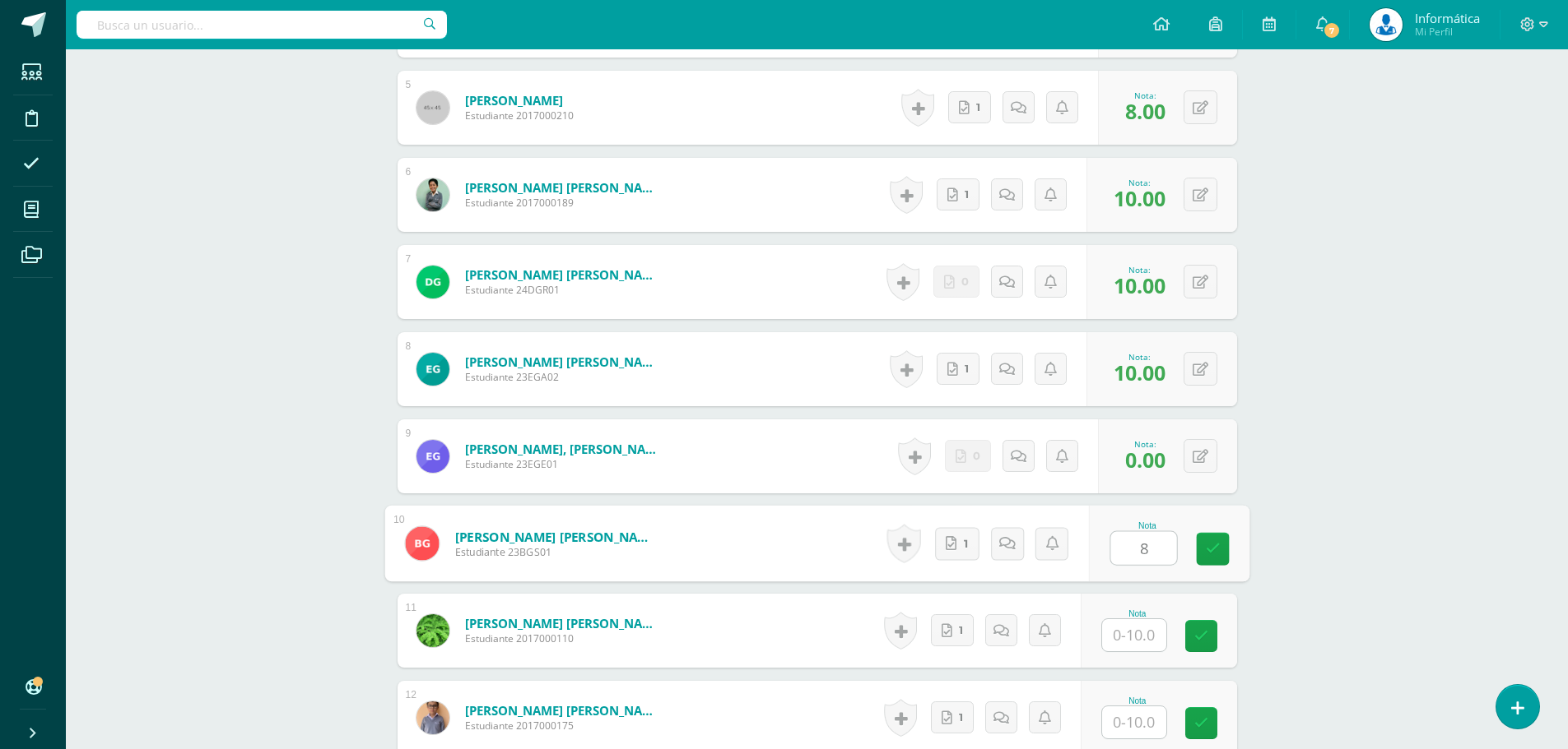
type input "8"
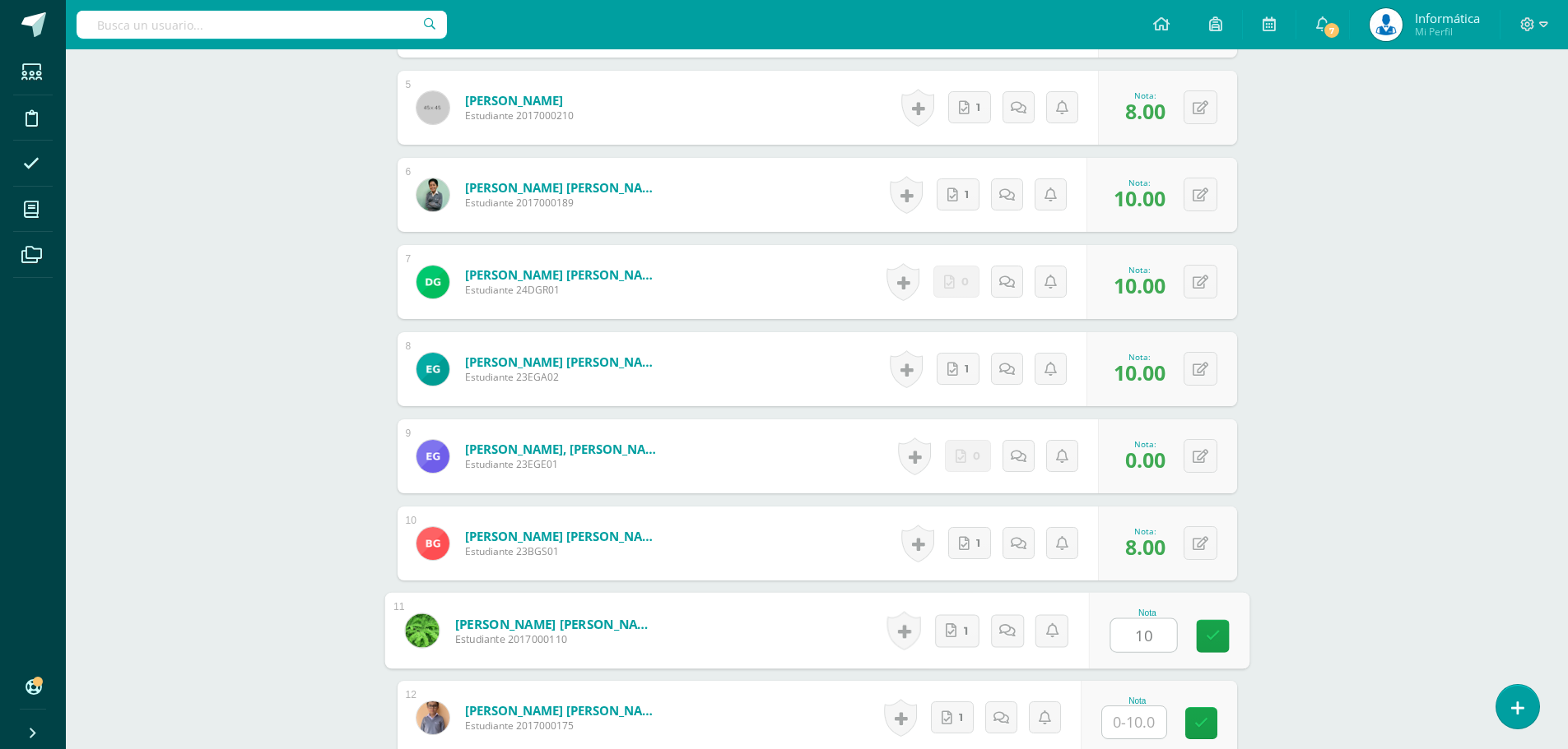
type input "10"
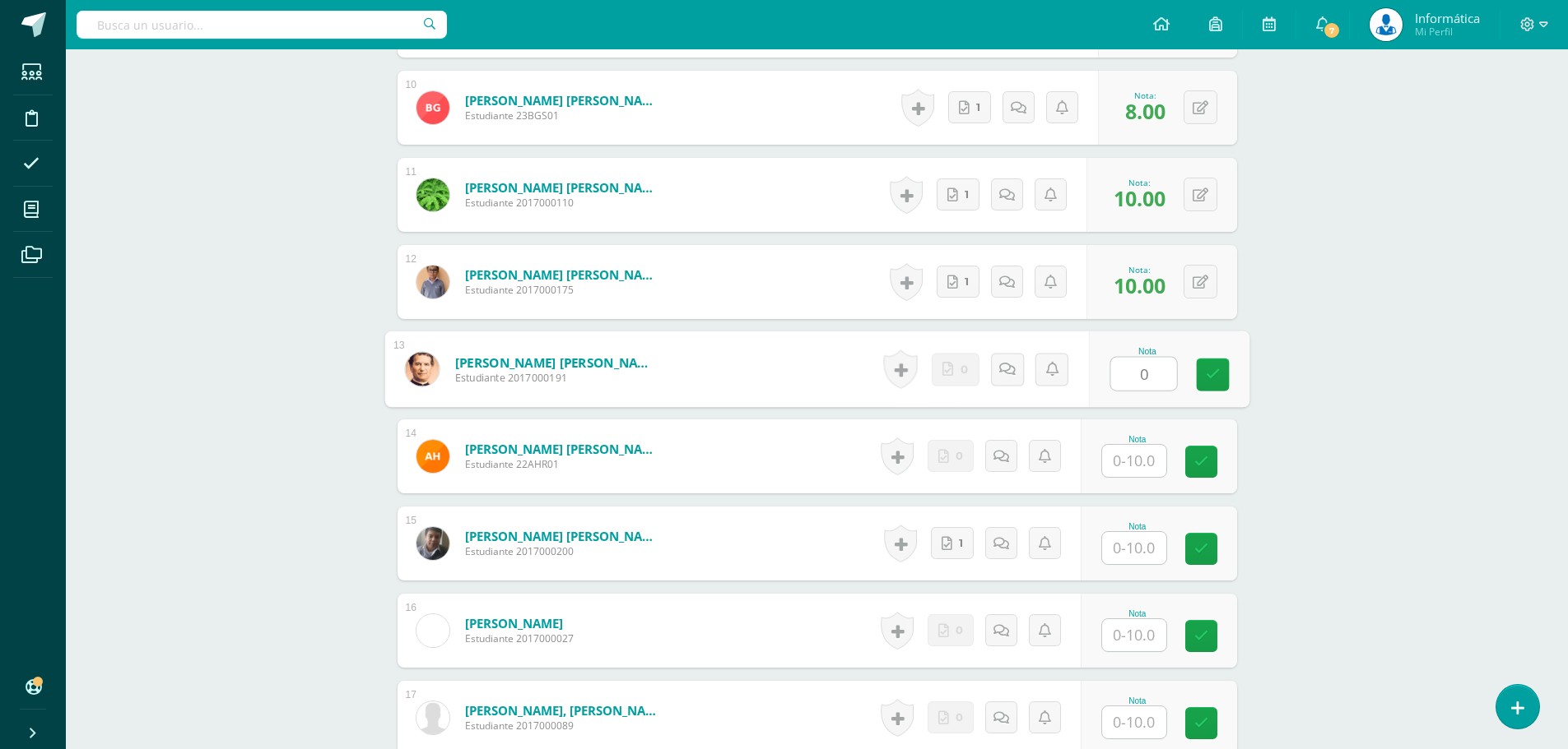
type input "0"
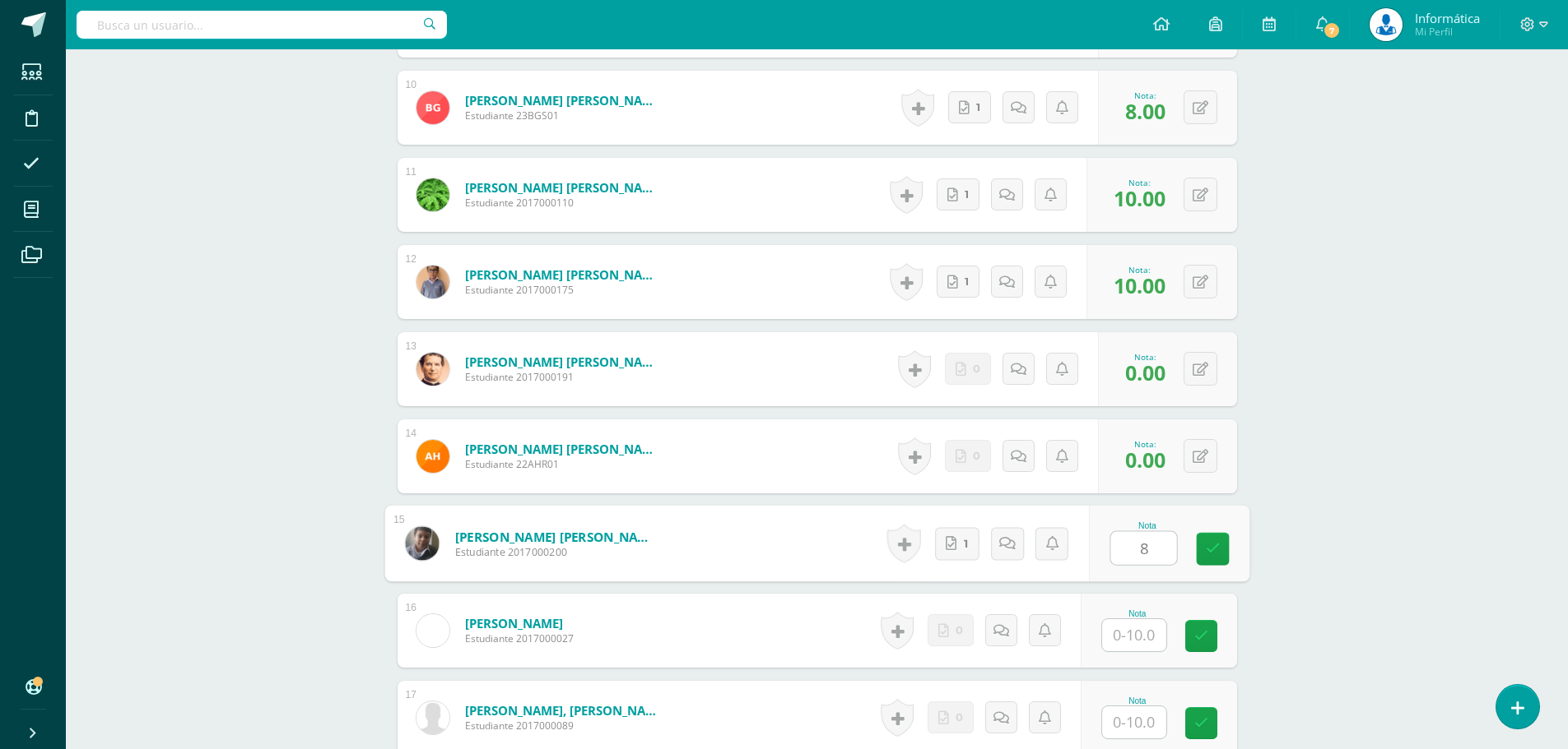
type input "8"
type input "1"
type input "0"
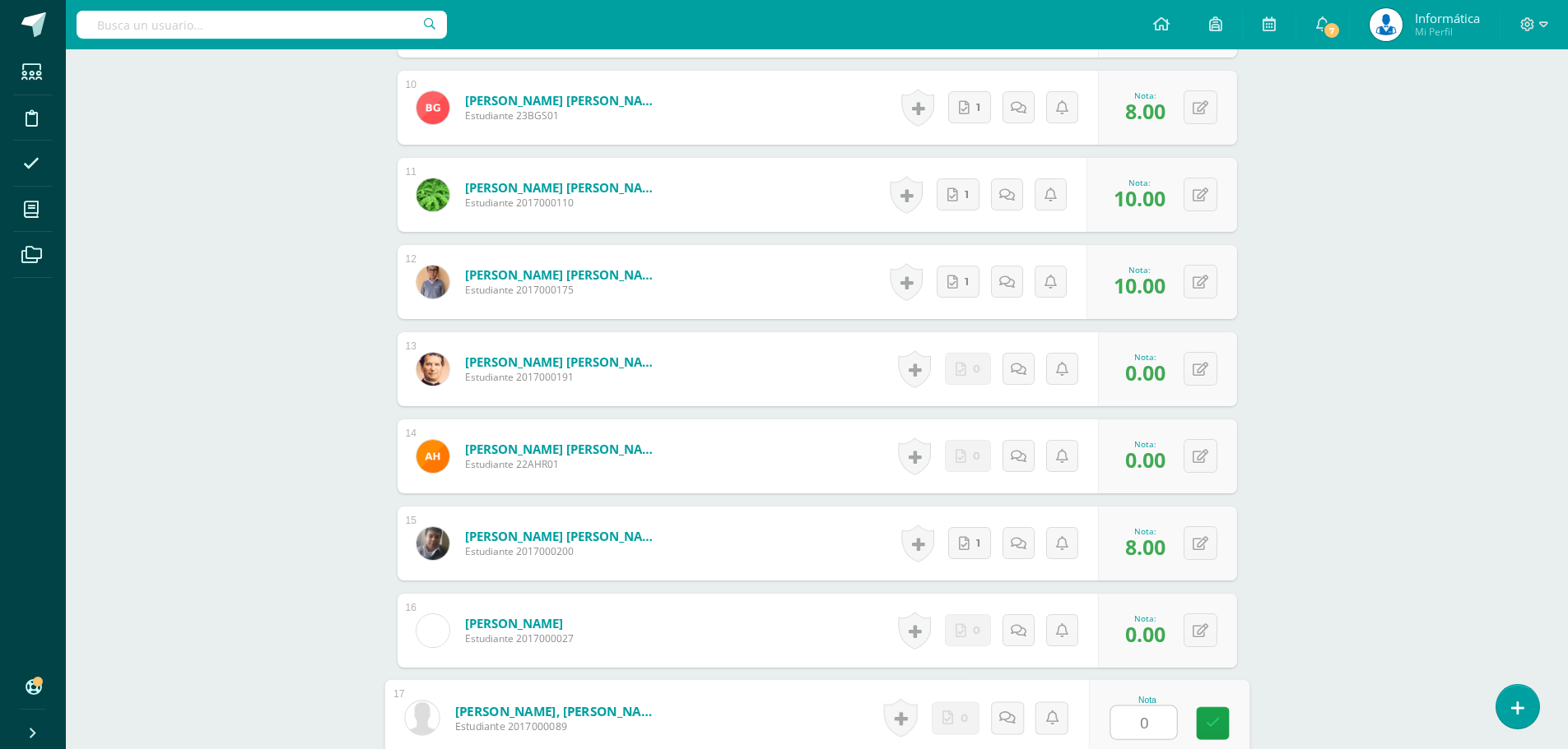
type input "0"
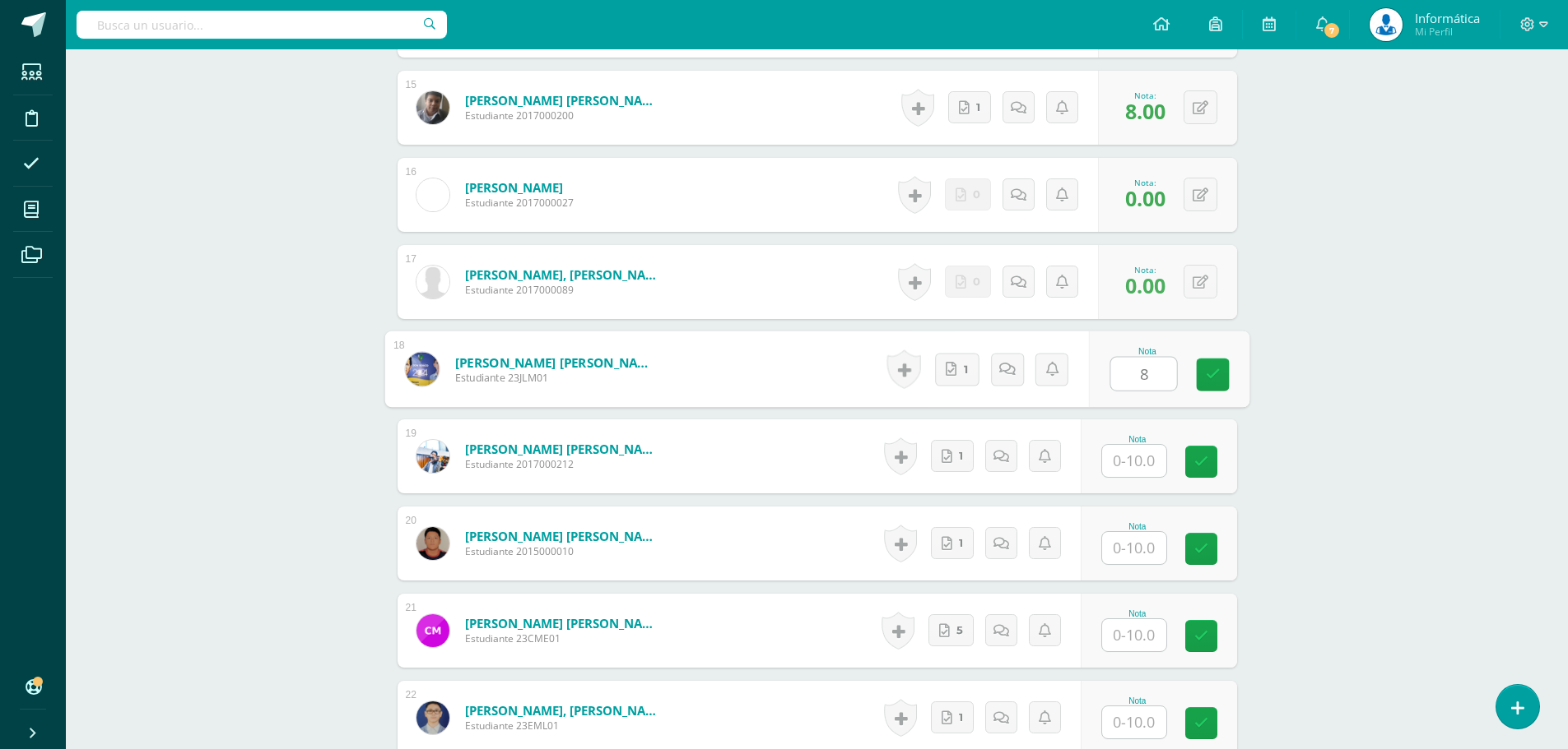
type input "8"
type input "10"
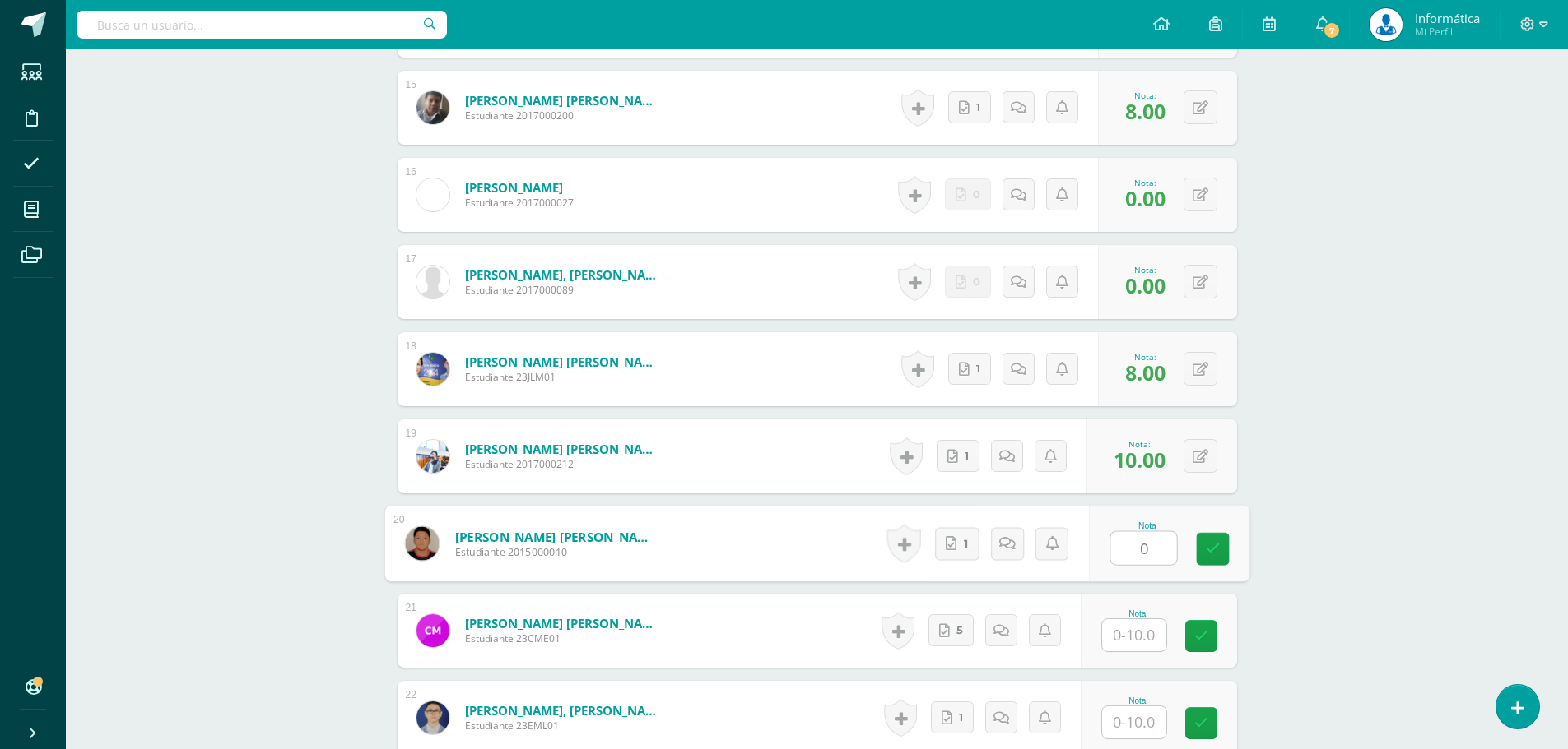
type input "0"
type input "8"
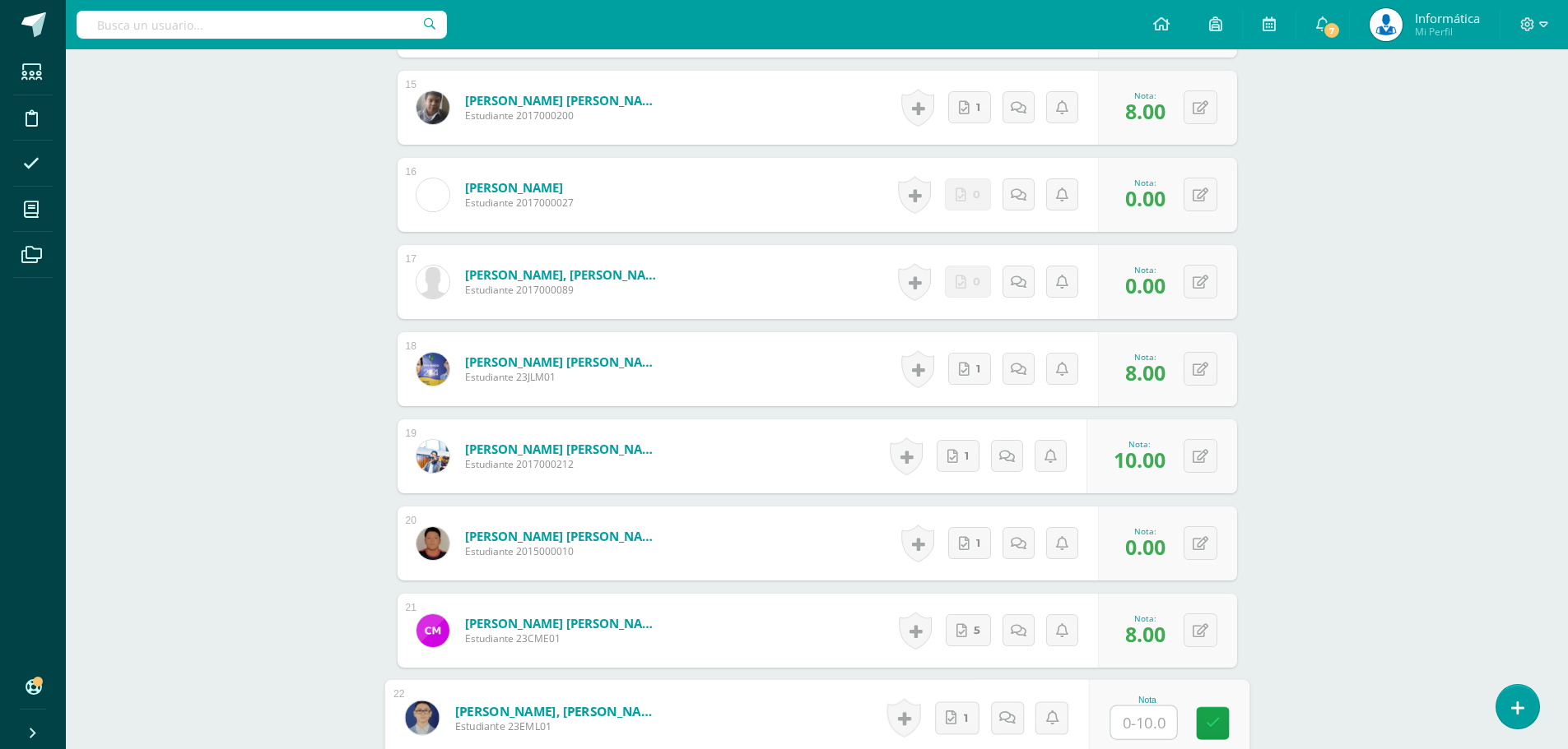
scroll to position [1804, 0]
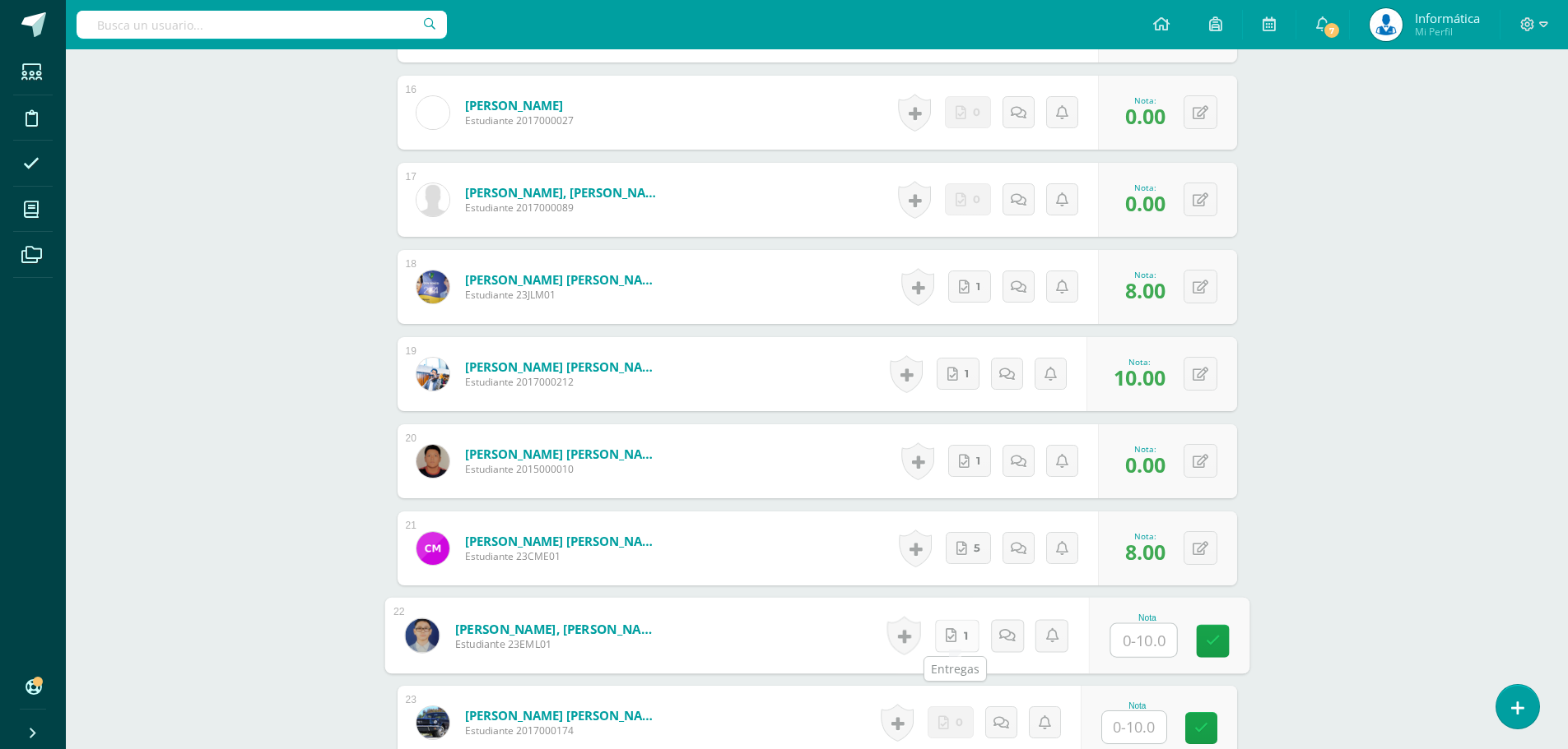
click at [969, 641] on link "1" at bounding box center [956, 636] width 44 height 33
click at [1152, 638] on input "text" at bounding box center [1143, 641] width 66 height 33
type input "10"
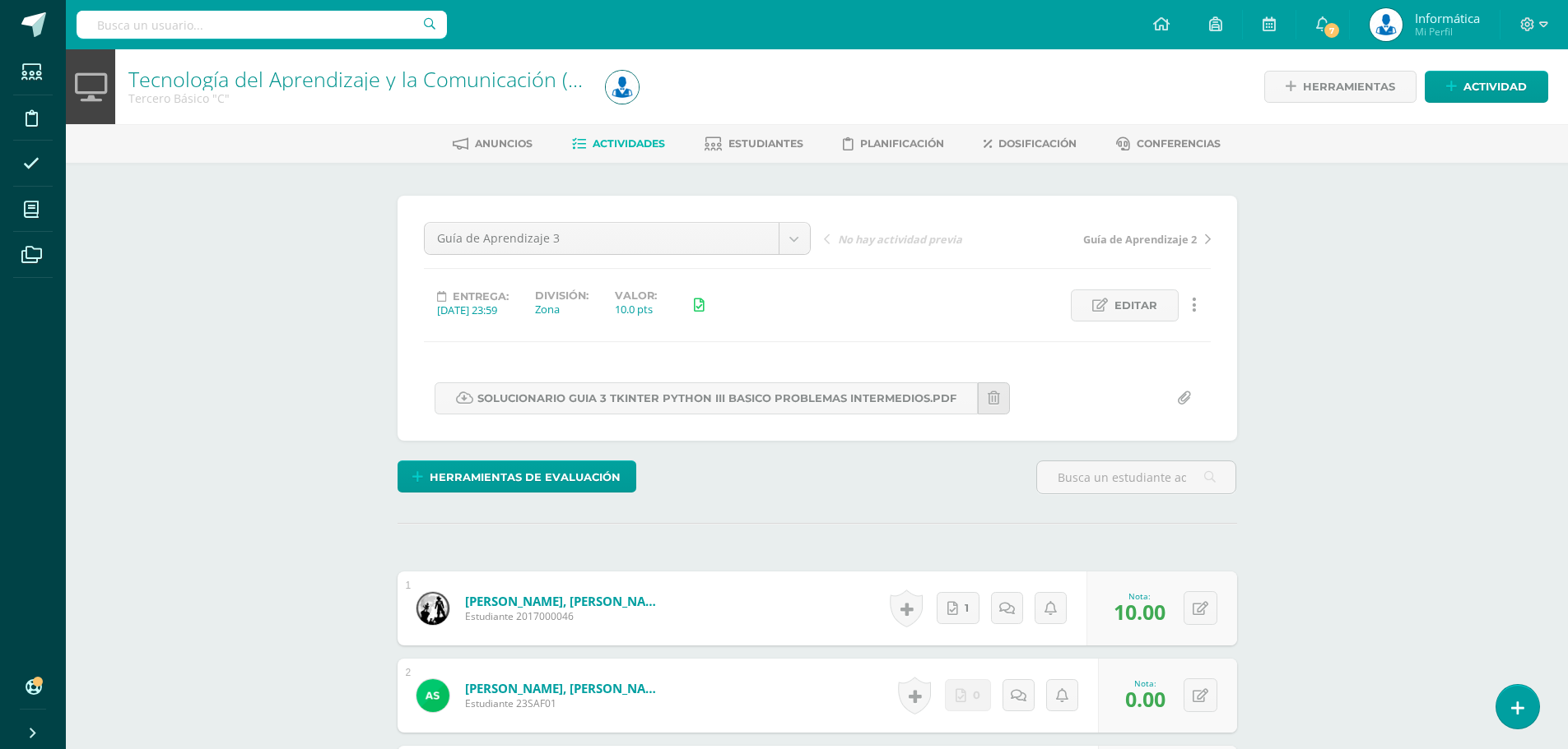
scroll to position [247, 0]
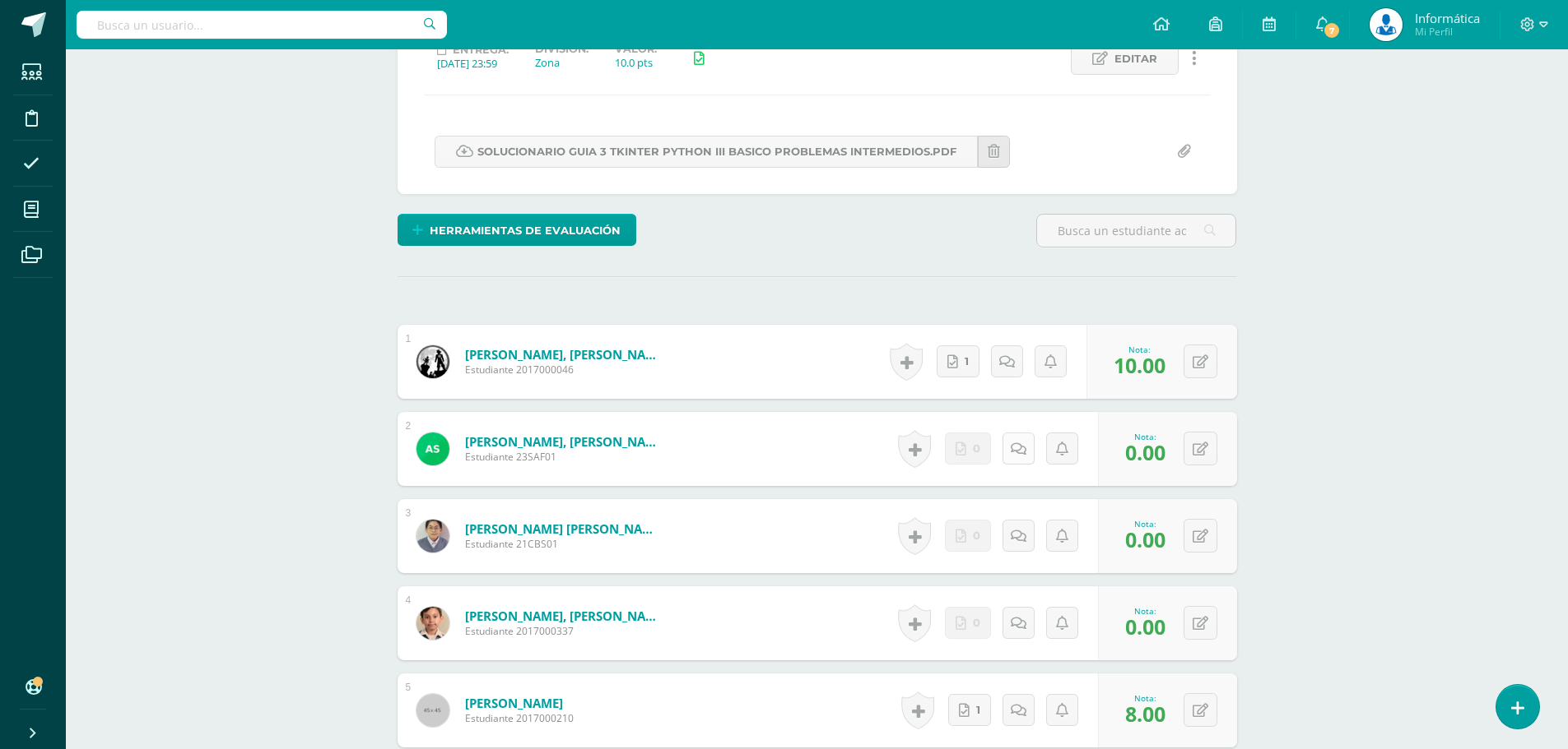
click at [1020, 450] on icon at bounding box center [1018, 449] width 16 height 14
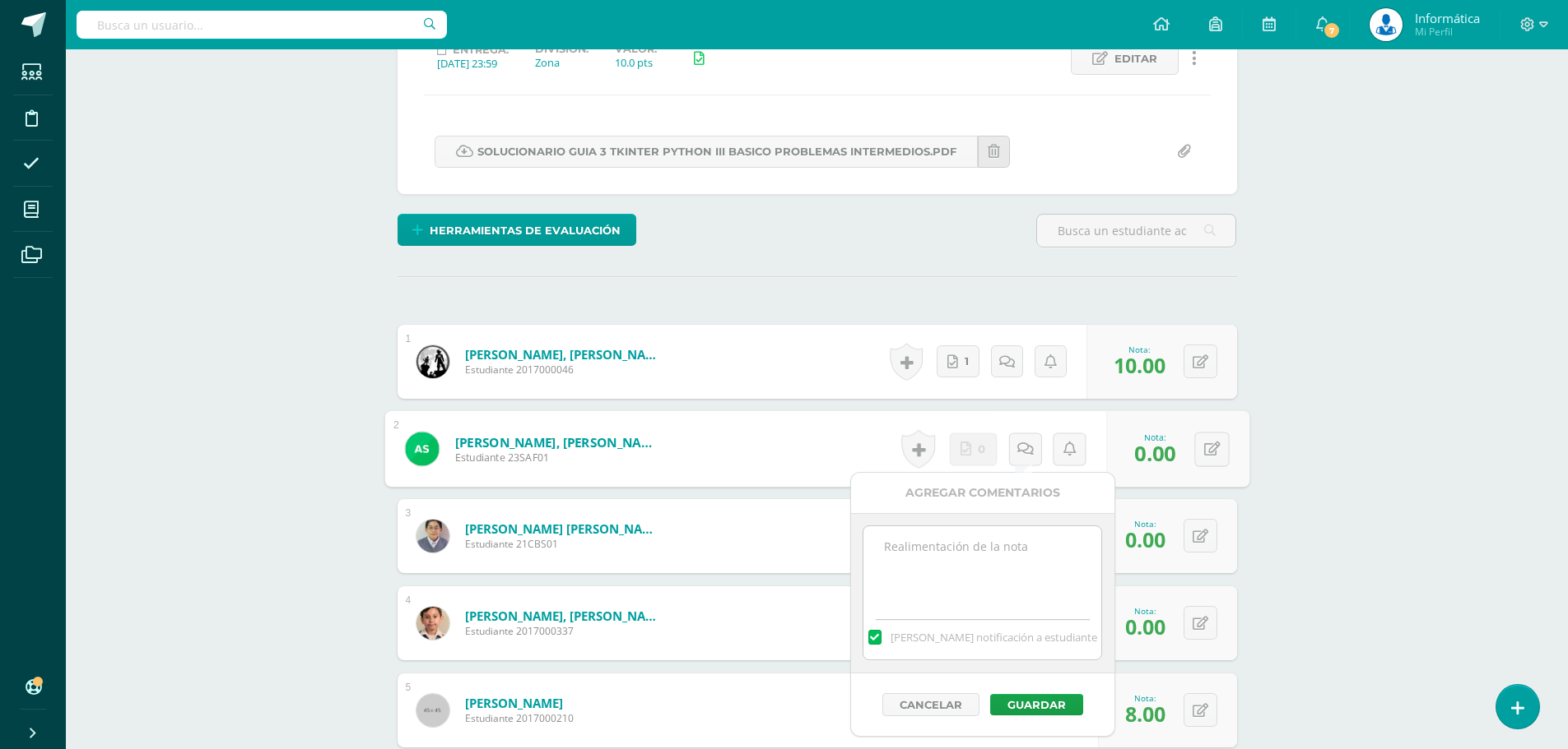
click at [947, 560] on textarea at bounding box center [982, 567] width 238 height 82
drag, startPoint x: 1017, startPoint y: 599, endPoint x: 860, endPoint y: 535, distance: 169.5
click at [860, 535] on div "- No presento su trabajo, asignado para realizarse en casa, el mismo era explic…" at bounding box center [982, 593] width 264 height 160
type textarea "- No presento su trabajo, asignado para realizarse en casa, el mismo era explic…"
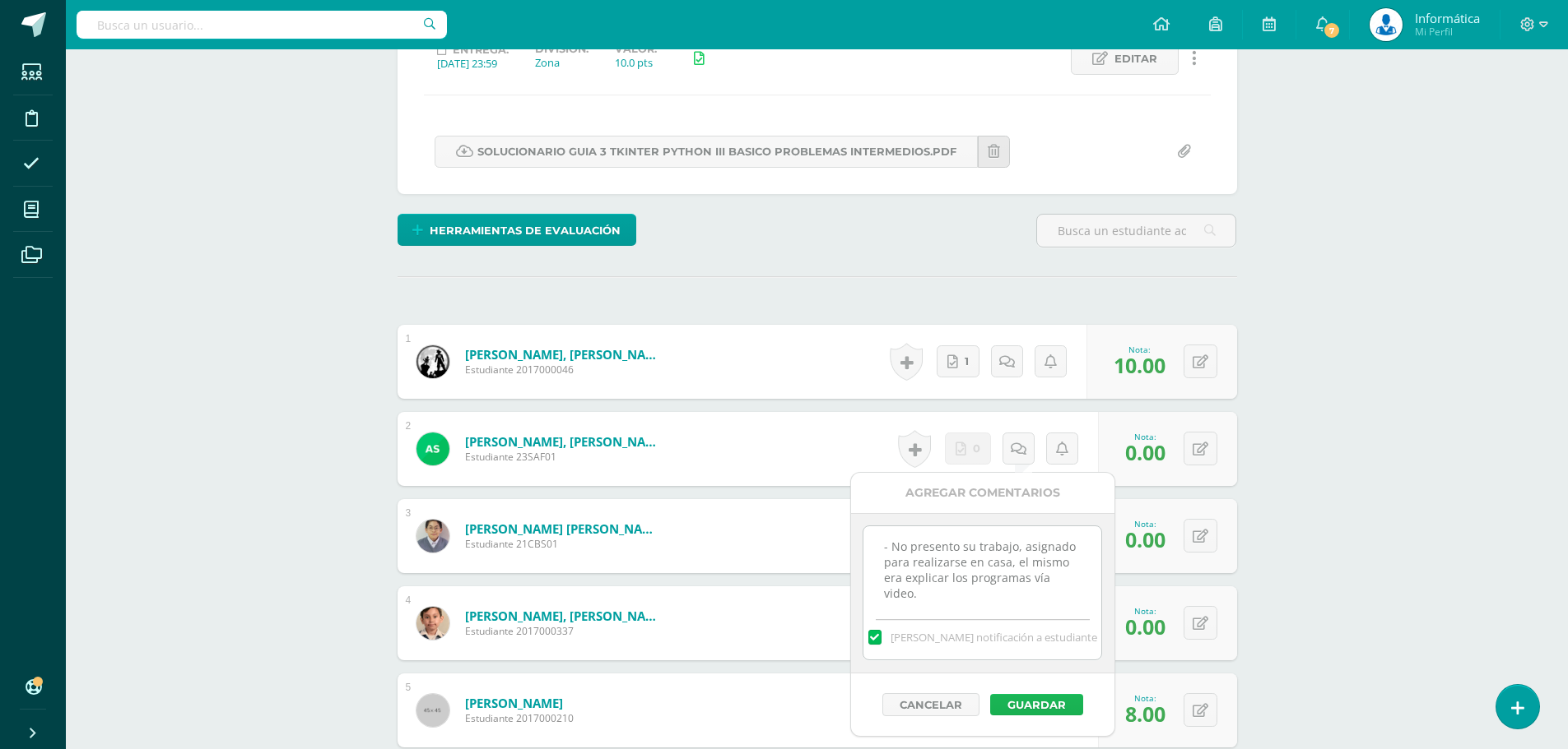
click at [1050, 711] on button "Guardar" at bounding box center [1036, 705] width 93 height 22
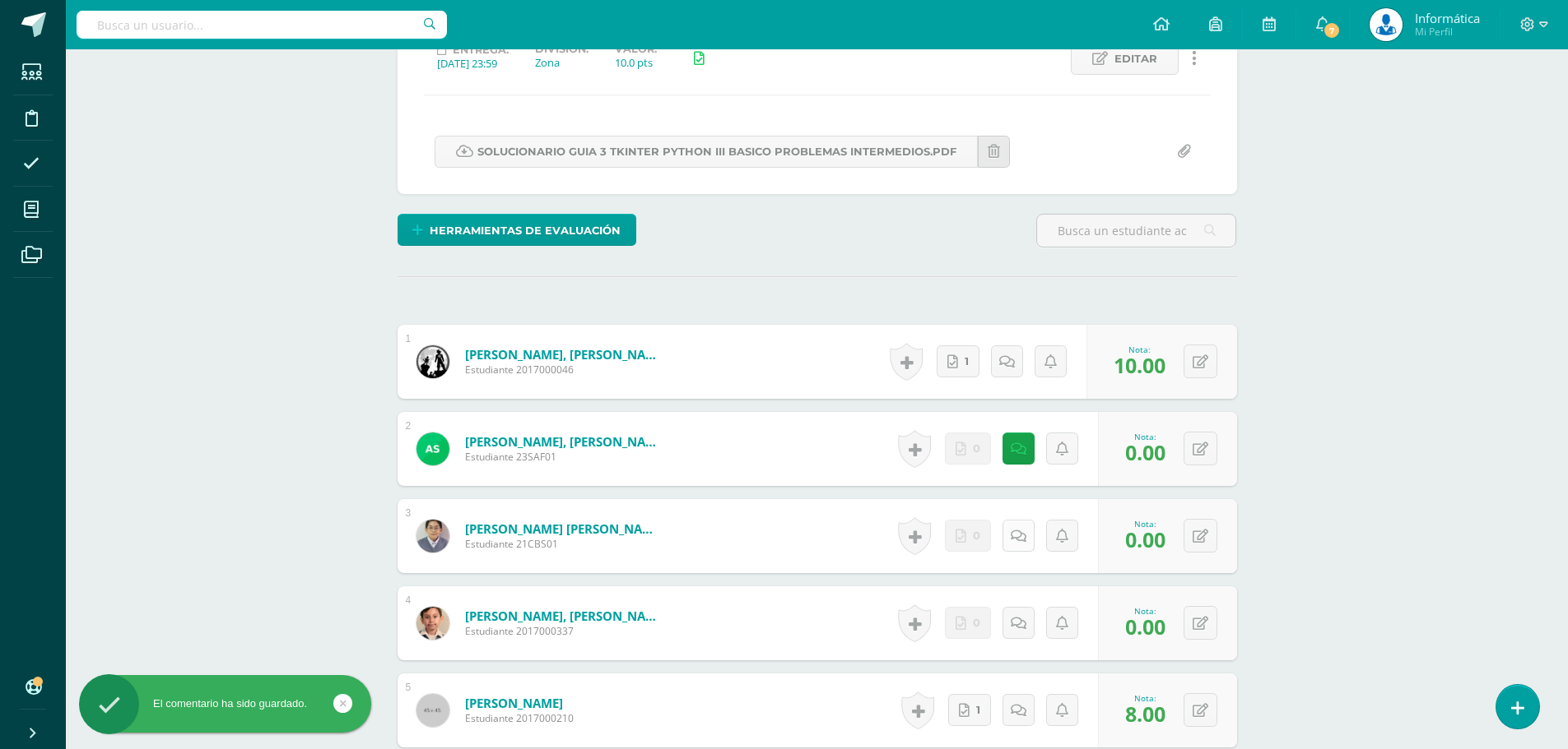
click at [1014, 532] on link at bounding box center [1018, 535] width 32 height 32
click at [952, 667] on textarea at bounding box center [982, 654] width 238 height 82
paste textarea "- No presento su trabajo, asignado para realizarse en casa, el mismo era explic…"
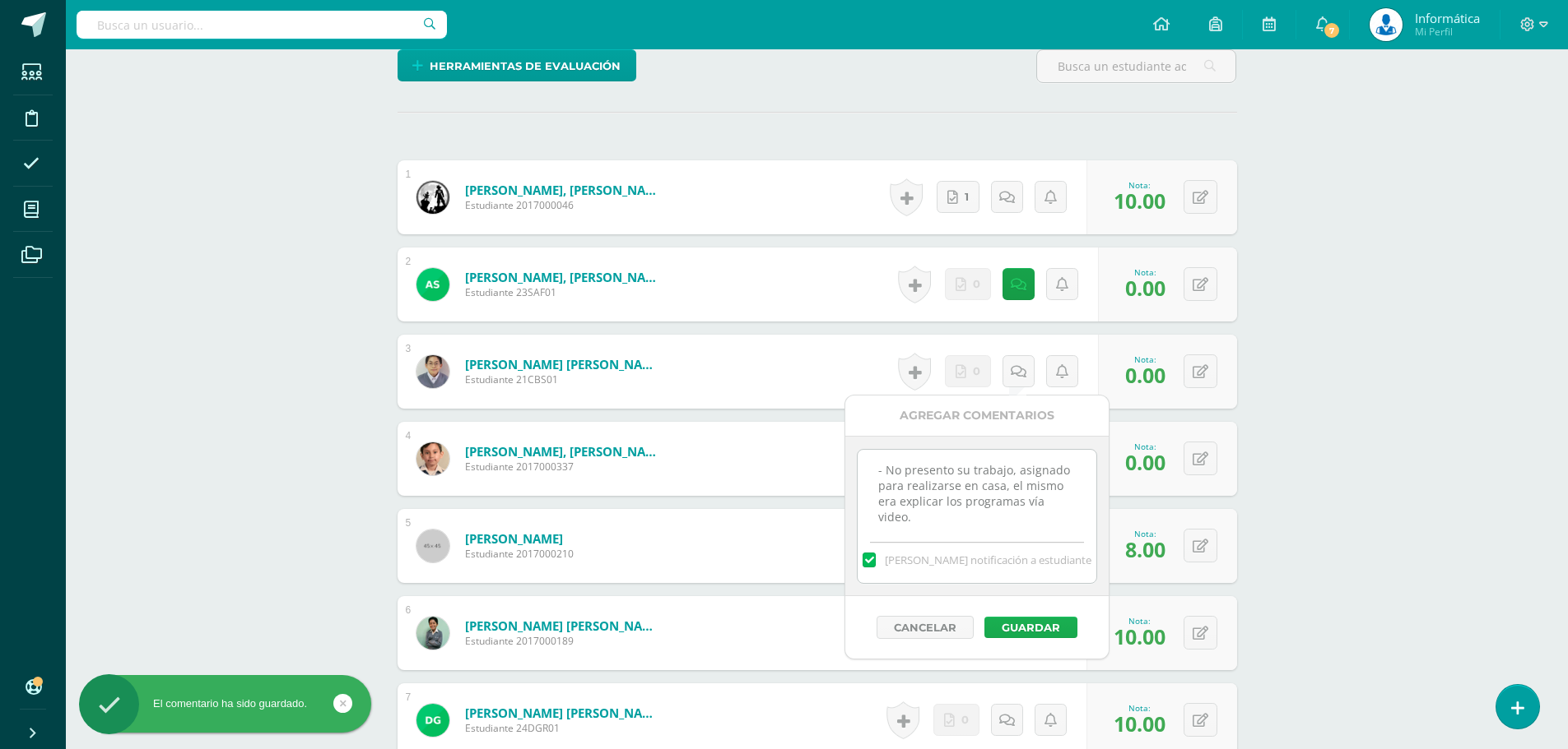
type textarea "- No presento su trabajo, asignado para realizarse en casa, el mismo era explic…"
click at [1037, 629] on button "Guardar" at bounding box center [1031, 628] width 93 height 22
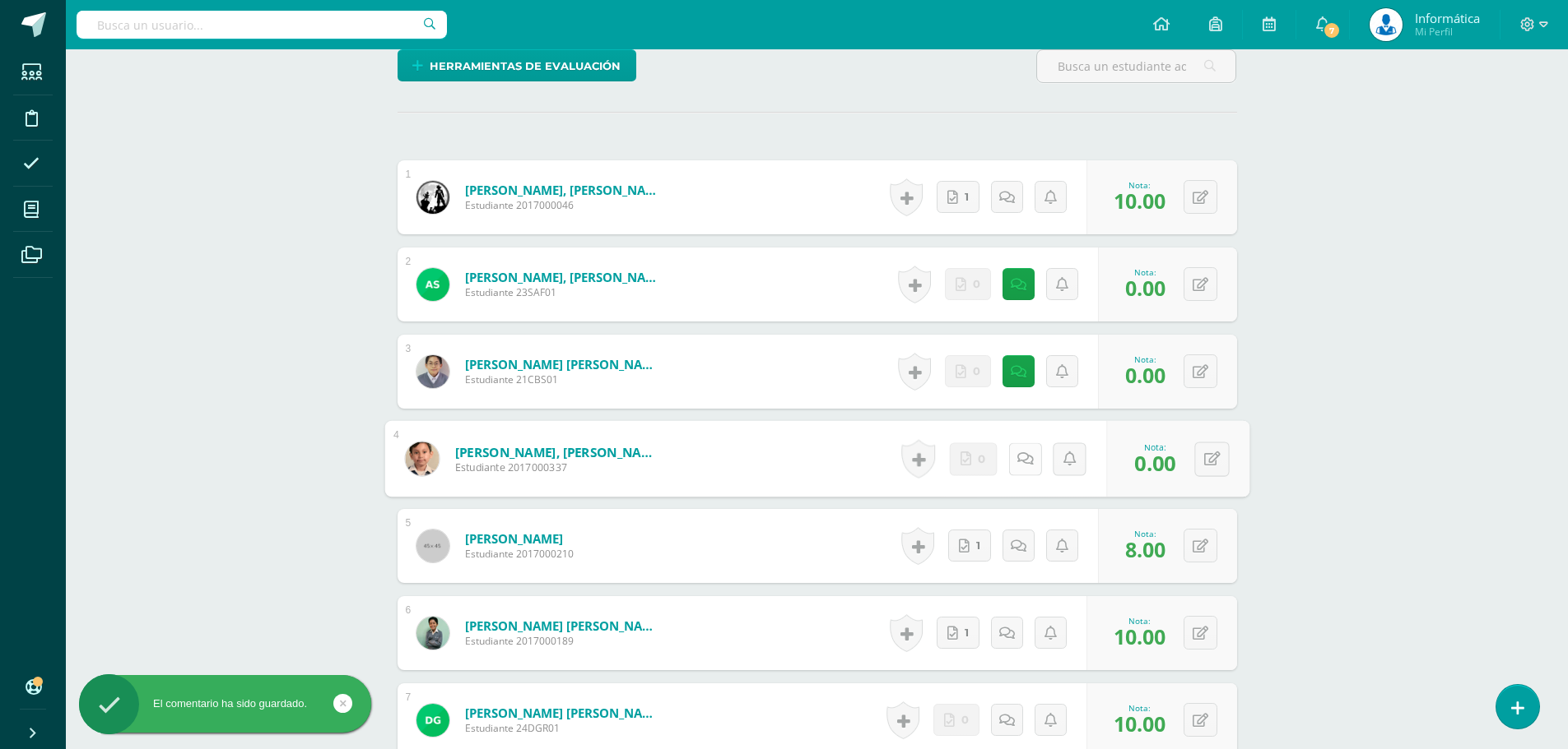
click at [1016, 461] on icon at bounding box center [1025, 458] width 17 height 14
click at [973, 613] on textarea at bounding box center [982, 577] width 238 height 82
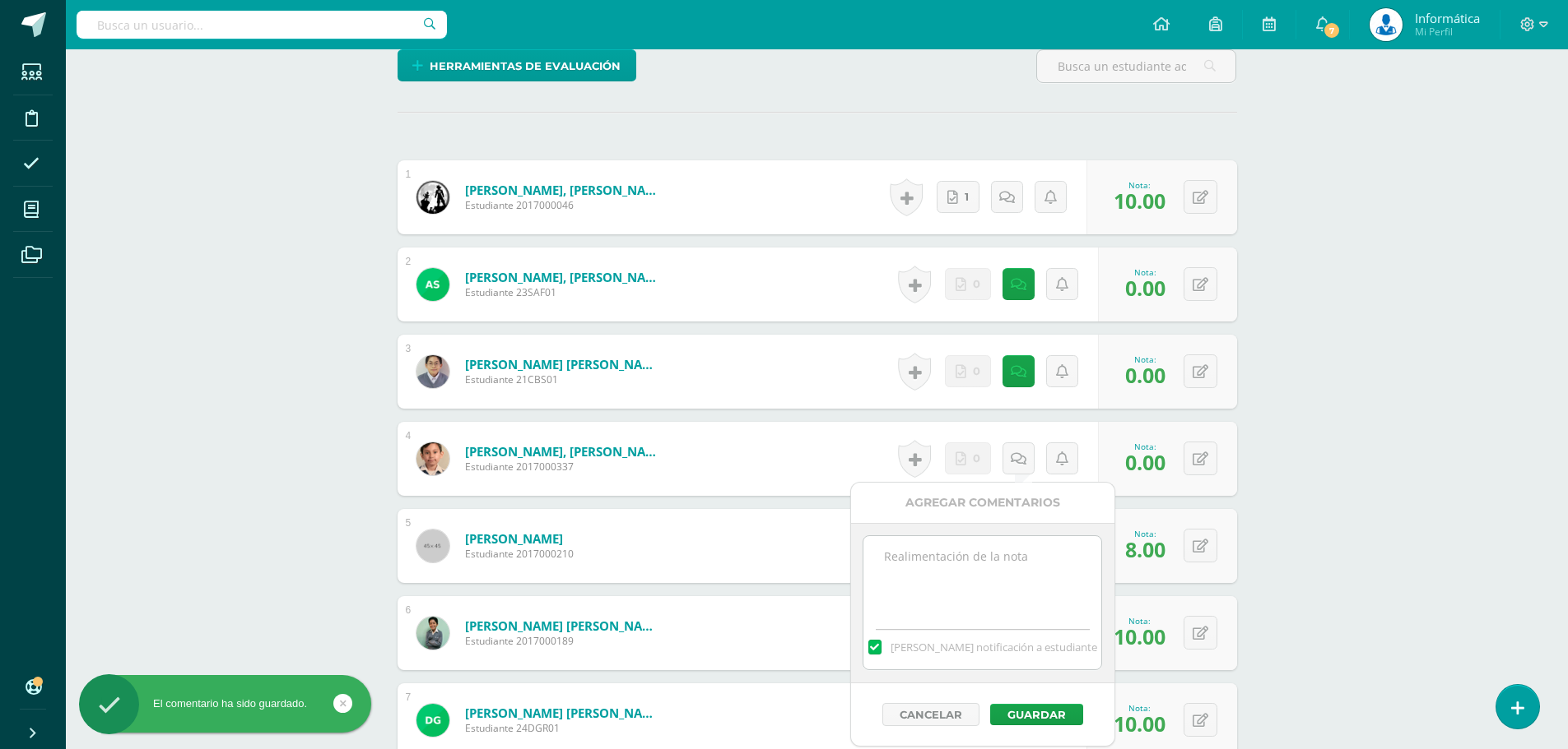
paste textarea "- No presento su trabajo, asignado para realizarse en casa, el mismo era explic…"
type textarea "- No presento su trabajo, asignado para realizarse en casa, el mismo era explic…"
click at [1031, 708] on button "Guardar" at bounding box center [1036, 715] width 93 height 22
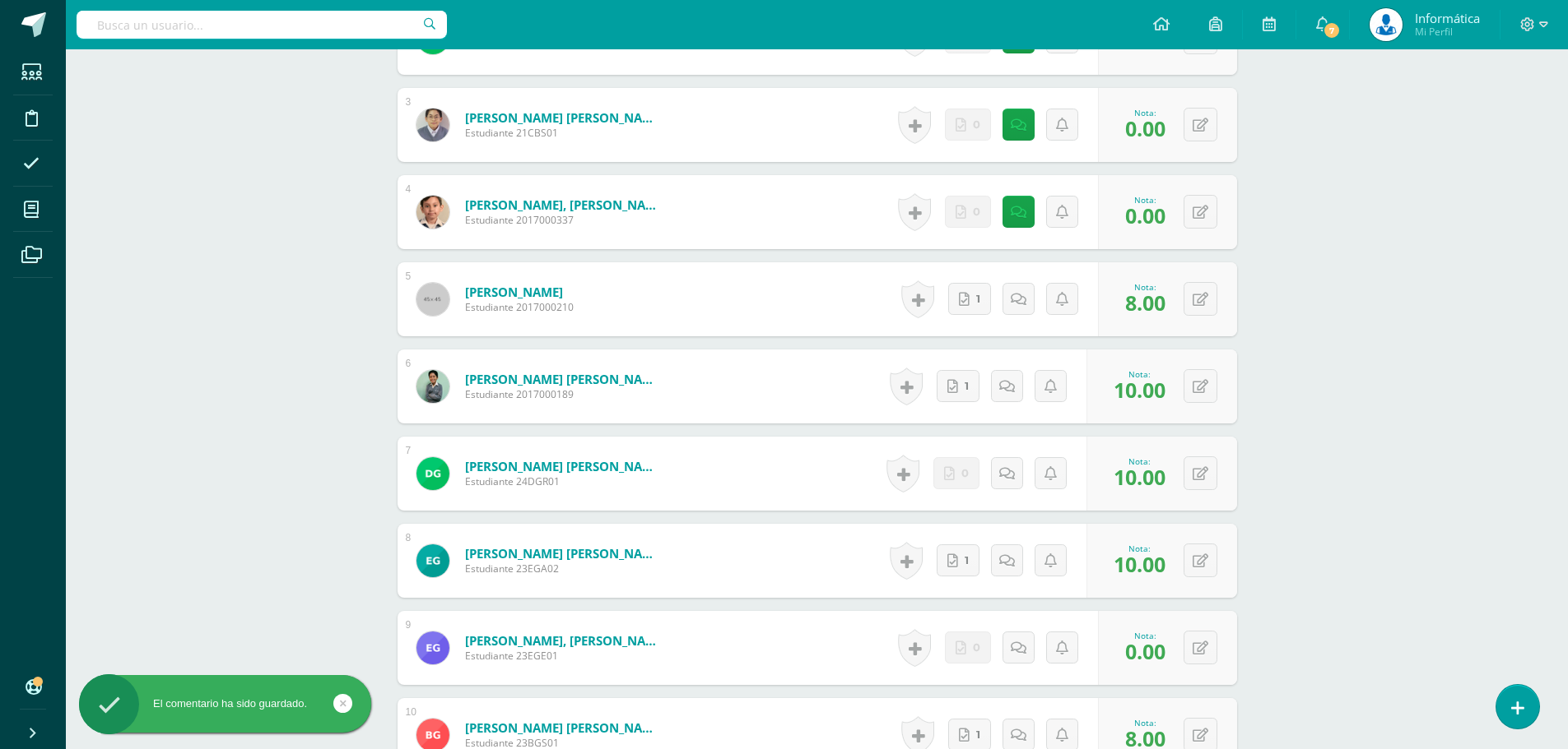
scroll to position [740, 0]
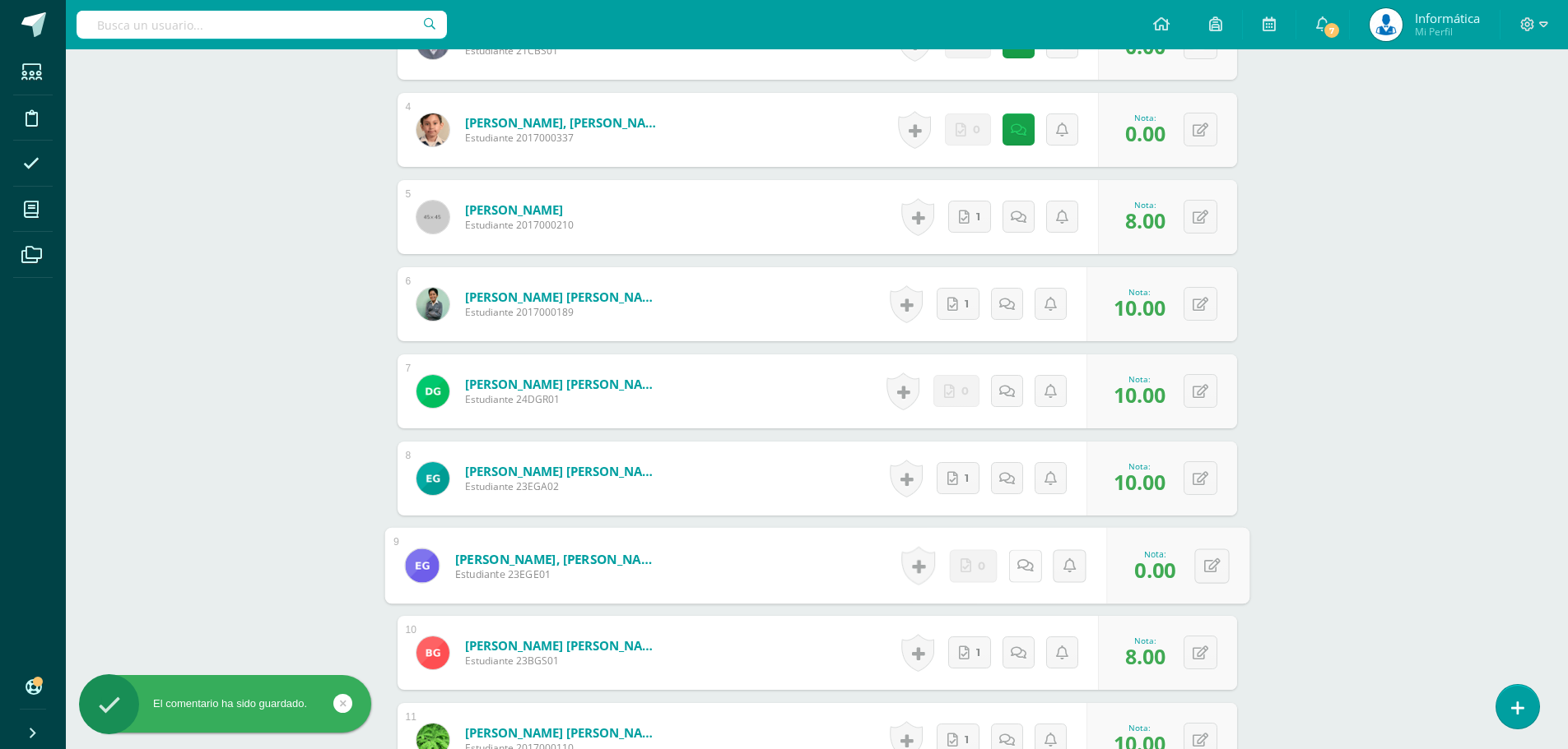
click at [1024, 569] on icon at bounding box center [1025, 565] width 17 height 14
click at [972, 672] on textarea at bounding box center [982, 684] width 238 height 82
paste textarea "- No presento su trabajo, asignado para realizarse en casa, el mismo era explic…"
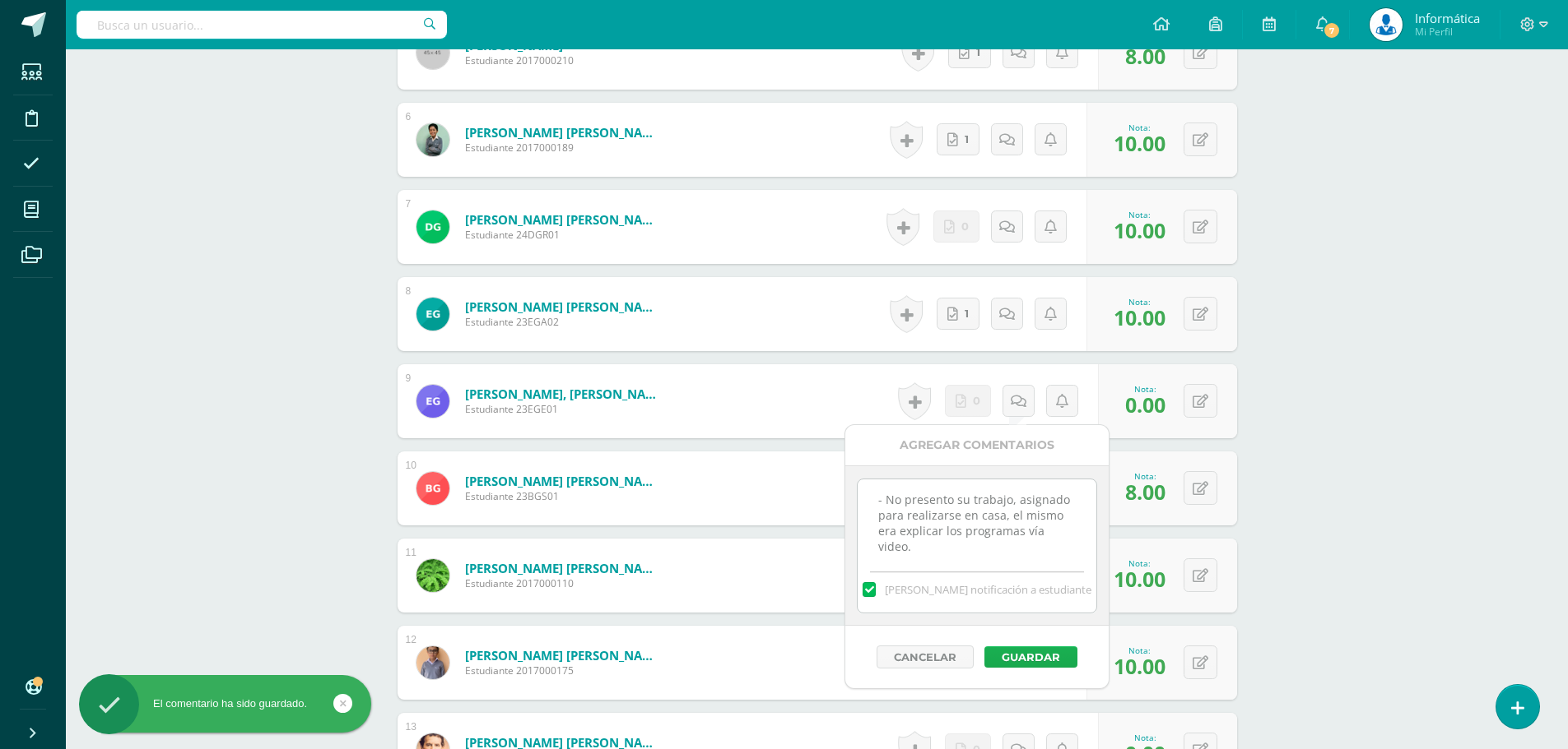
type textarea "- No presento su trabajo, asignado para realizarse en casa, el mismo era explic…"
click at [1050, 661] on button "Guardar" at bounding box center [1031, 658] width 93 height 22
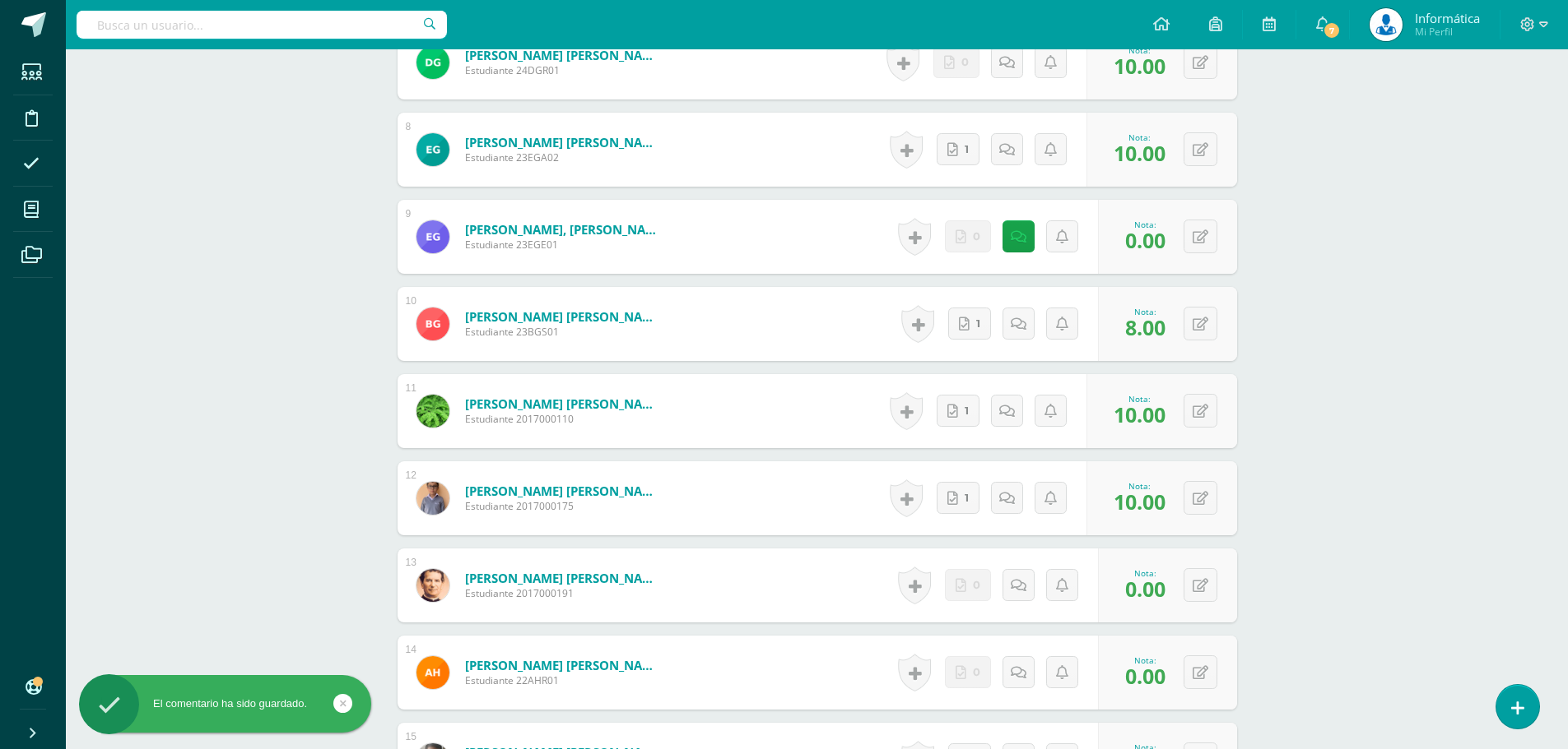
scroll to position [1151, 0]
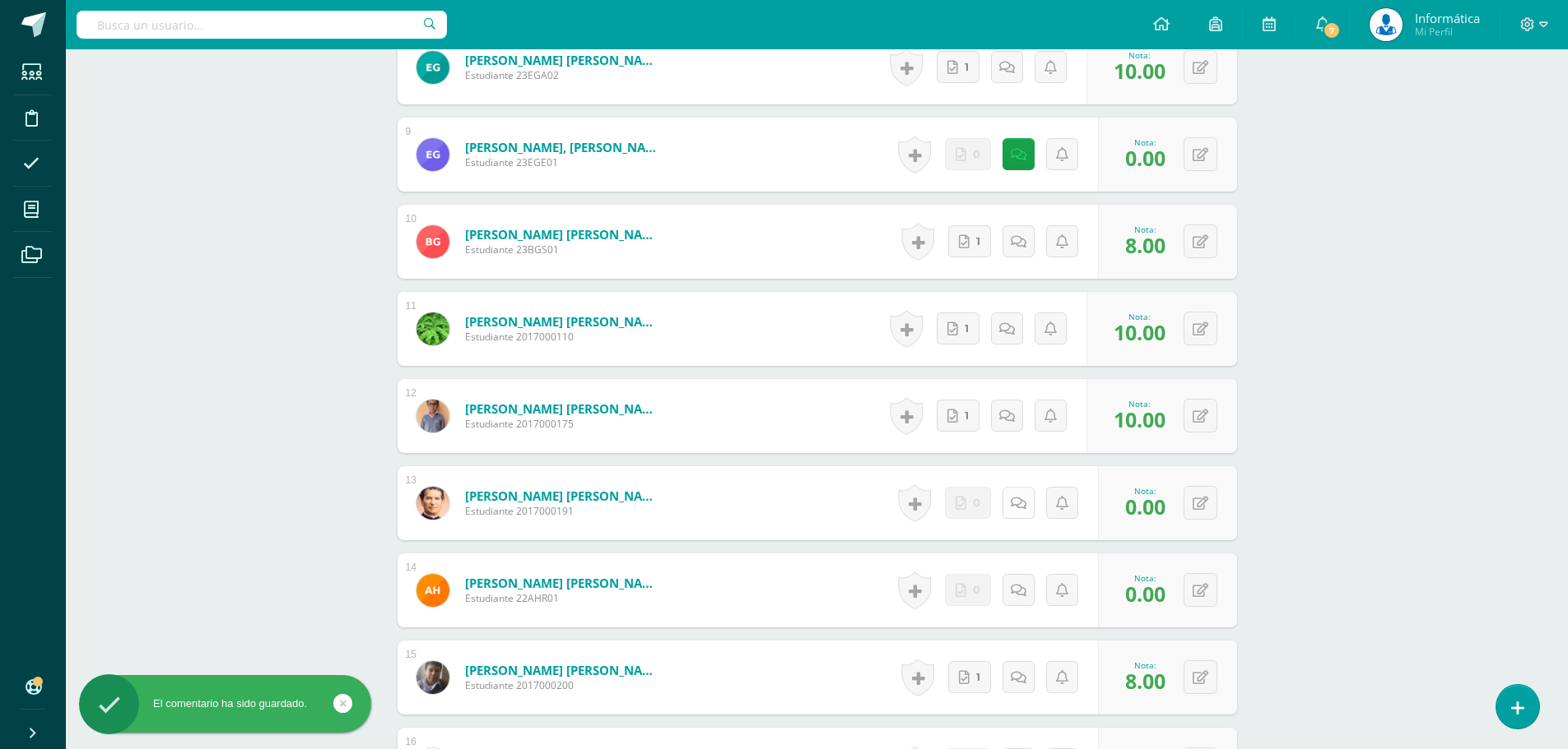
click at [1026, 504] on link at bounding box center [1018, 503] width 32 height 32
click at [962, 590] on textarea at bounding box center [982, 622] width 238 height 82
paste textarea "- No presento su trabajo, asignado para realizarse en casa, el mismo era explic…"
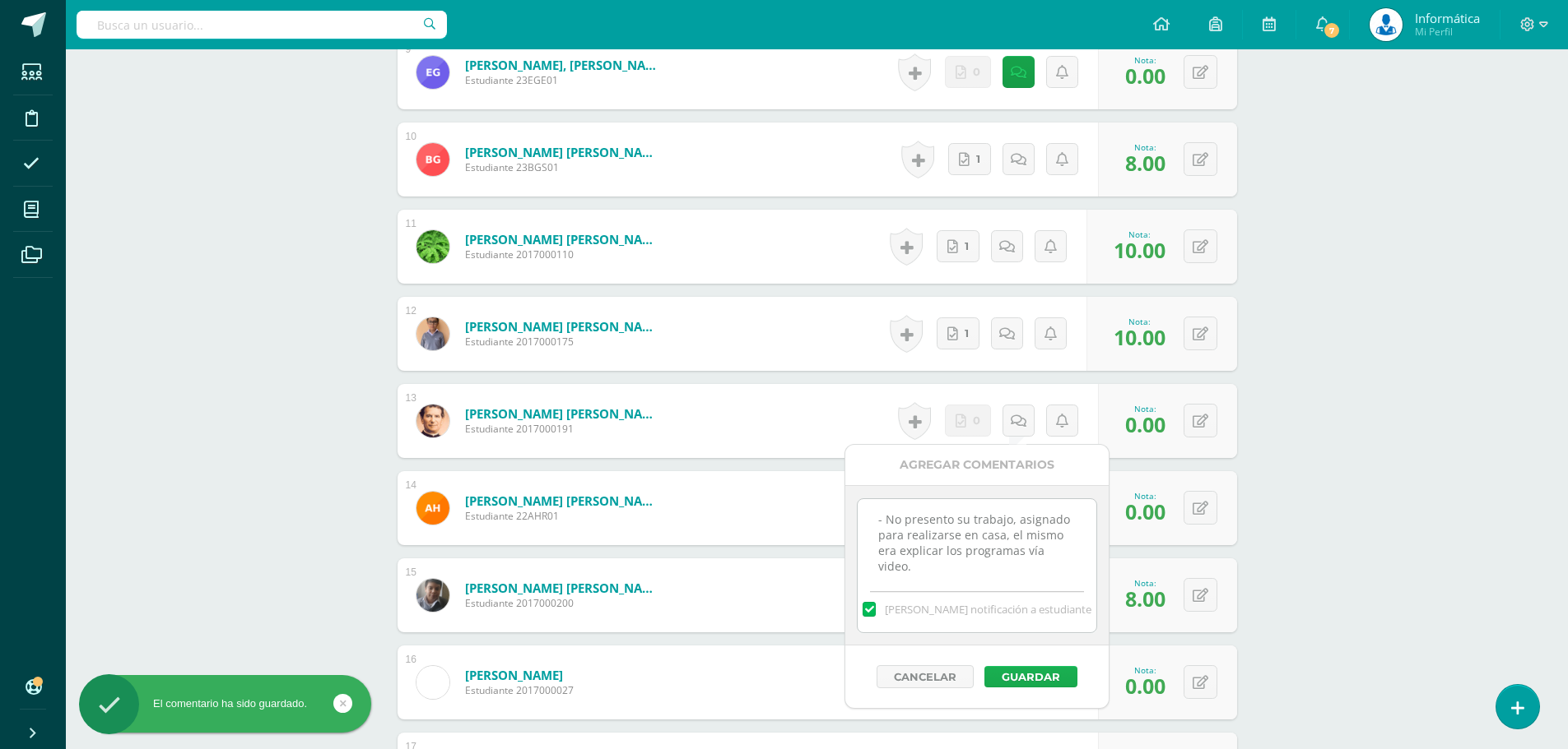
type textarea "- No presento su trabajo, asignado para realizarse en casa, el mismo era explic…"
click at [1032, 672] on button "Guardar" at bounding box center [1031, 677] width 93 height 22
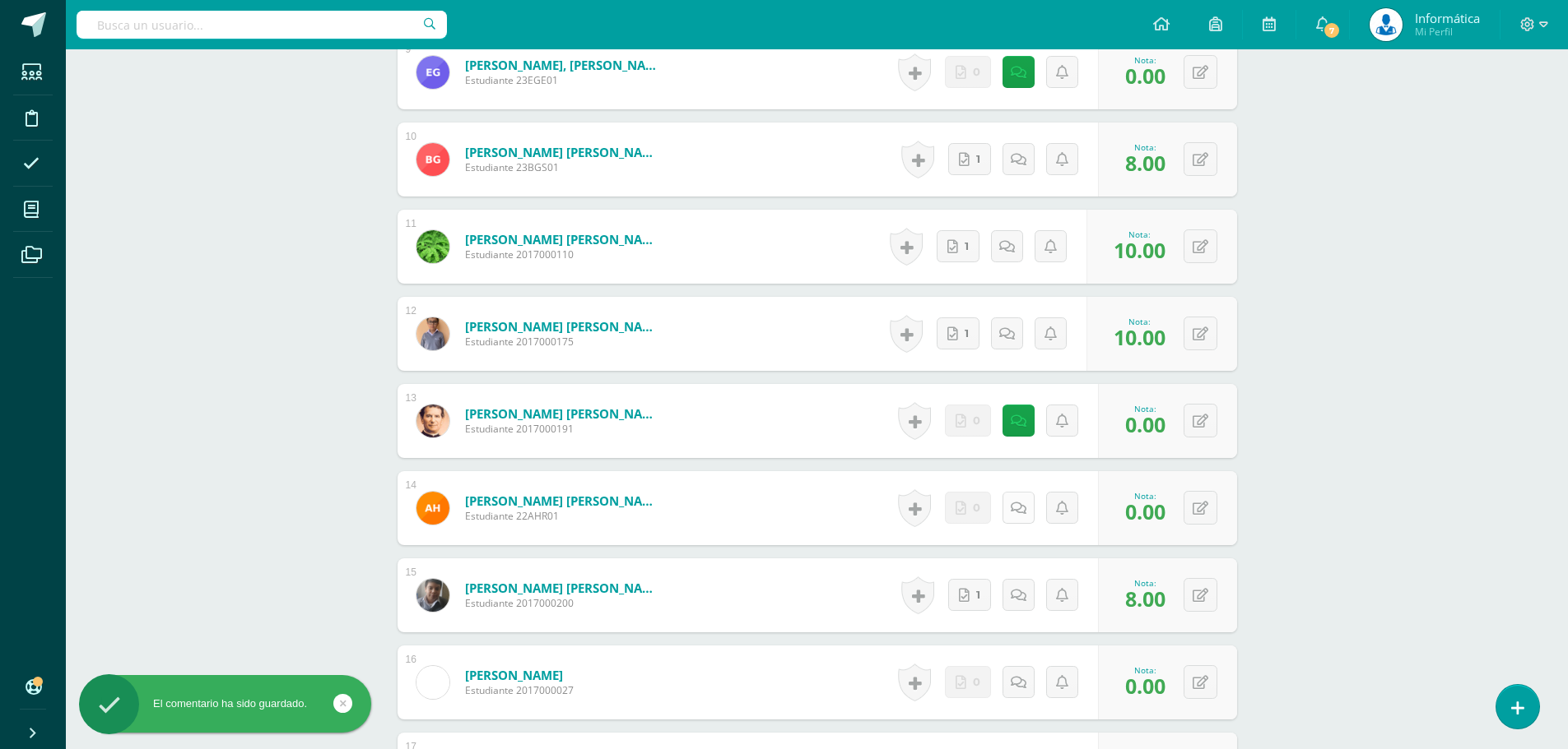
click at [1016, 505] on icon at bounding box center [1018, 509] width 16 height 14
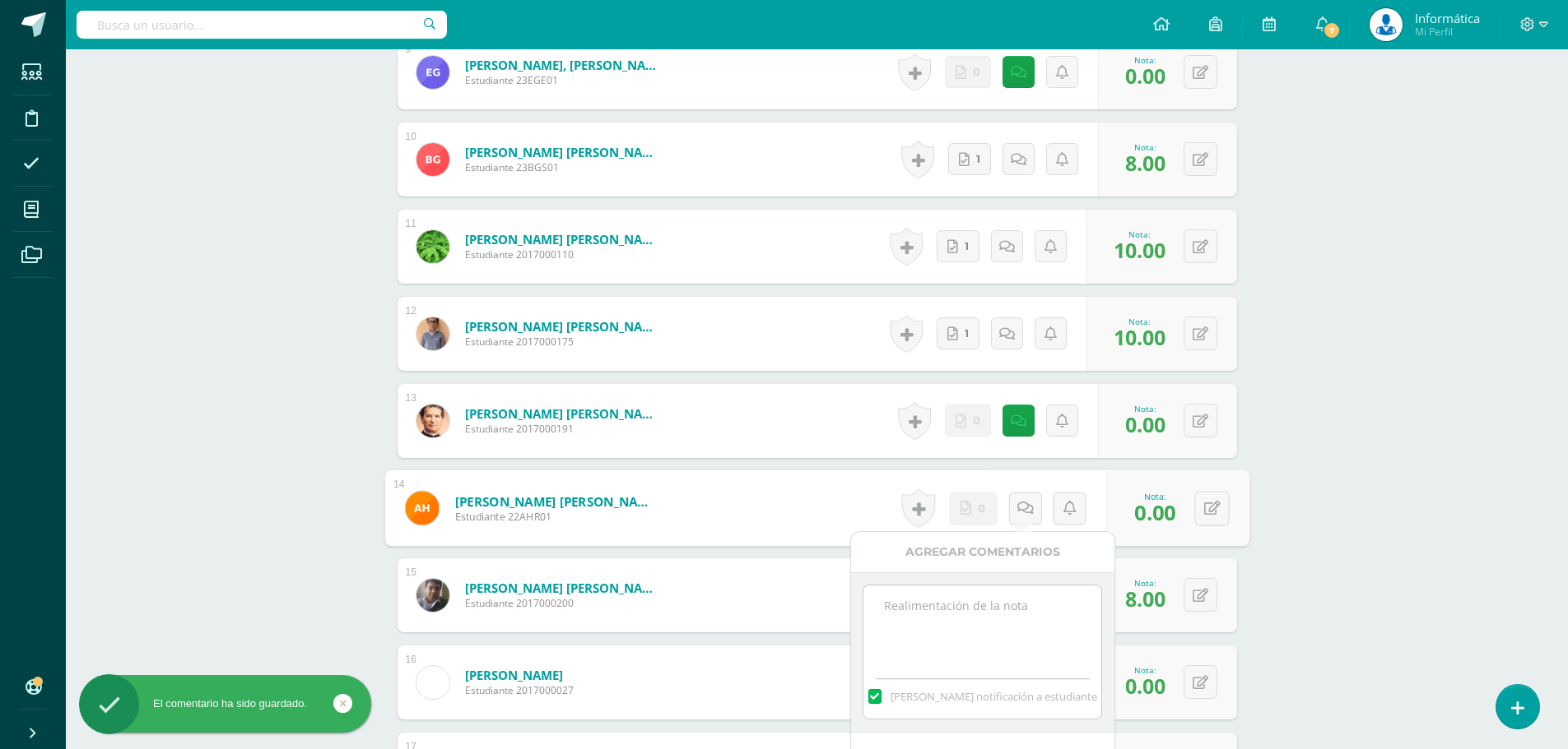
click at [964, 618] on textarea at bounding box center [982, 626] width 238 height 82
paste textarea "- No presento su trabajo, asignado para realizarse en casa, el mismo era explic…"
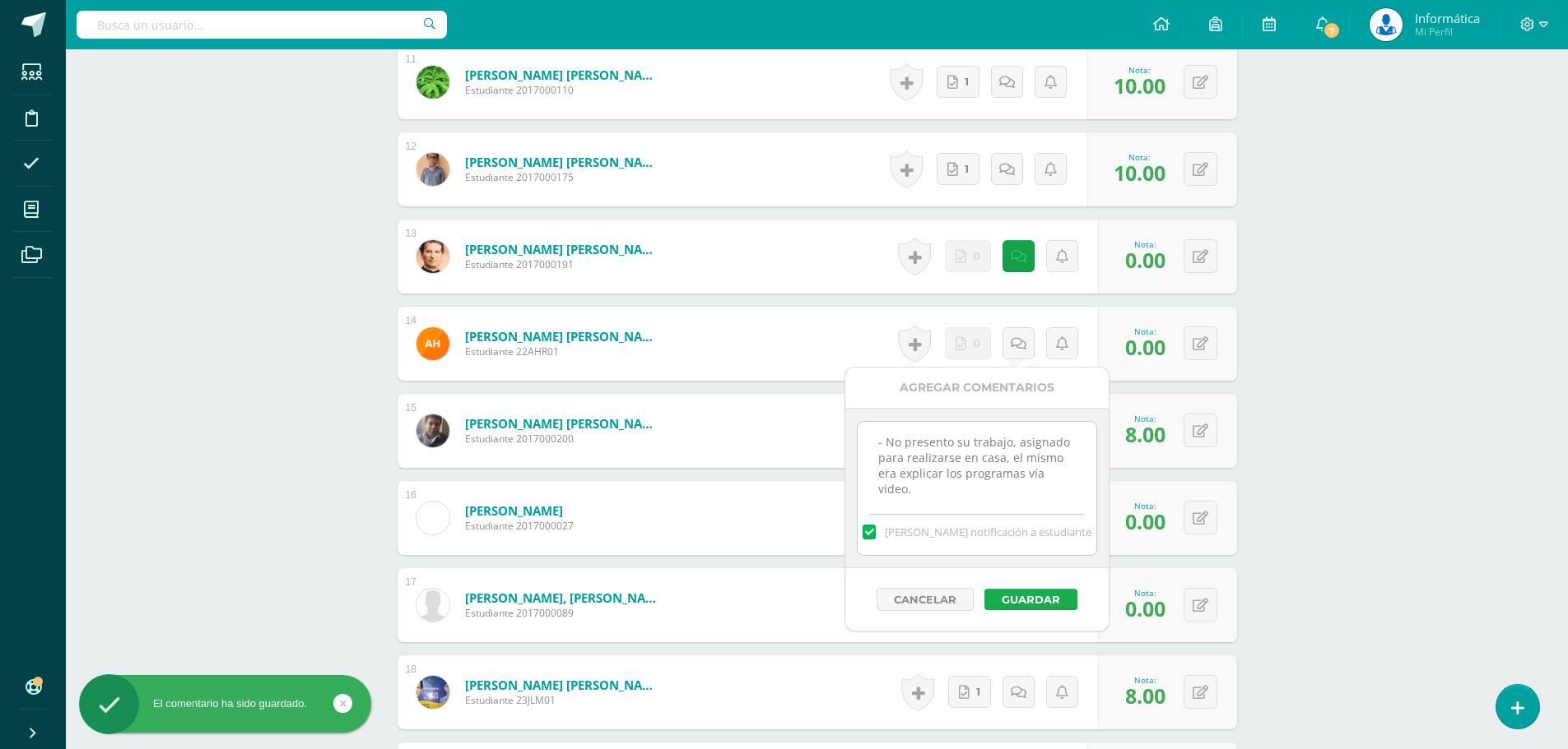
type textarea "- No presento su trabajo, asignado para realizarse en casa, el mismo era explic…"
click at [1031, 604] on button "Guardar" at bounding box center [1031, 599] width 93 height 22
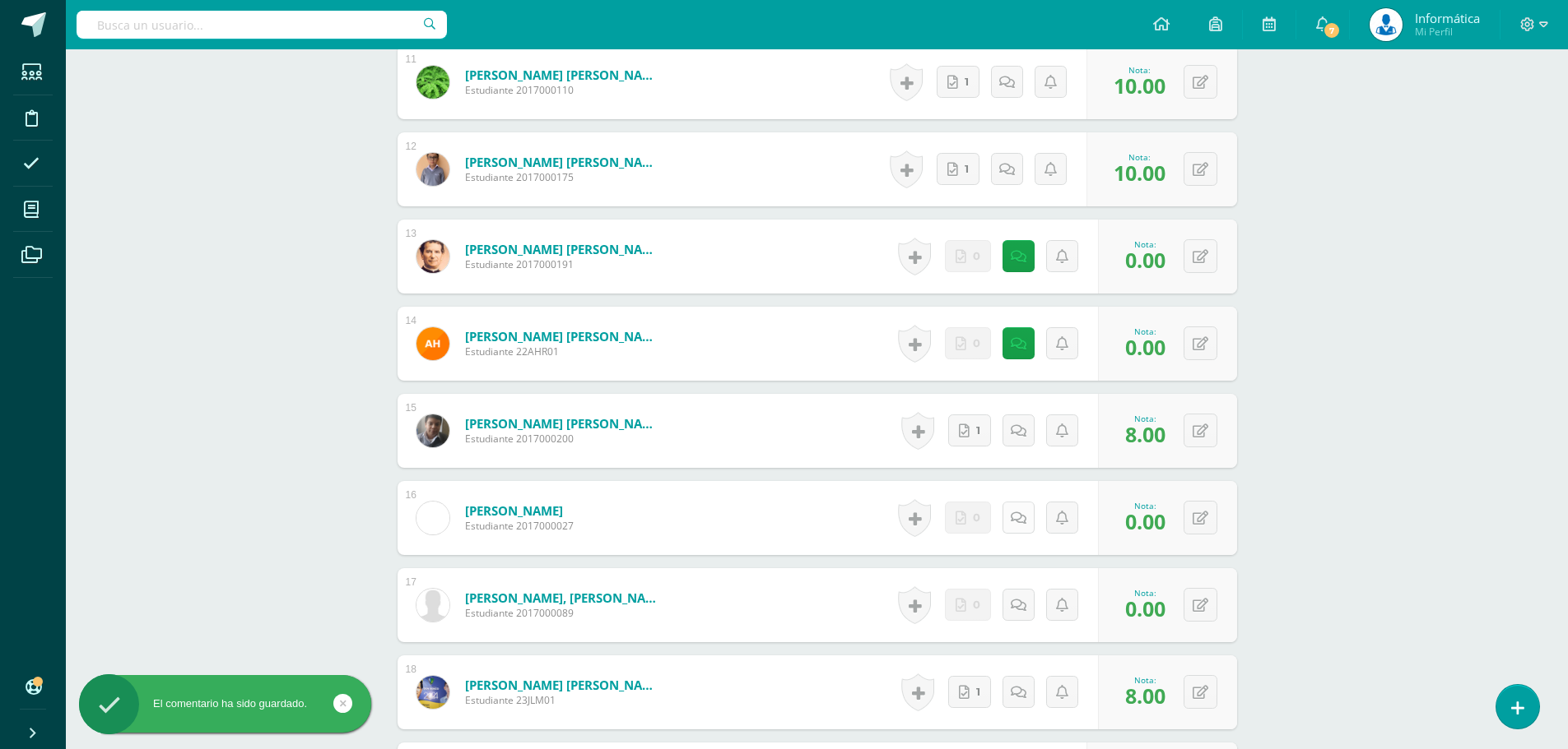
click at [1019, 521] on icon at bounding box center [1018, 518] width 16 height 14
click at [979, 633] on textarea at bounding box center [982, 636] width 238 height 82
paste textarea "- No presento su trabajo, asignado para realizarse en casa, el mismo era explic…"
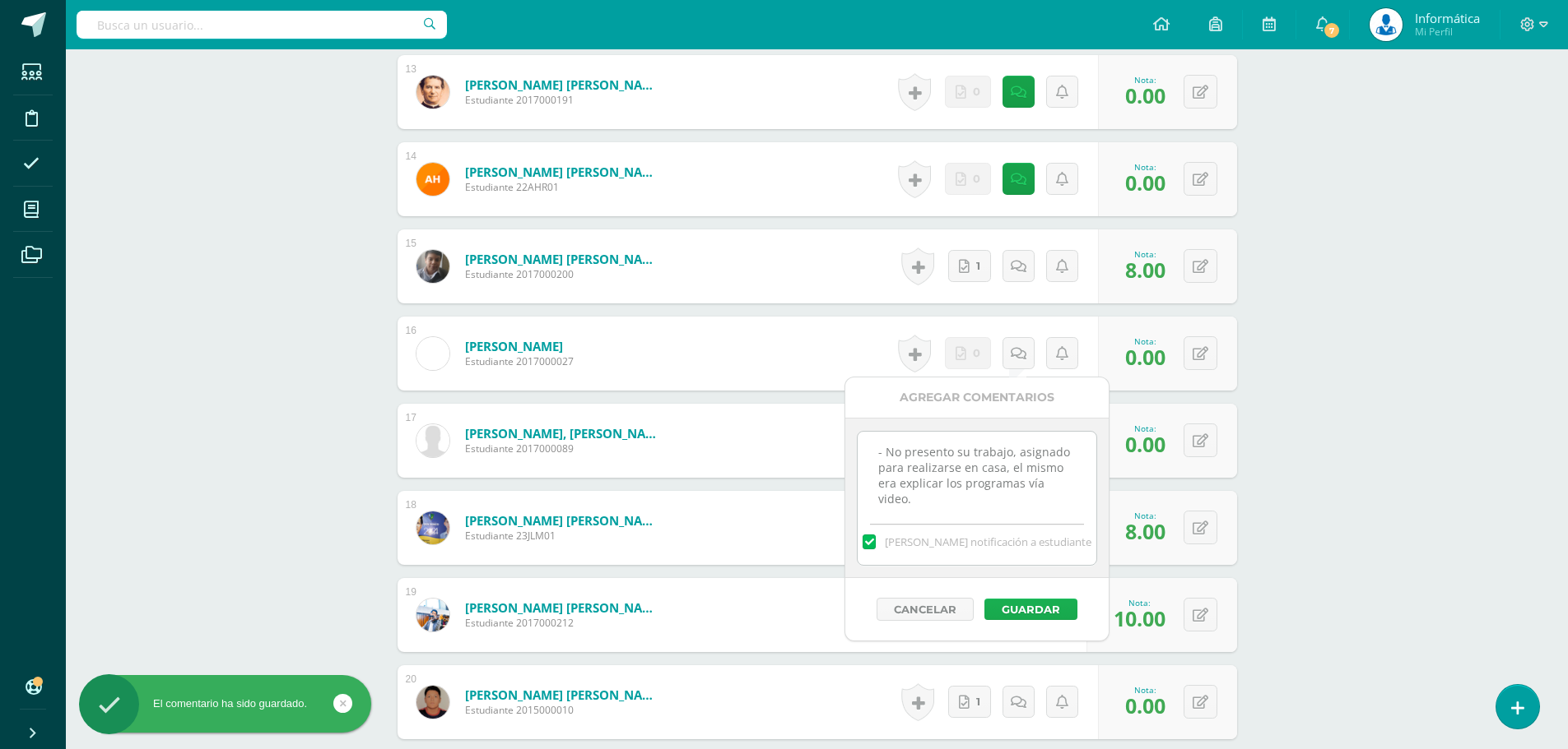
type textarea "- No presento su trabajo, asignado para realizarse en casa, el mismo era explic…"
click at [1043, 609] on button "Guardar" at bounding box center [1031, 609] width 93 height 22
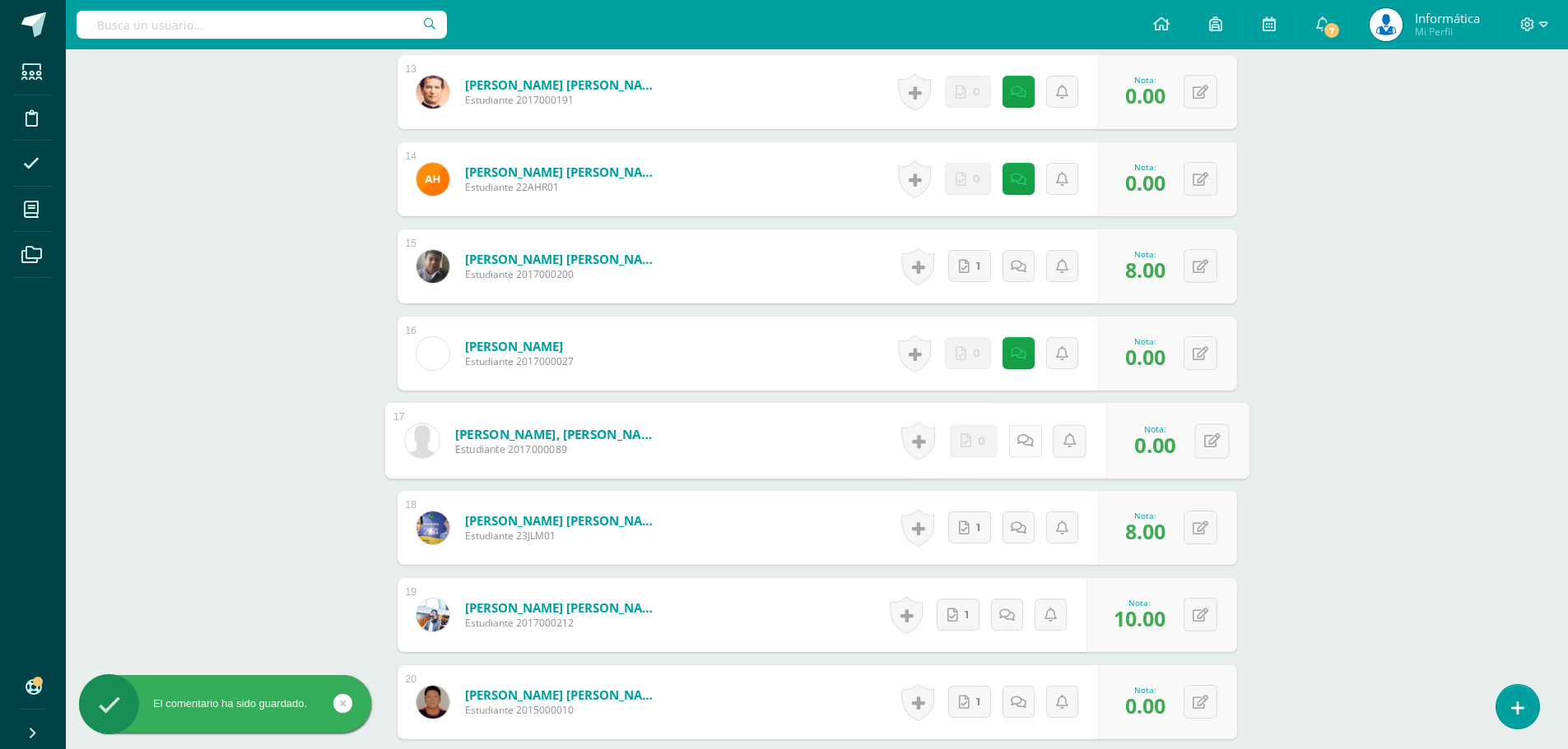
click at [1029, 435] on link at bounding box center [1025, 441] width 33 height 33
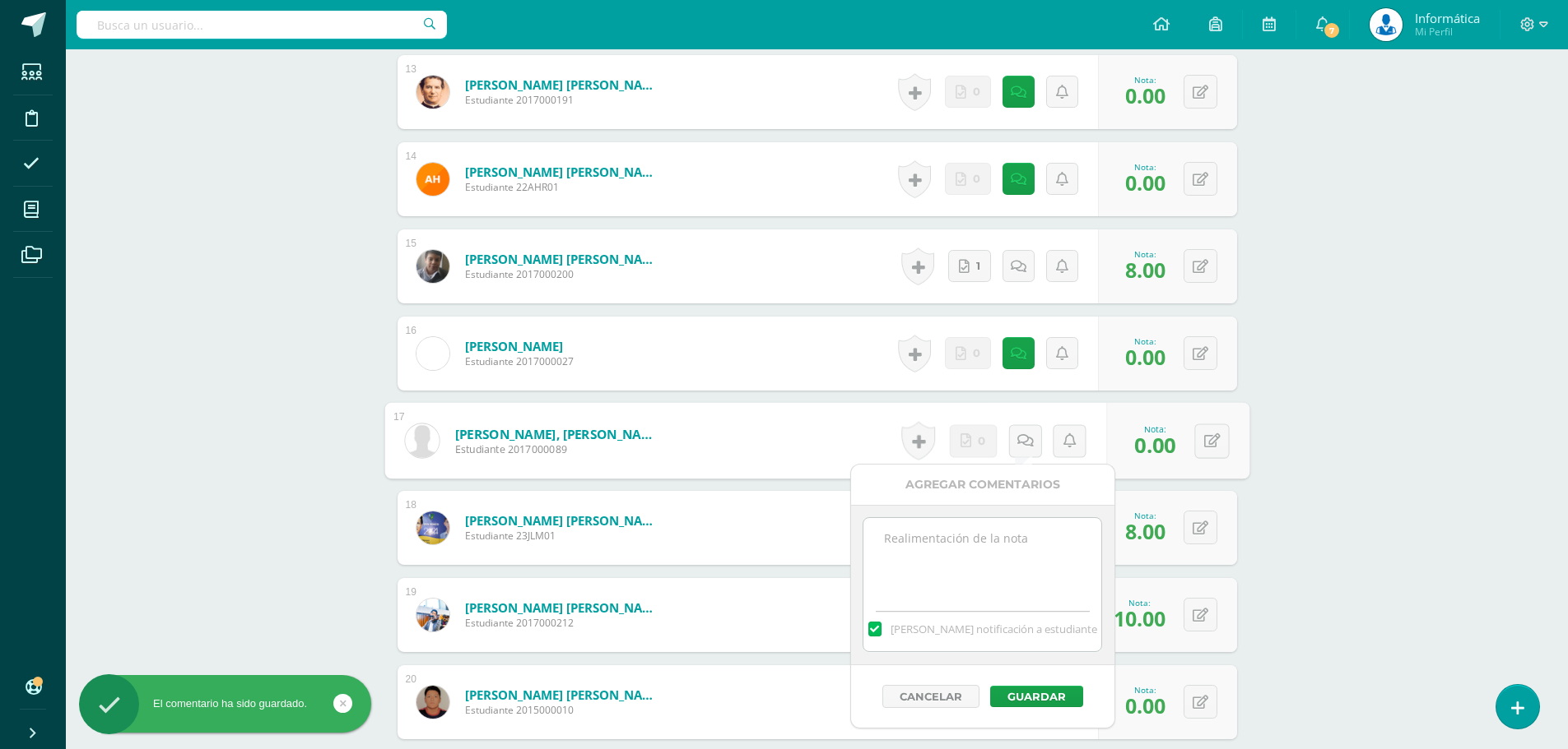
click at [1009, 546] on textarea at bounding box center [982, 559] width 238 height 82
paste textarea "- No presento su trabajo, asignado para realizarse en casa, el mismo era explic…"
type textarea "- No presento su trabajo, asignado para realizarse en casa, el mismo era explic…"
click at [1061, 702] on button "Guardar" at bounding box center [1036, 697] width 93 height 22
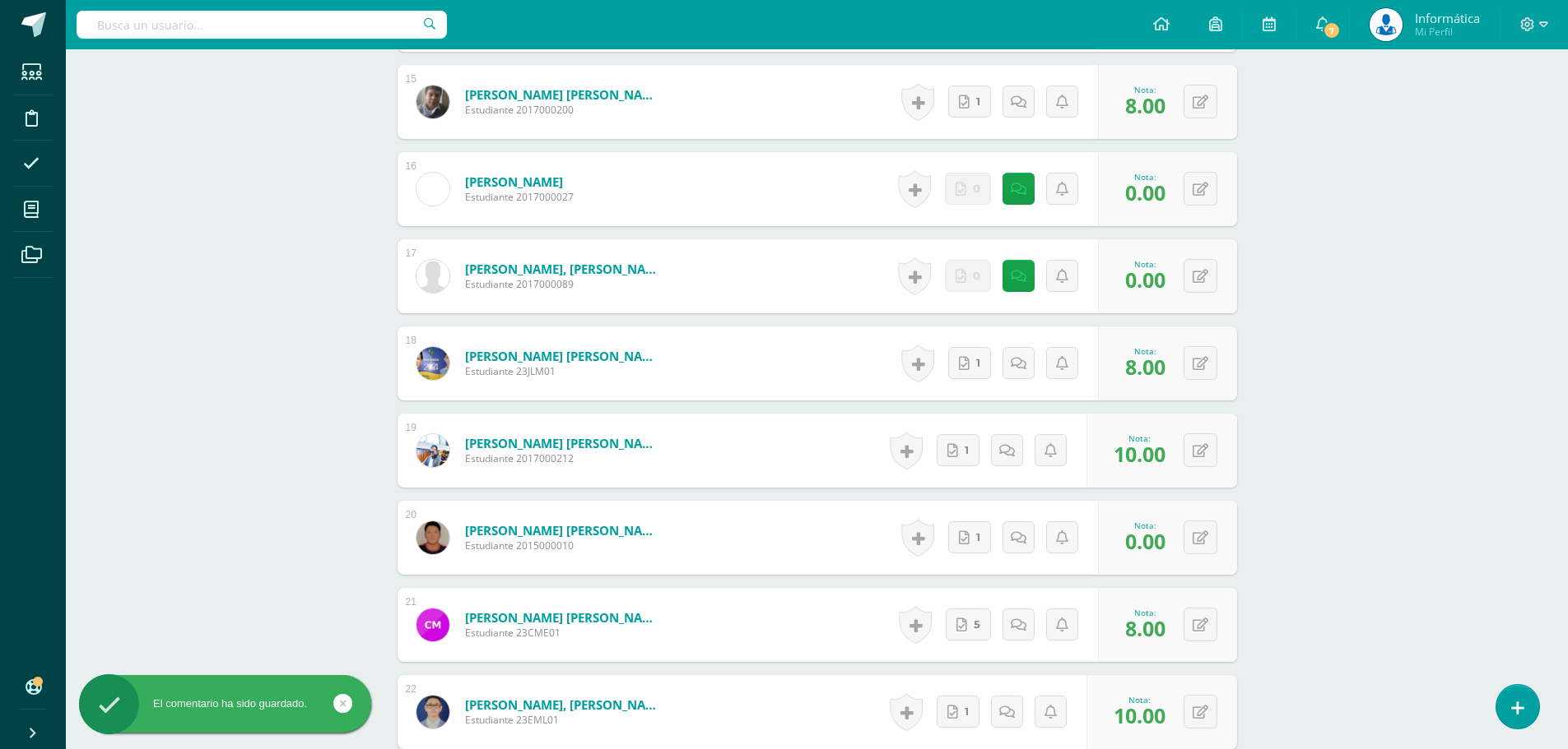
scroll to position [1810, 0]
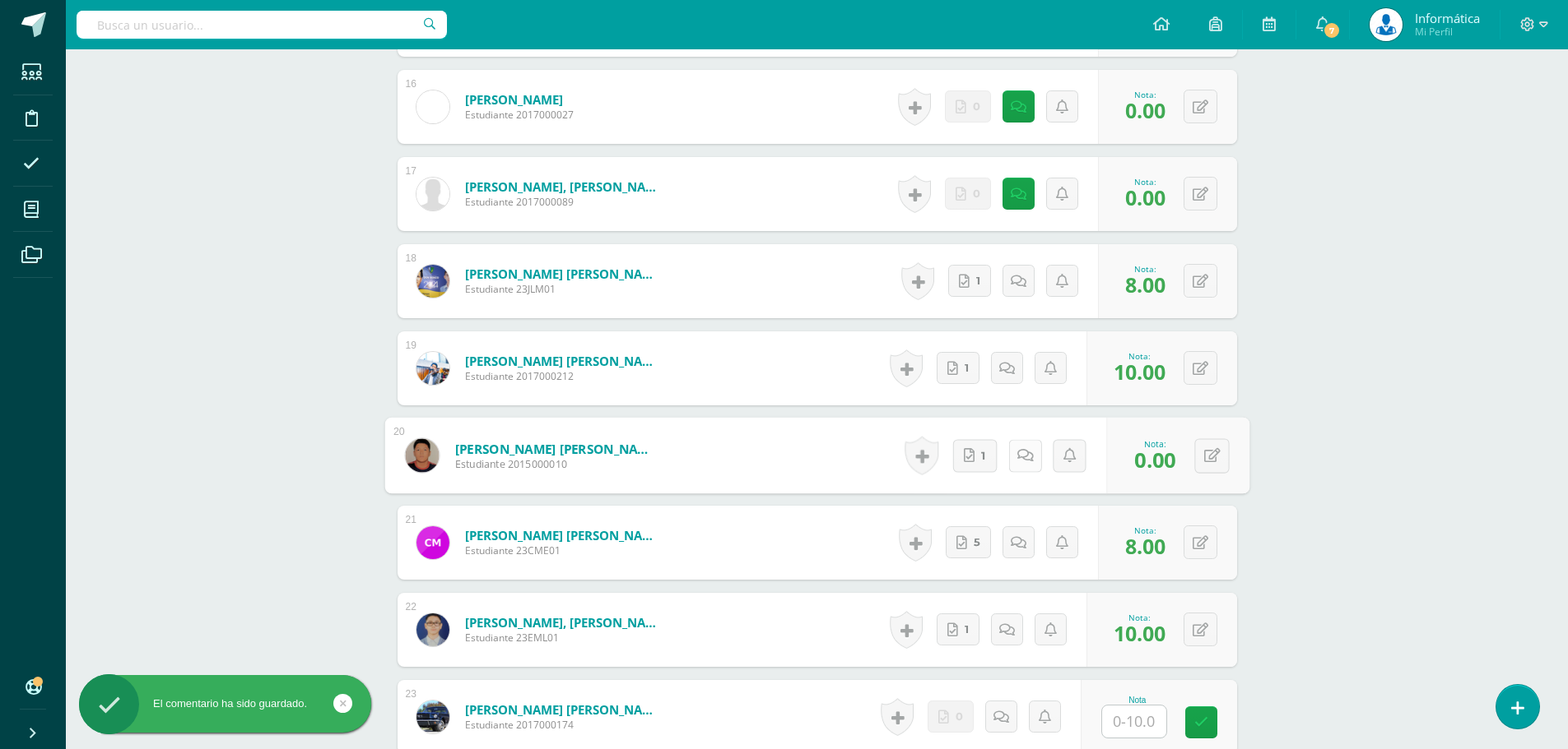
click at [1024, 454] on icon at bounding box center [1025, 455] width 17 height 14
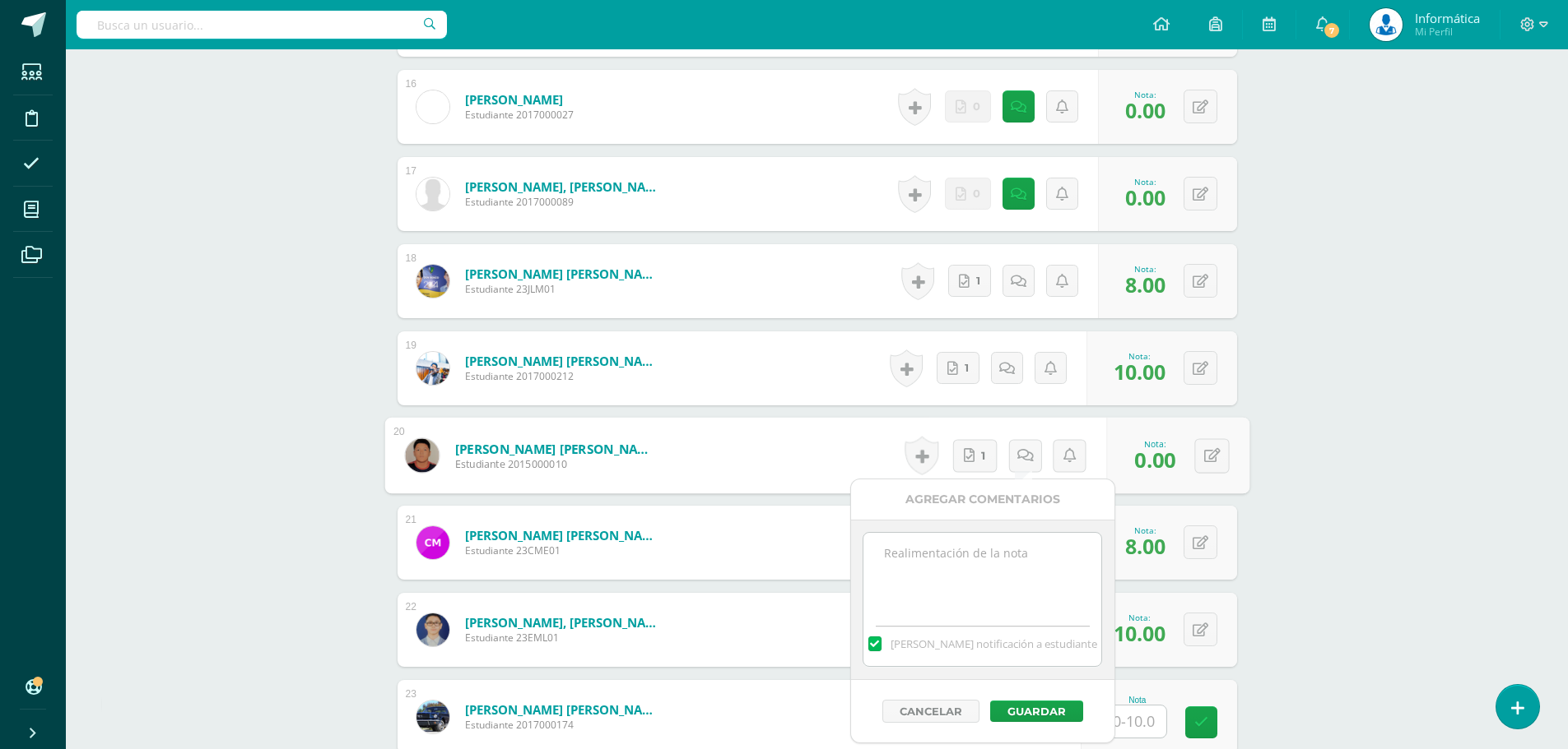
click at [1014, 562] on textarea at bounding box center [982, 574] width 238 height 82
type textarea "N"
paste textarea "- No presento su trabajo, asignado para realizarse en casa, el mismo era explic…"
type textarea "- No presento su trabajo, asignado para realizarse en casa, el mismo era explic…"
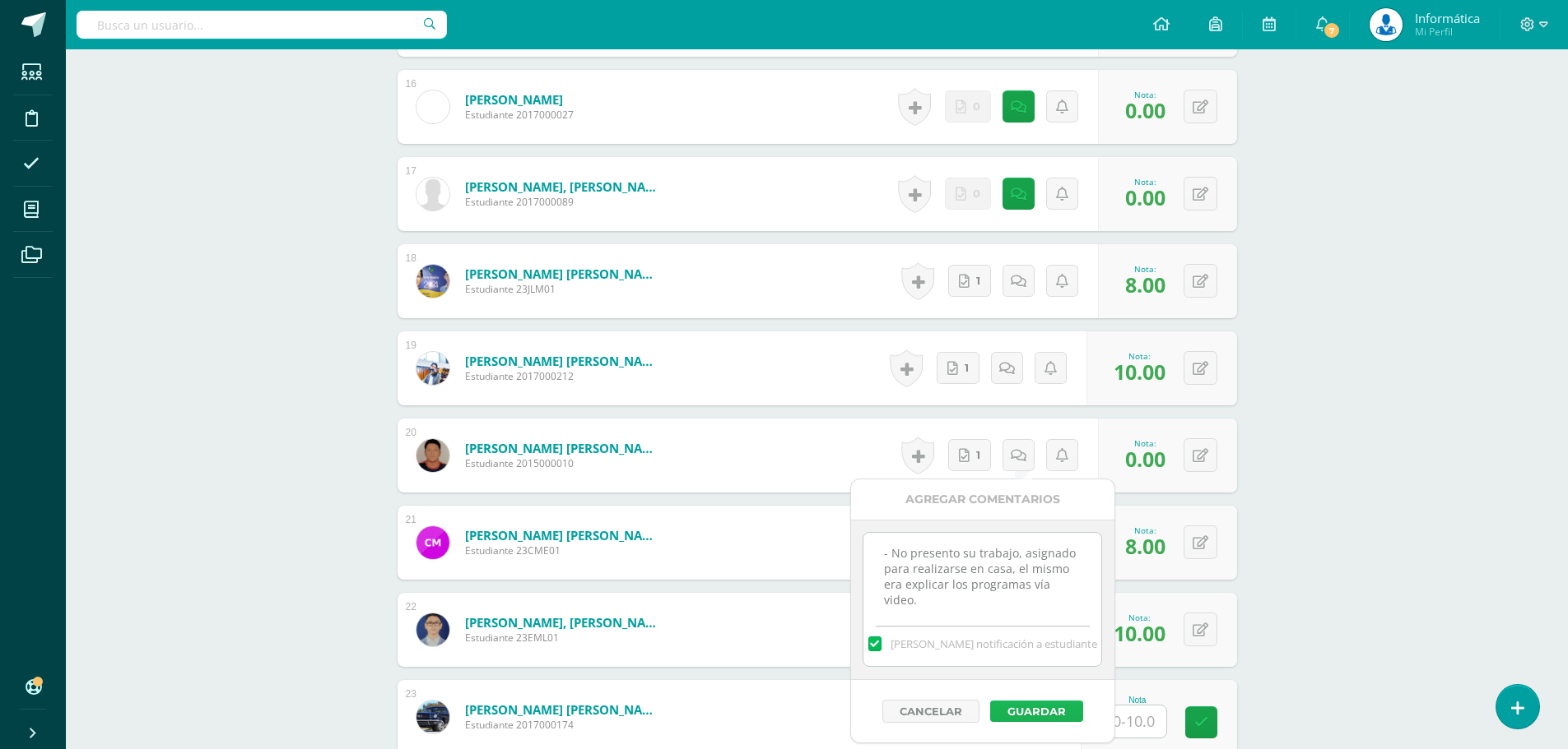
click at [1042, 711] on button "Guardar" at bounding box center [1036, 712] width 93 height 22
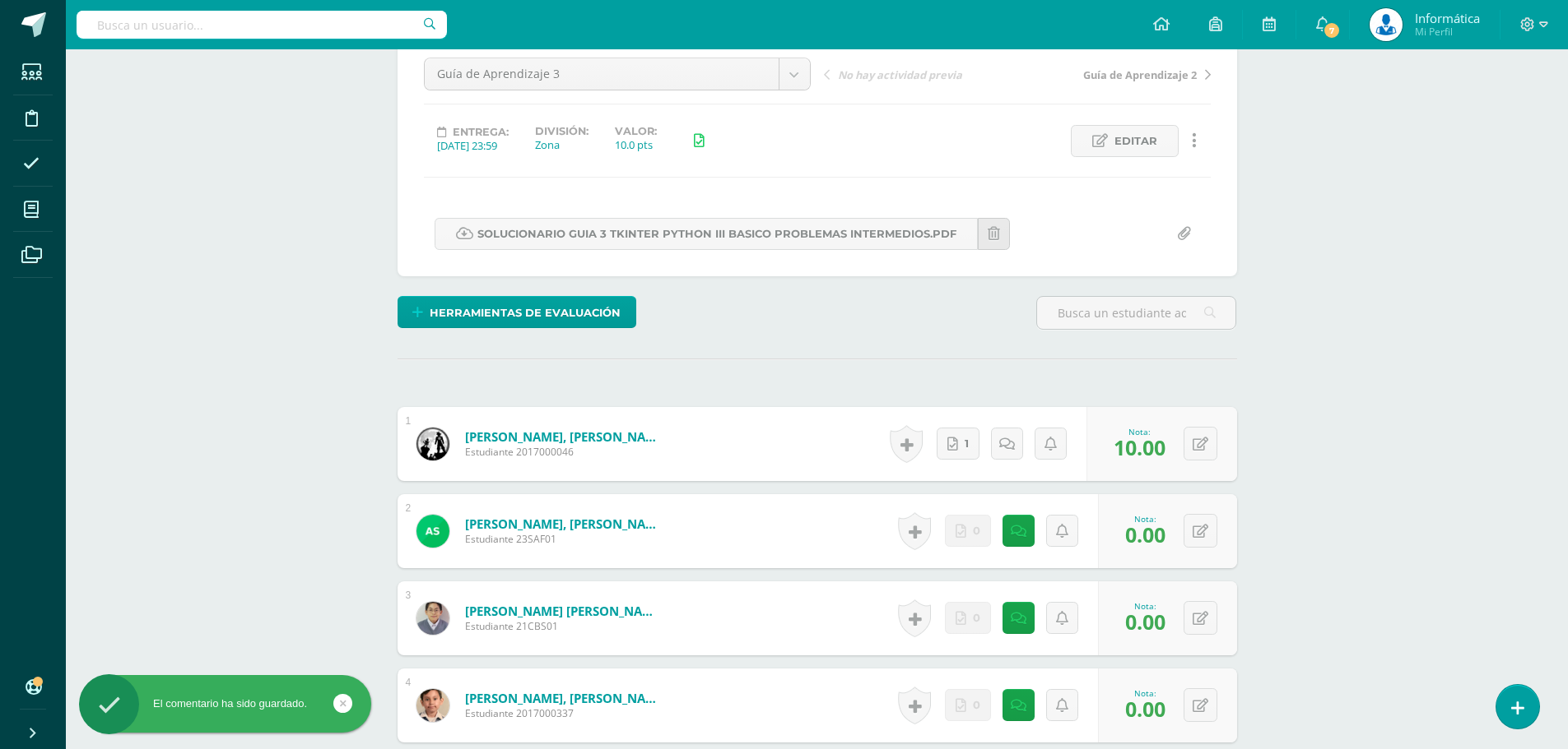
scroll to position [0, 0]
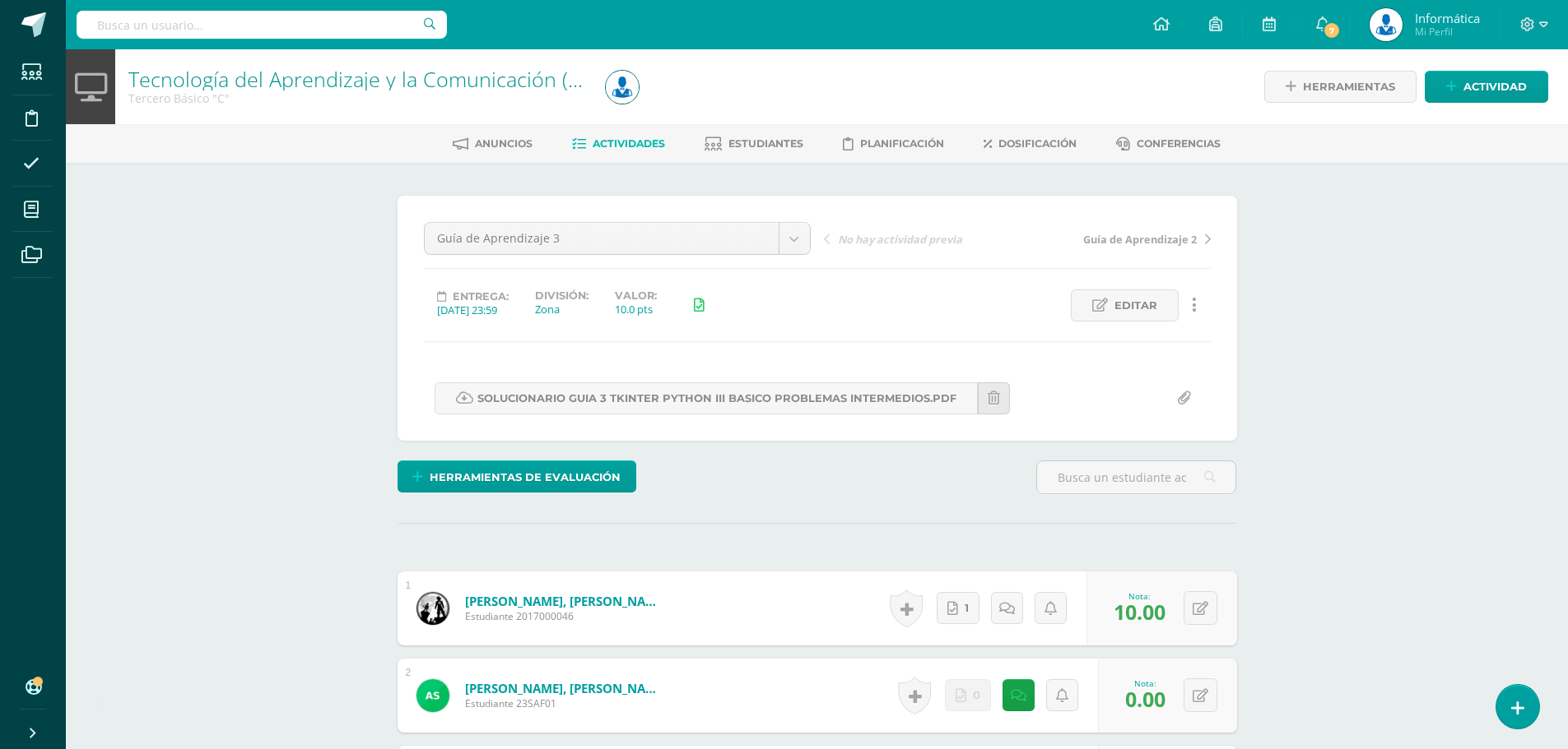
click at [629, 140] on span "Actividades" at bounding box center [628, 143] width 72 height 12
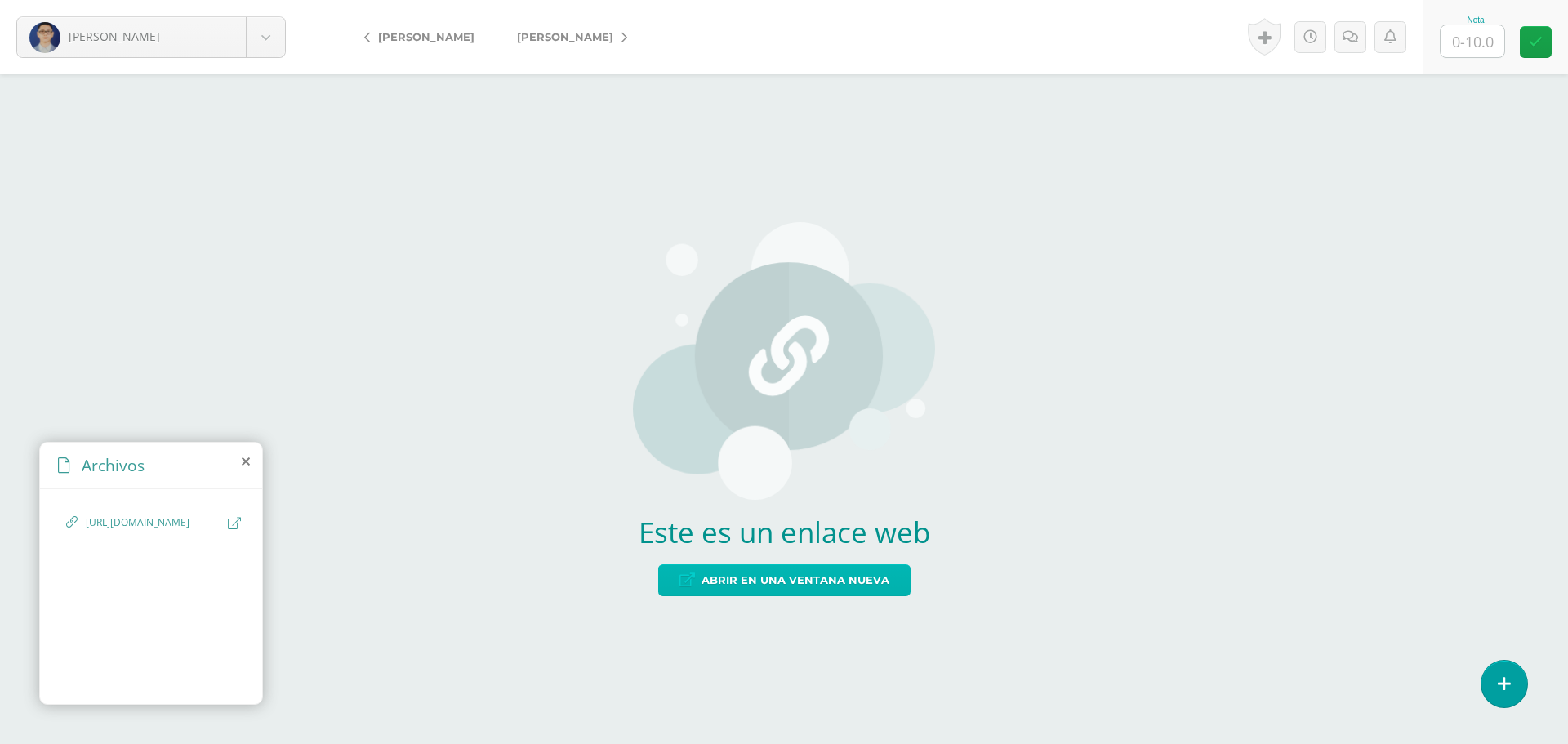
click at [762, 588] on span "Abrir en una ventana nueva" at bounding box center [796, 581] width 188 height 31
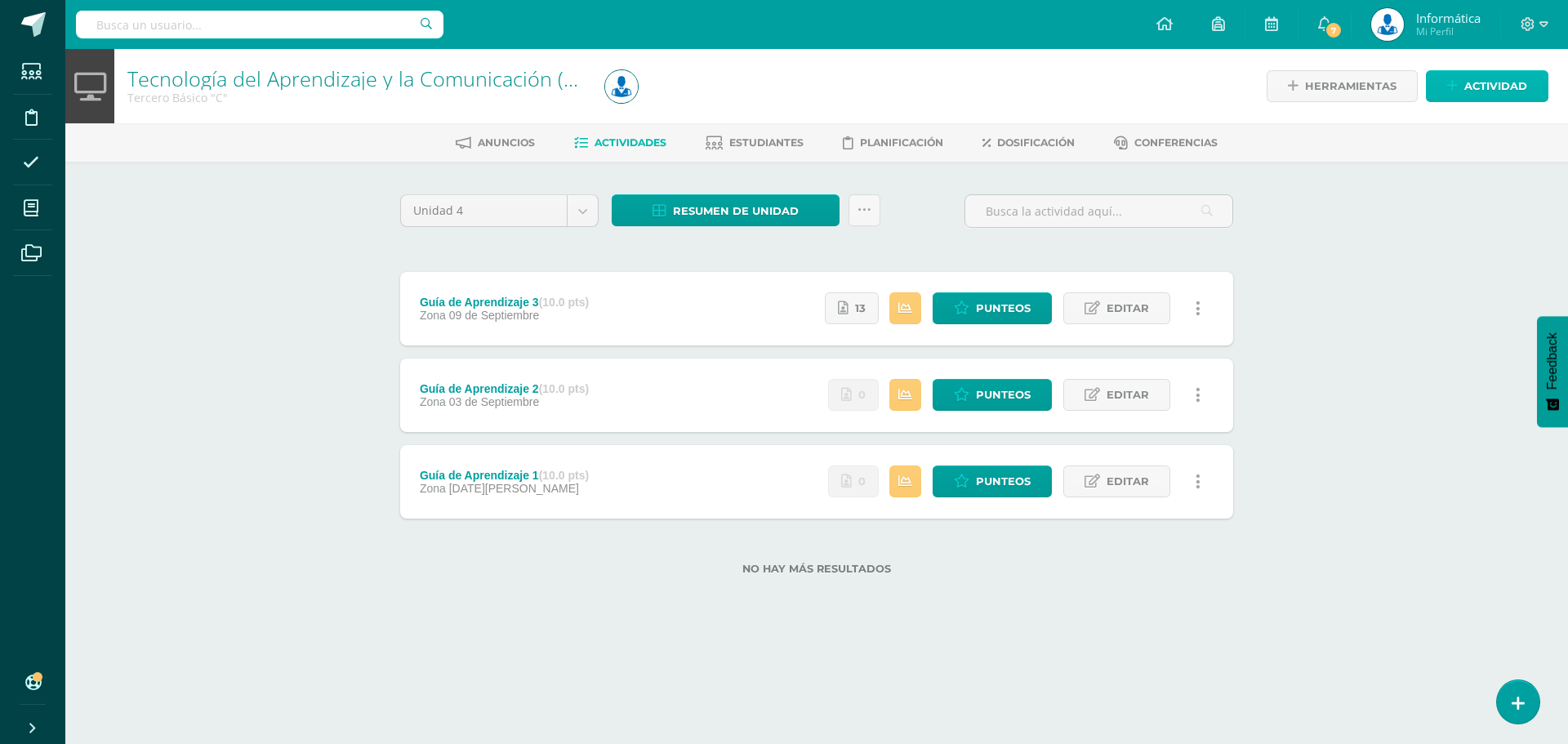
click at [1467, 84] on span "Actividad" at bounding box center [1495, 86] width 63 height 31
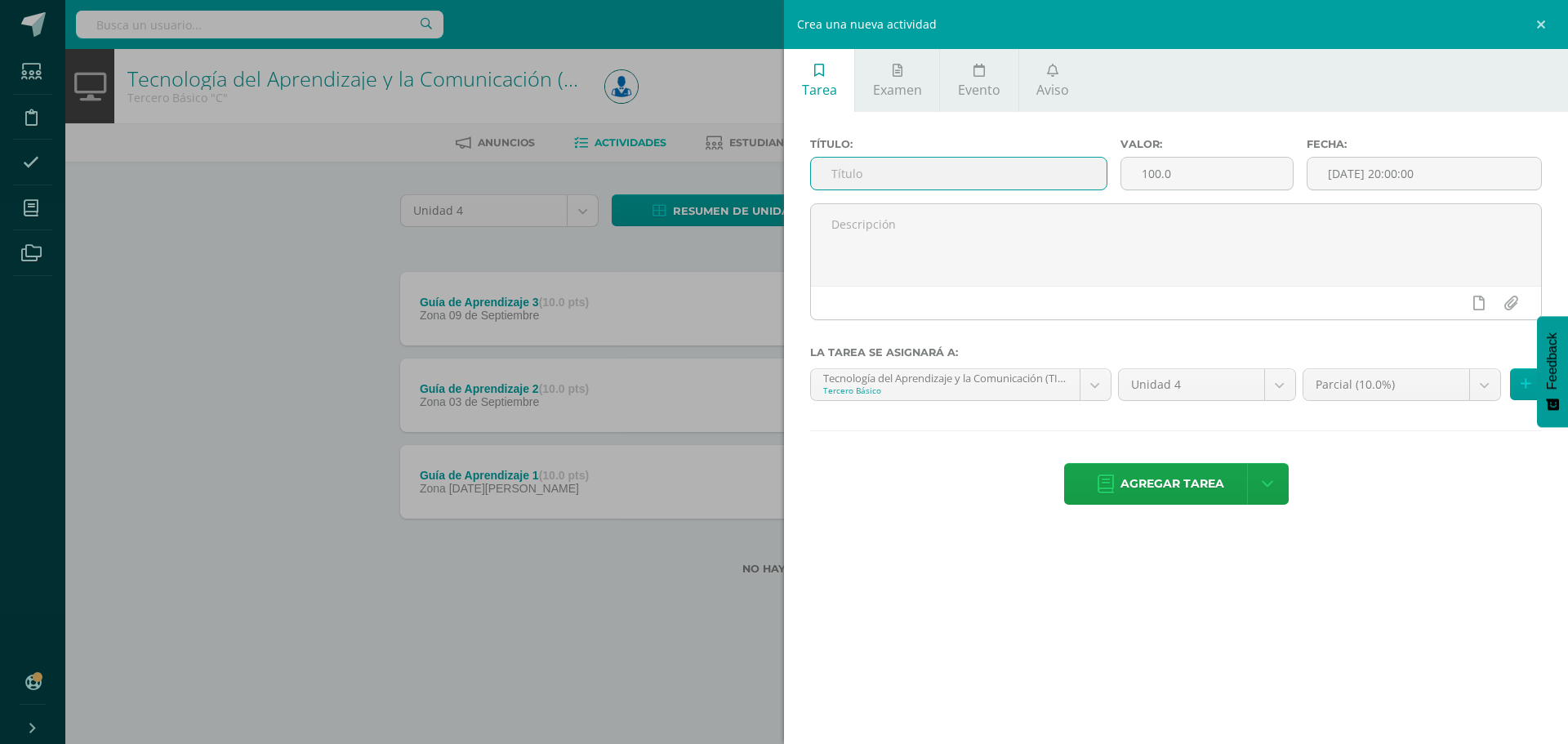
click at [890, 168] on input "text" at bounding box center [958, 173] width 295 height 32
type input "Prueba Corta (Quizizz)"
drag, startPoint x: 1179, startPoint y: 168, endPoint x: 1136, endPoint y: 177, distance: 43.9
click at [1136, 177] on input "100.0" at bounding box center [1207, 173] width 172 height 32
type input "10"
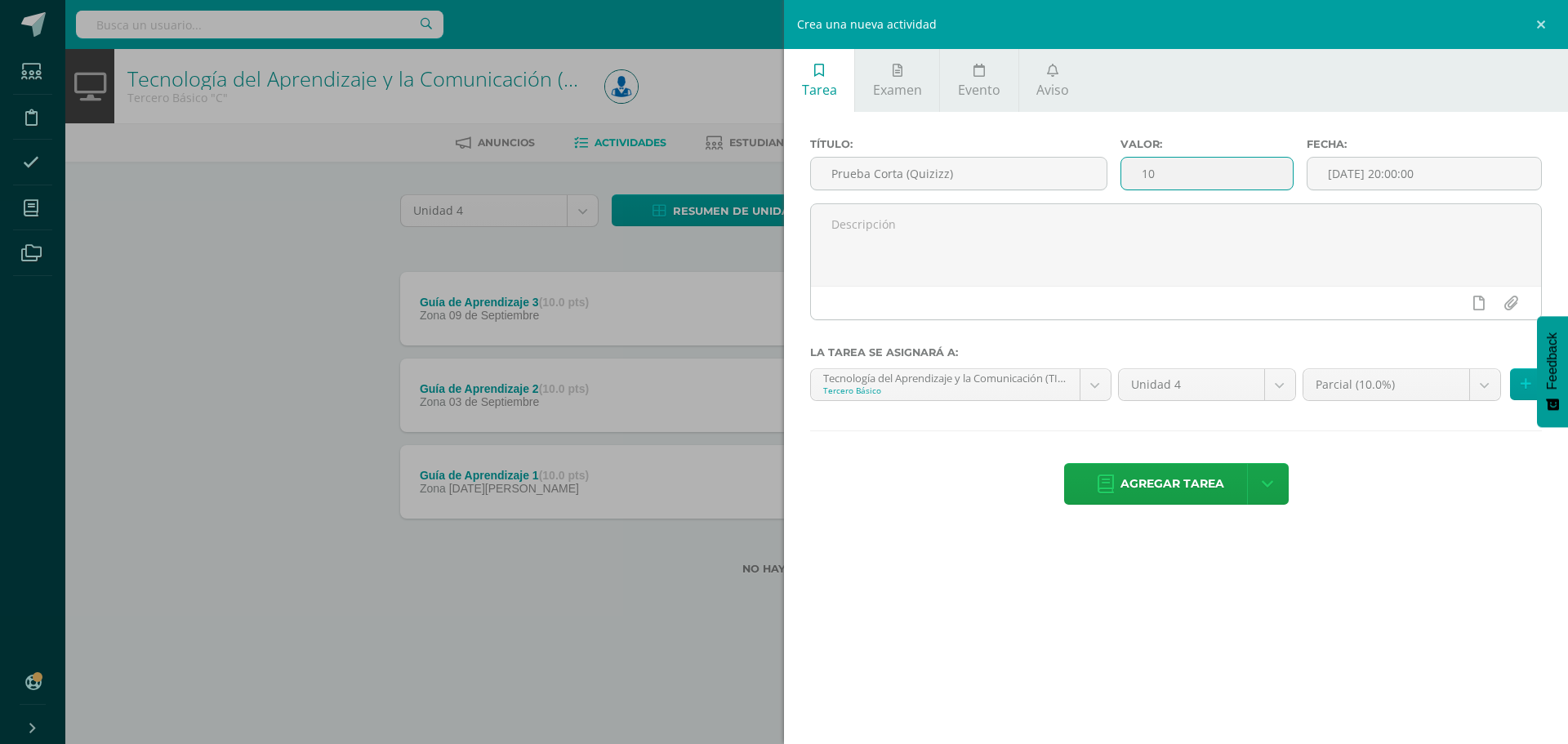
click at [1358, 153] on div "Fecha: 2025-09-10 20:00:00" at bounding box center [1424, 170] width 248 height 65
click at [1358, 166] on input "[DATE] 20:00:00" at bounding box center [1424, 173] width 234 height 32
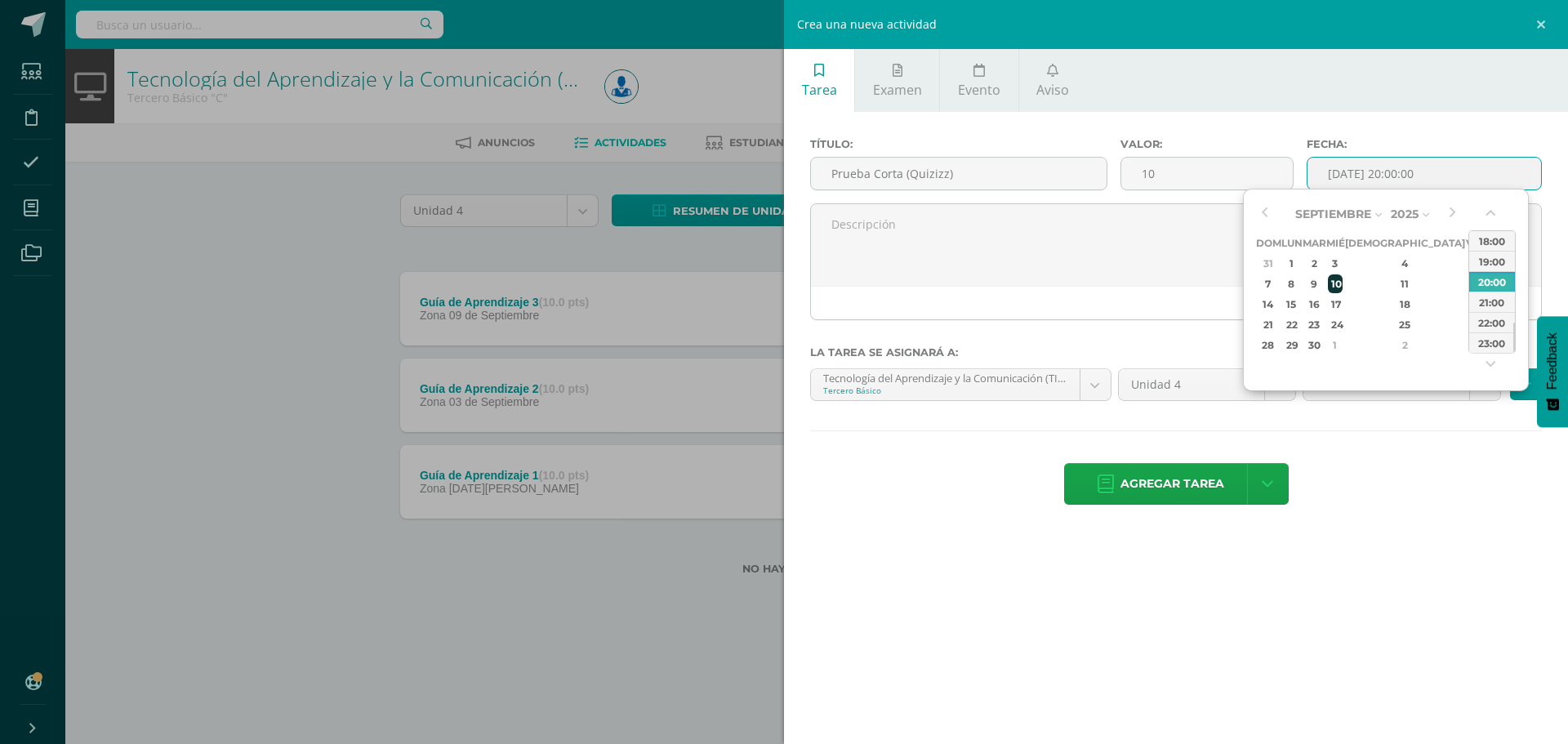
click at [1343, 282] on div "10" at bounding box center [1335, 283] width 15 height 19
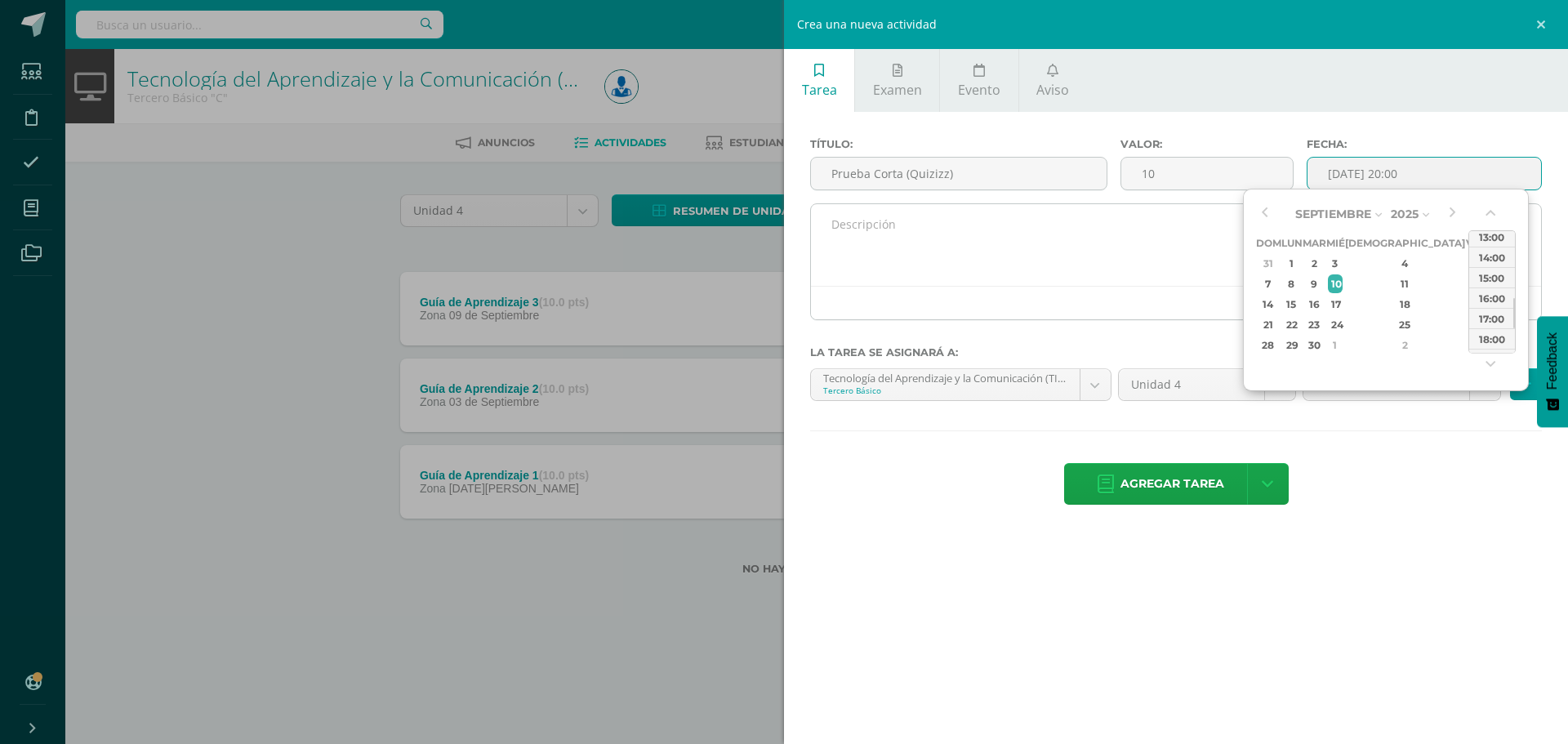
click at [1486, 259] on div "14:00" at bounding box center [1491, 257] width 45 height 21
type input "2025-09-10 14:00"
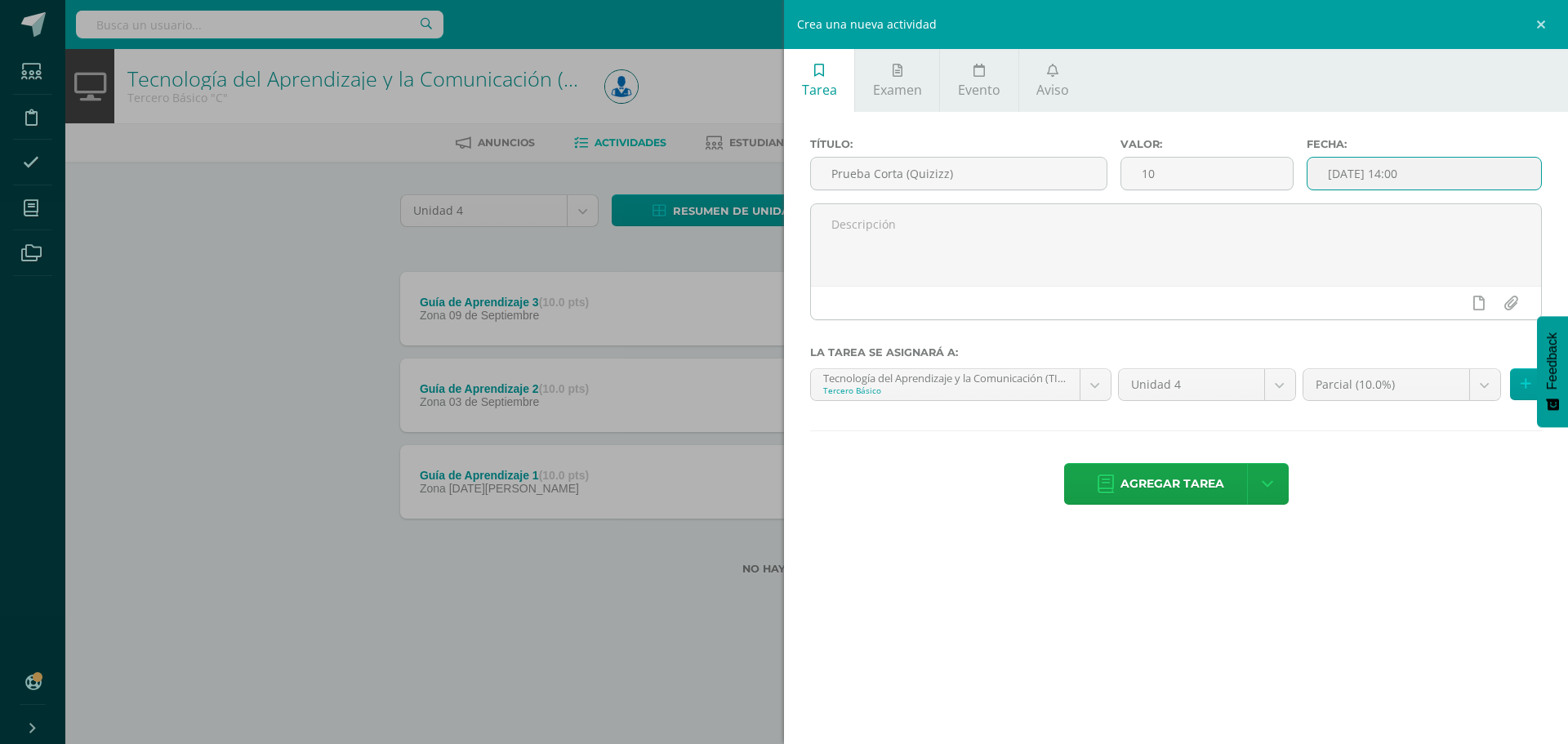
click at [1157, 487] on span "Agregar tarea" at bounding box center [1172, 484] width 104 height 40
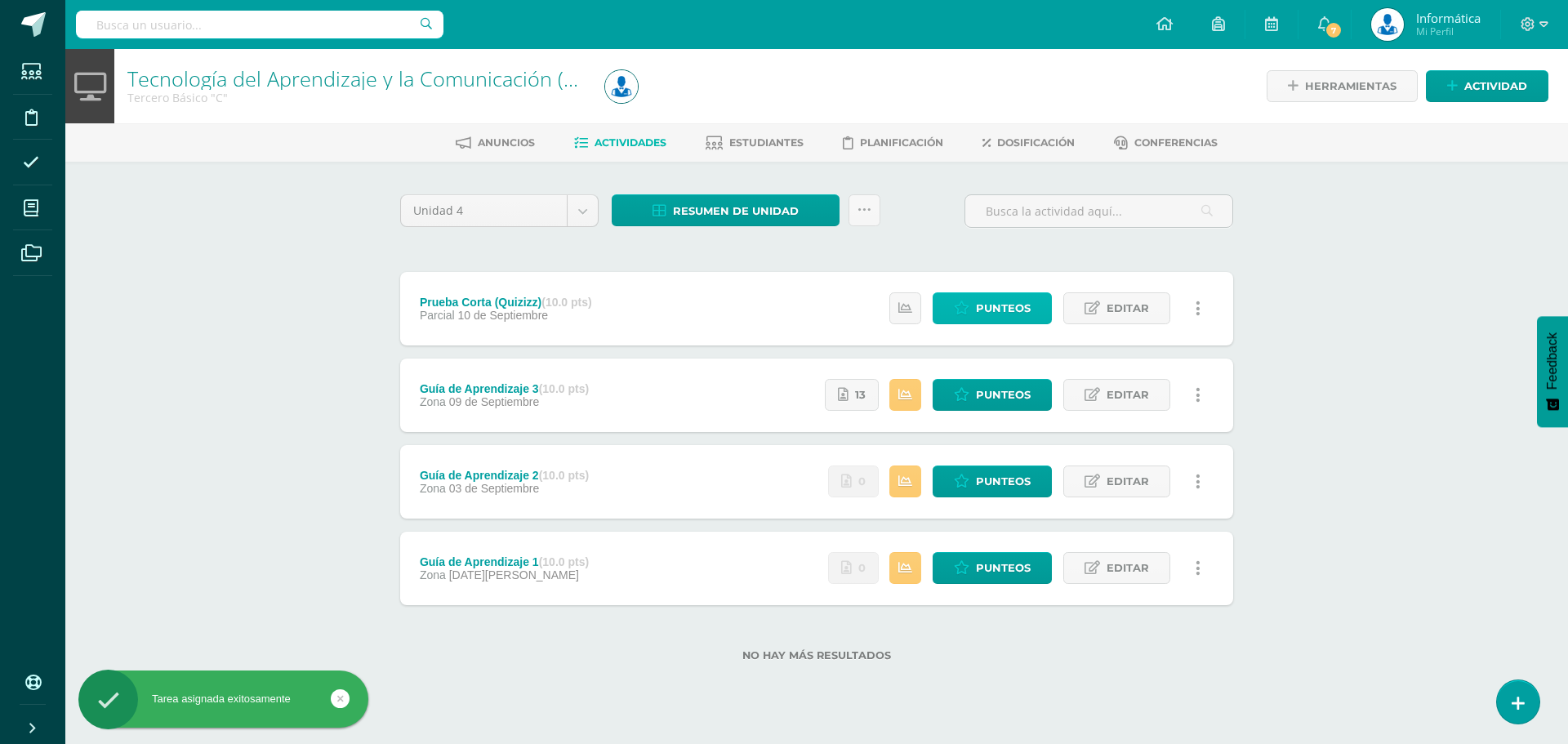
click at [988, 308] on span "Punteos" at bounding box center [1003, 308] width 54 height 31
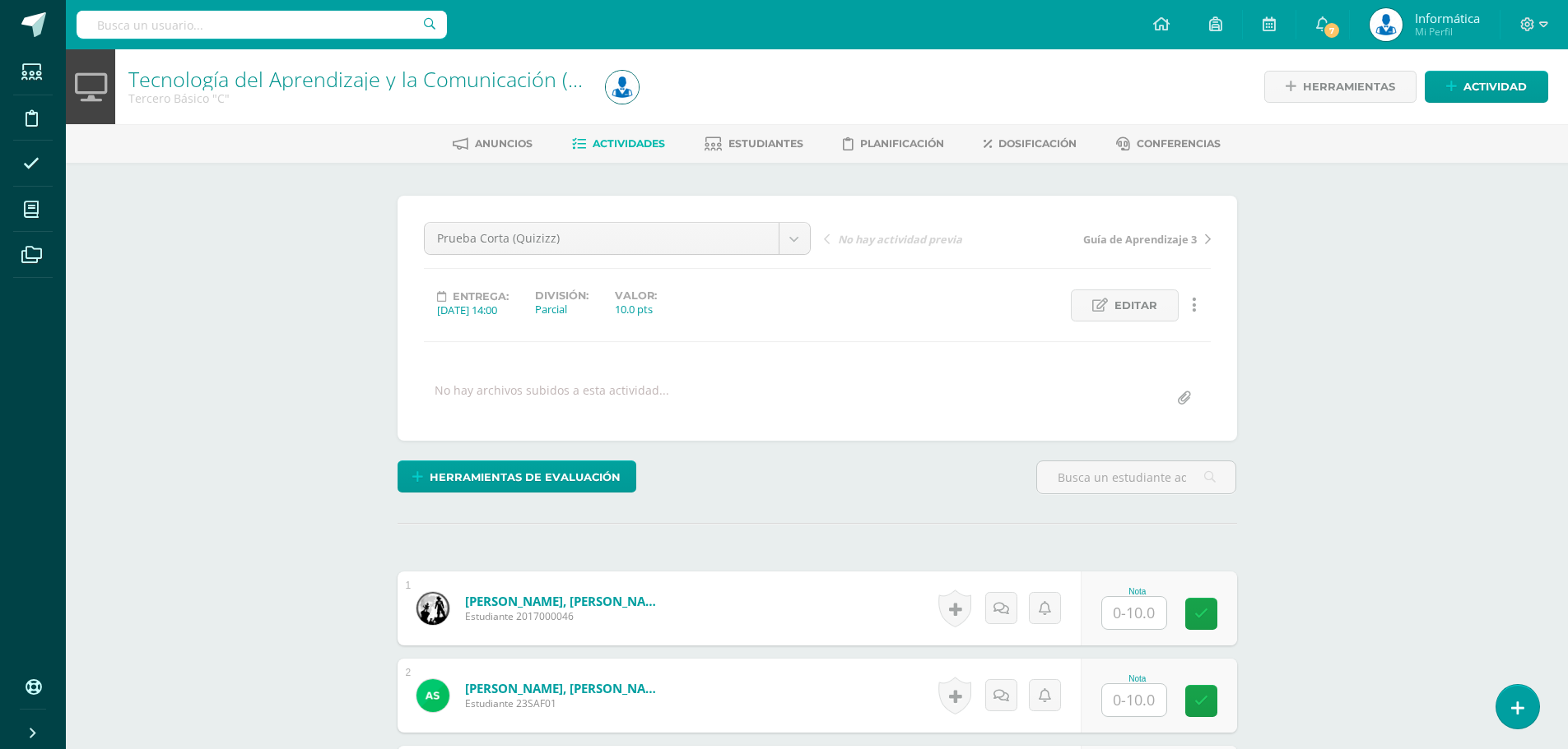
scroll to position [165, 0]
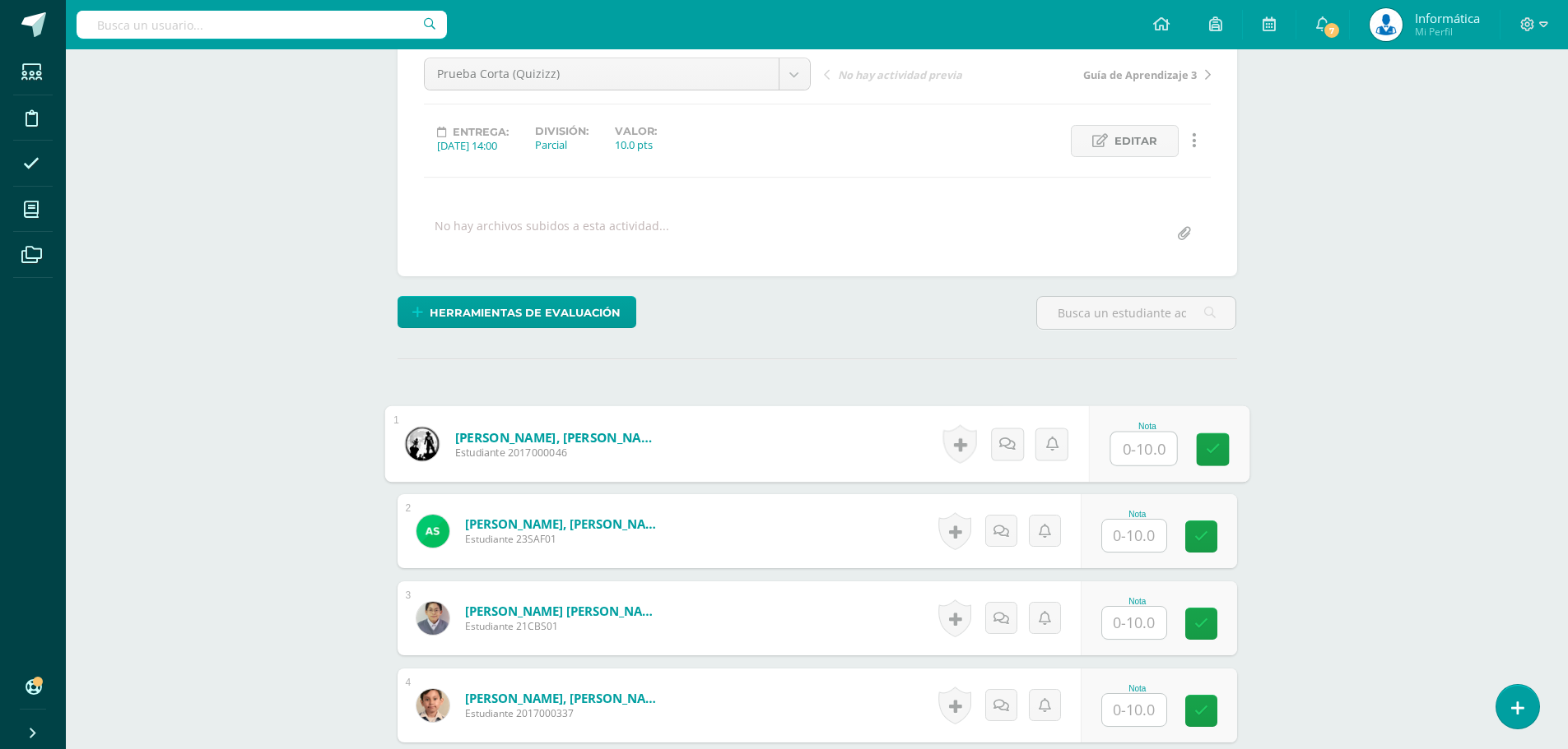
click at [1132, 449] on input "text" at bounding box center [1143, 449] width 66 height 33
type input "6"
type input "5"
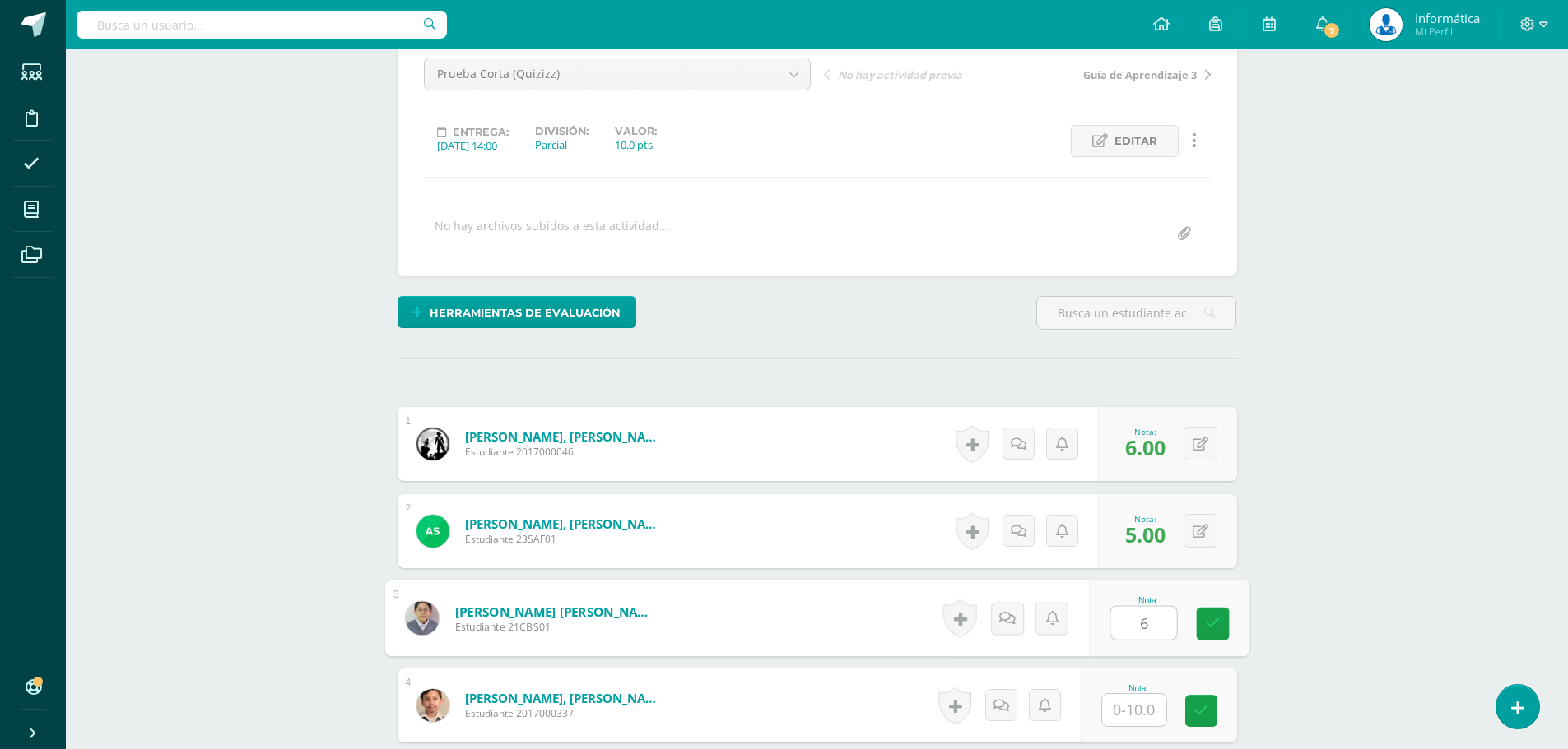
type input "6"
type input "4"
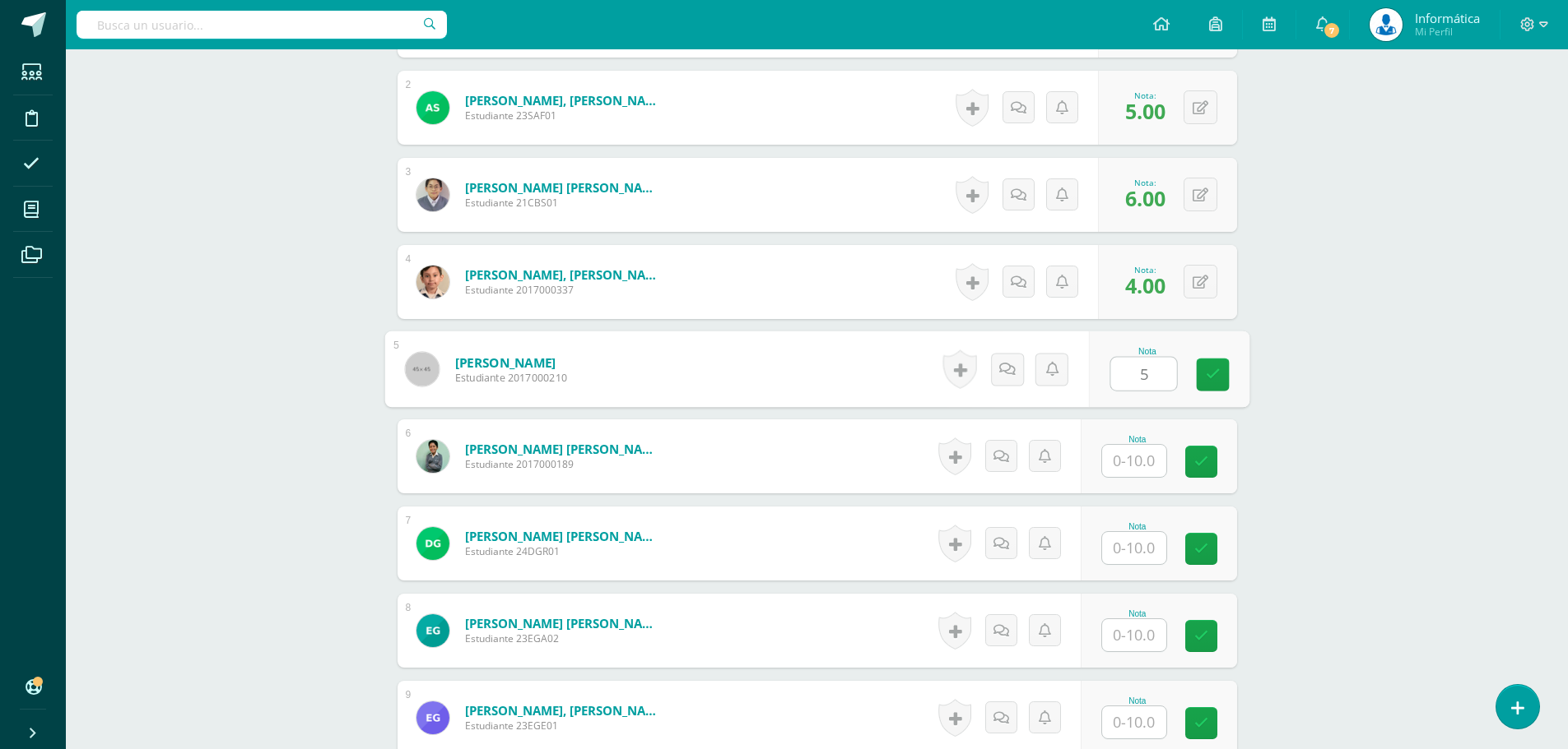
type input "5"
type input "6"
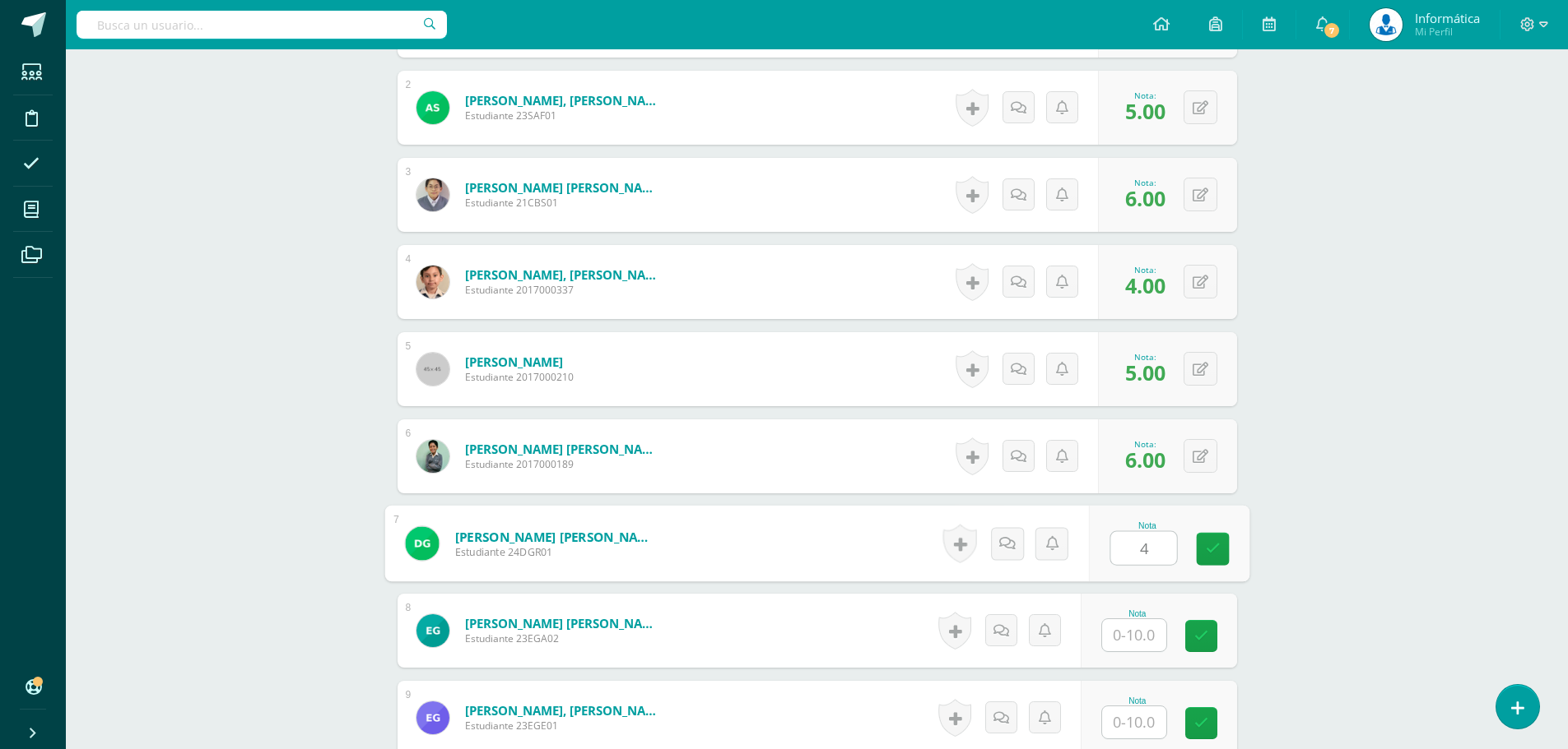
type input "4"
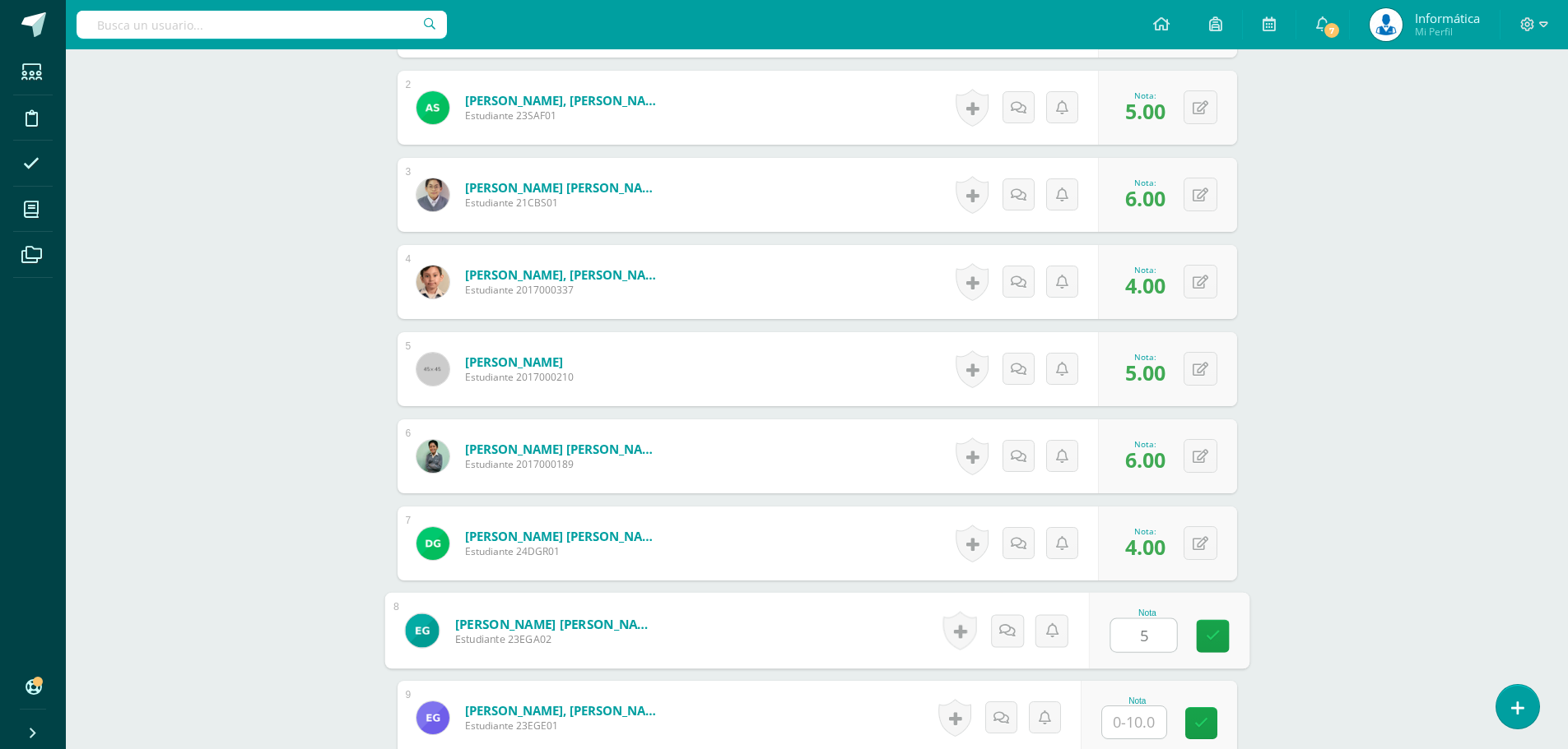
type input "5"
type input "6"
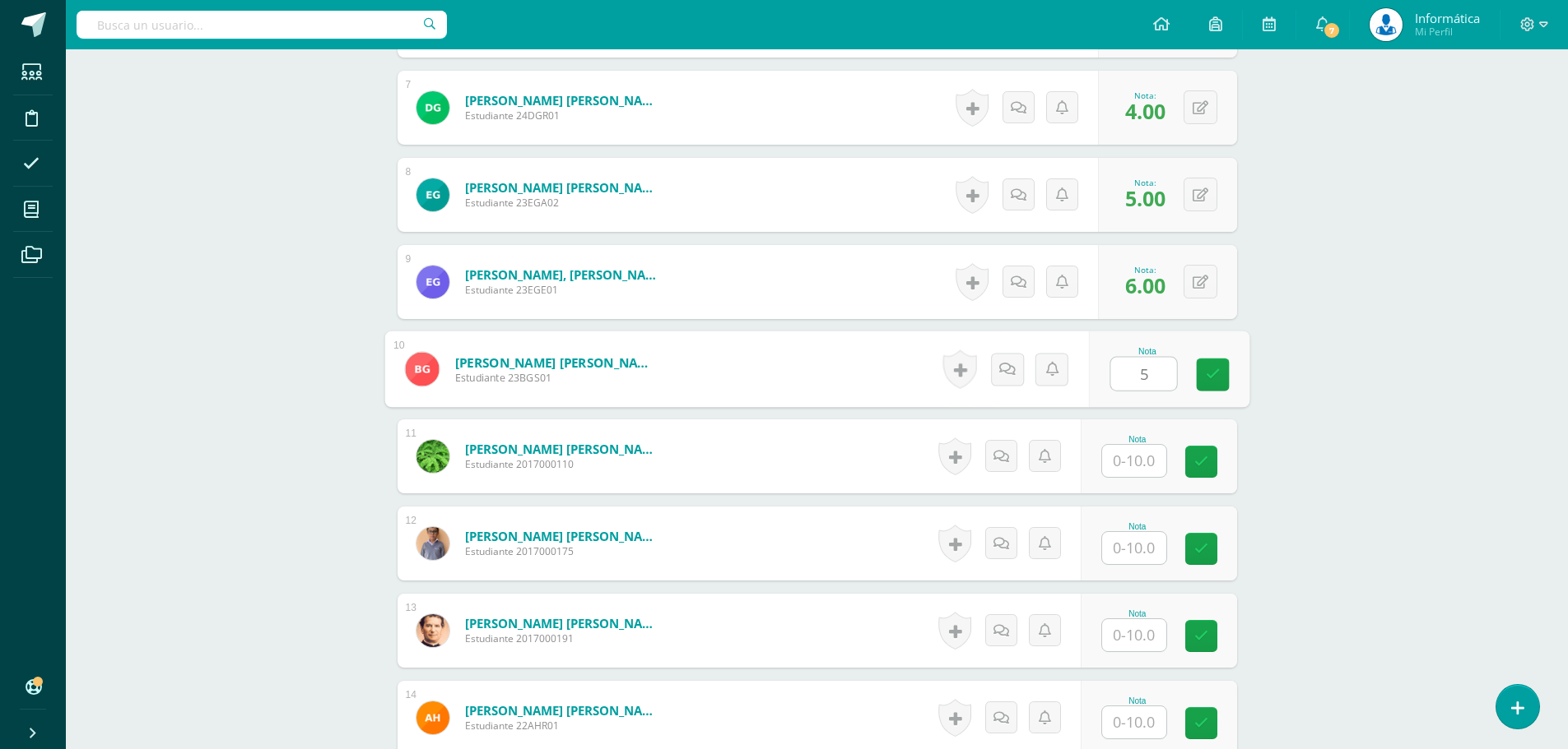
type input "5"
type input "7"
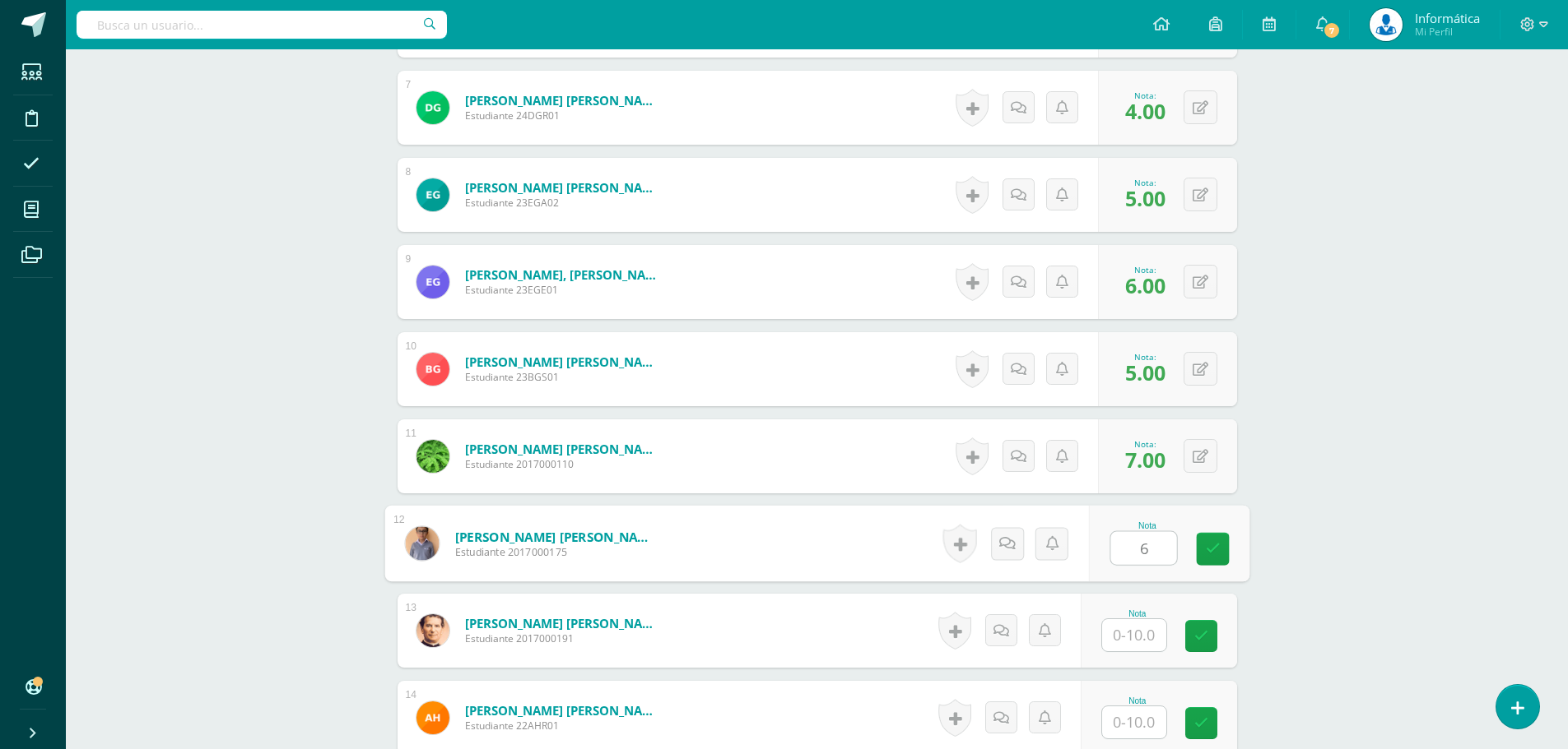
type input "6"
type input "5"
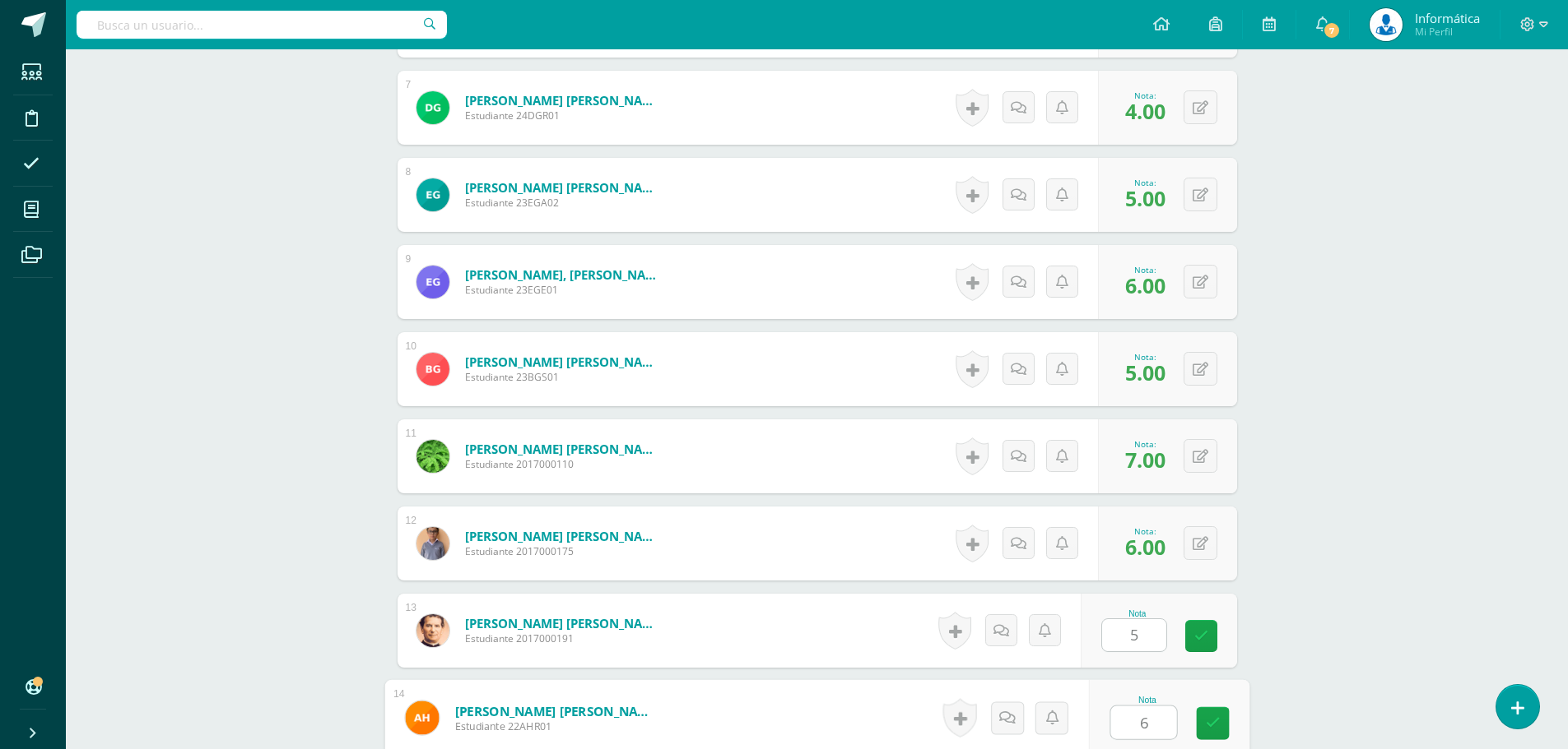
type input "6"
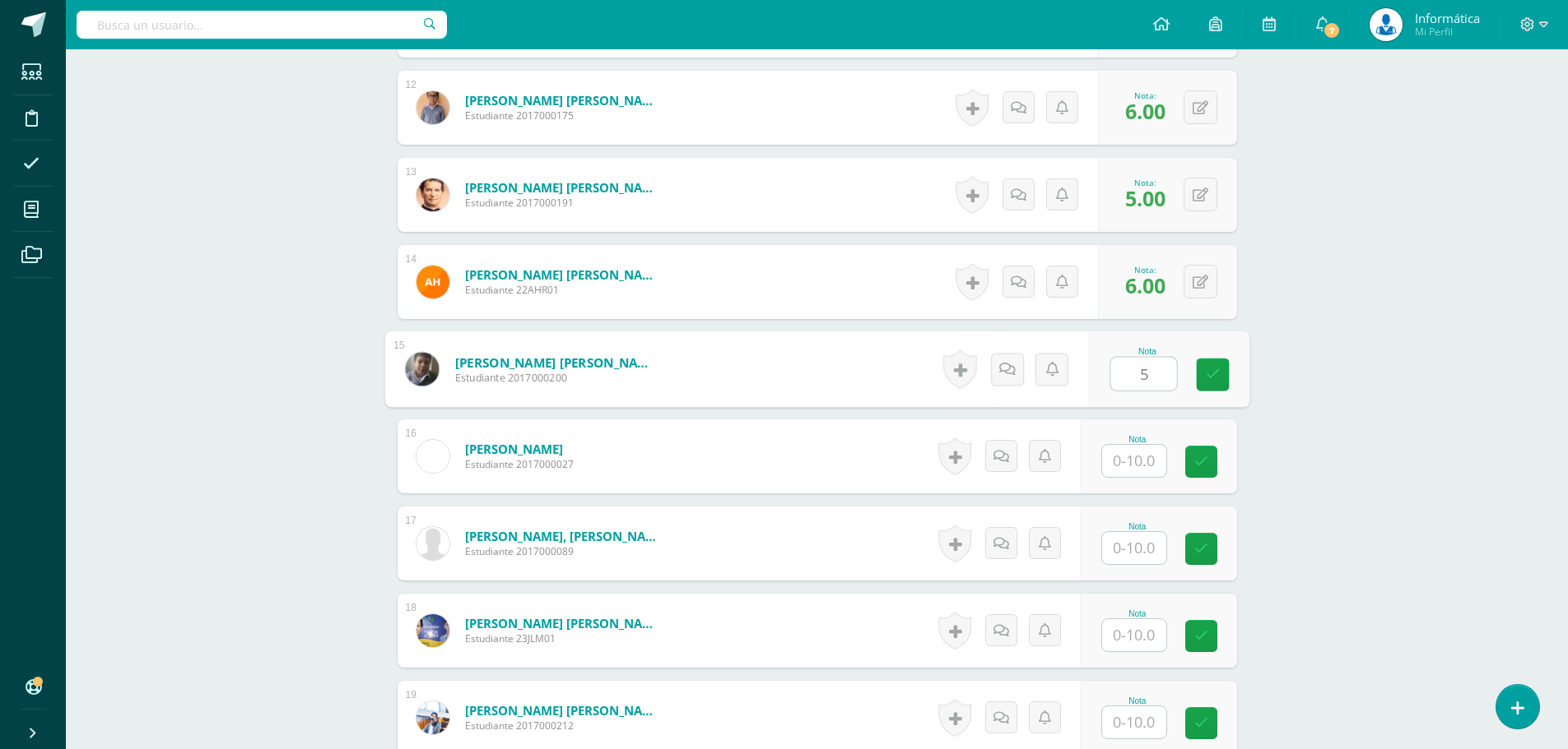
type input "5"
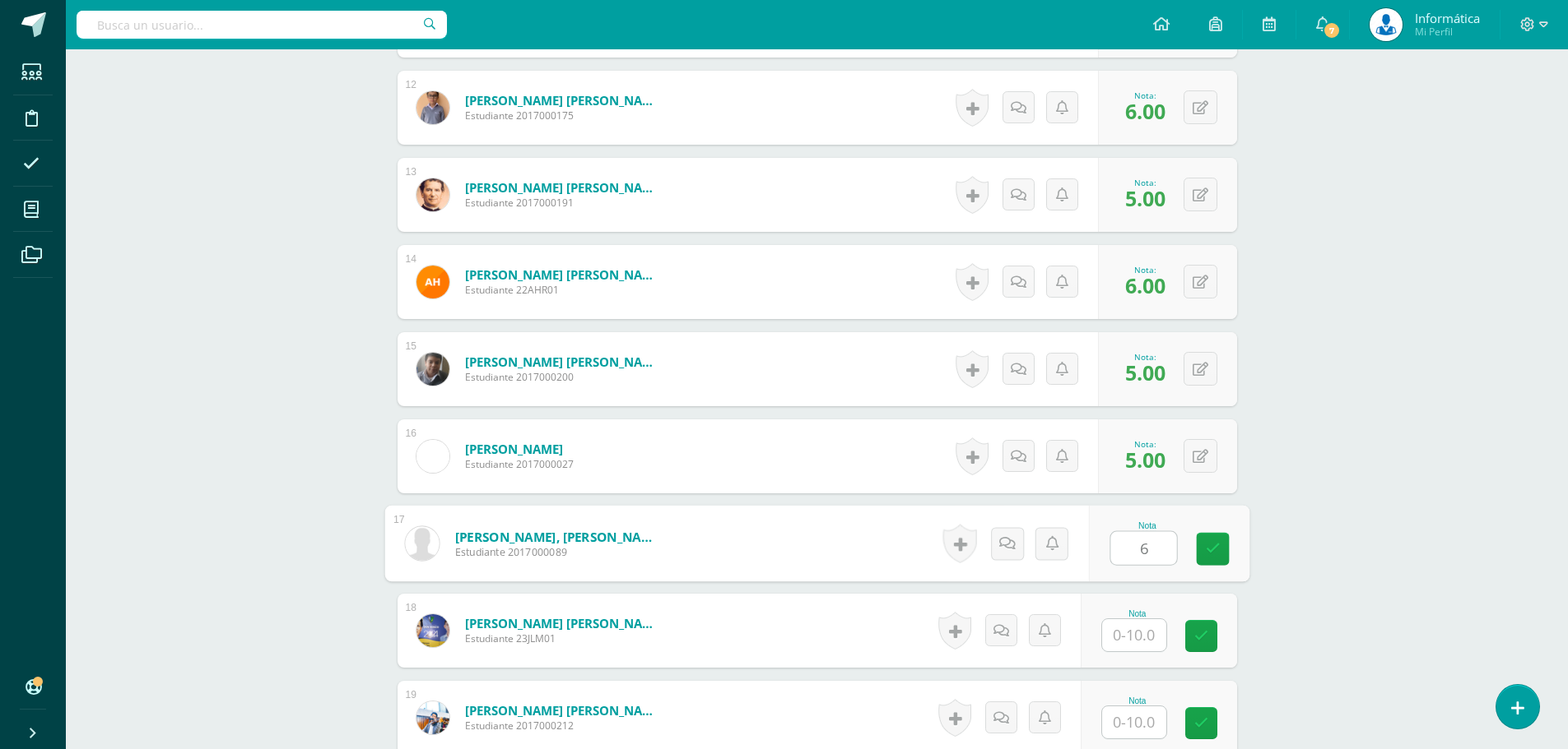
type input "6"
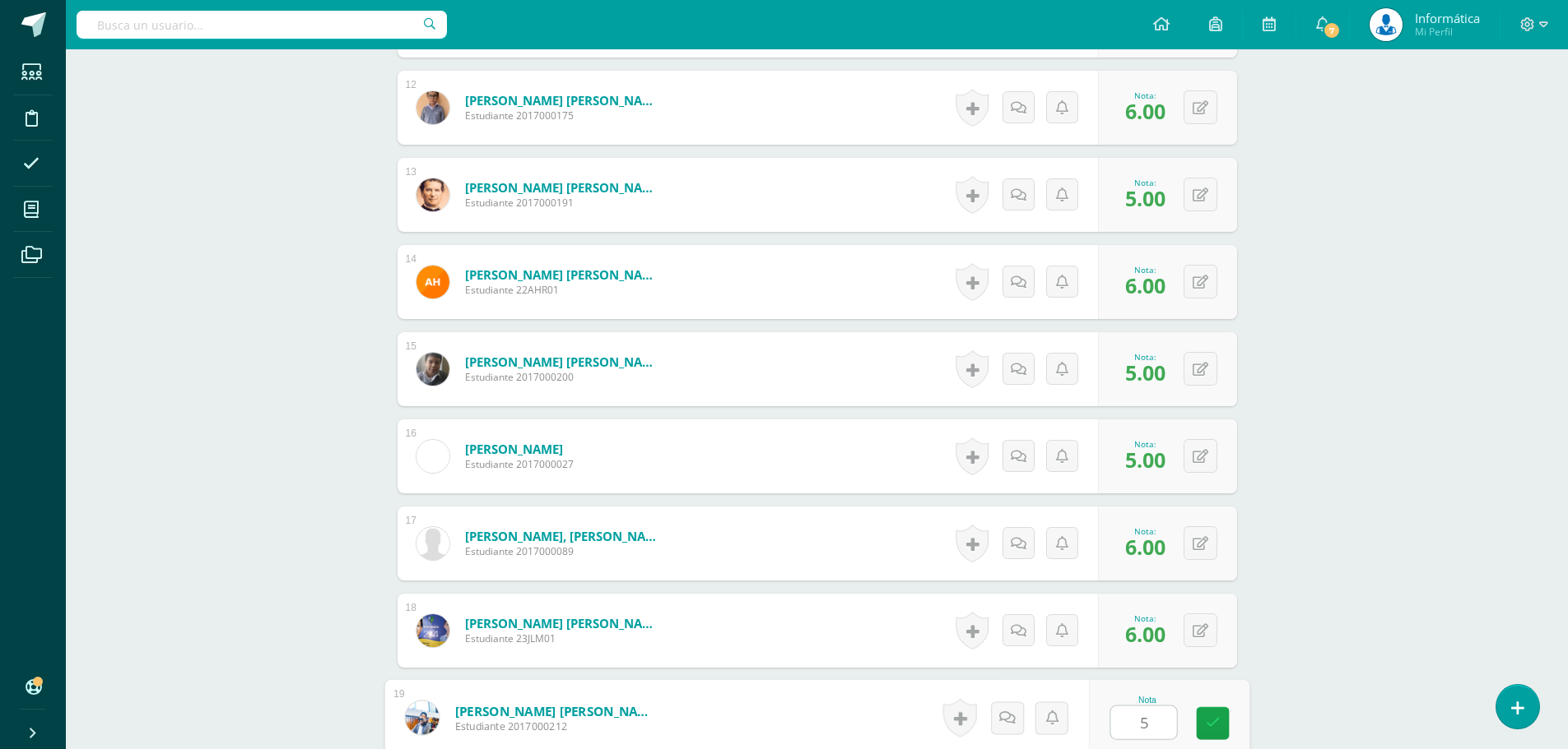
type input "5"
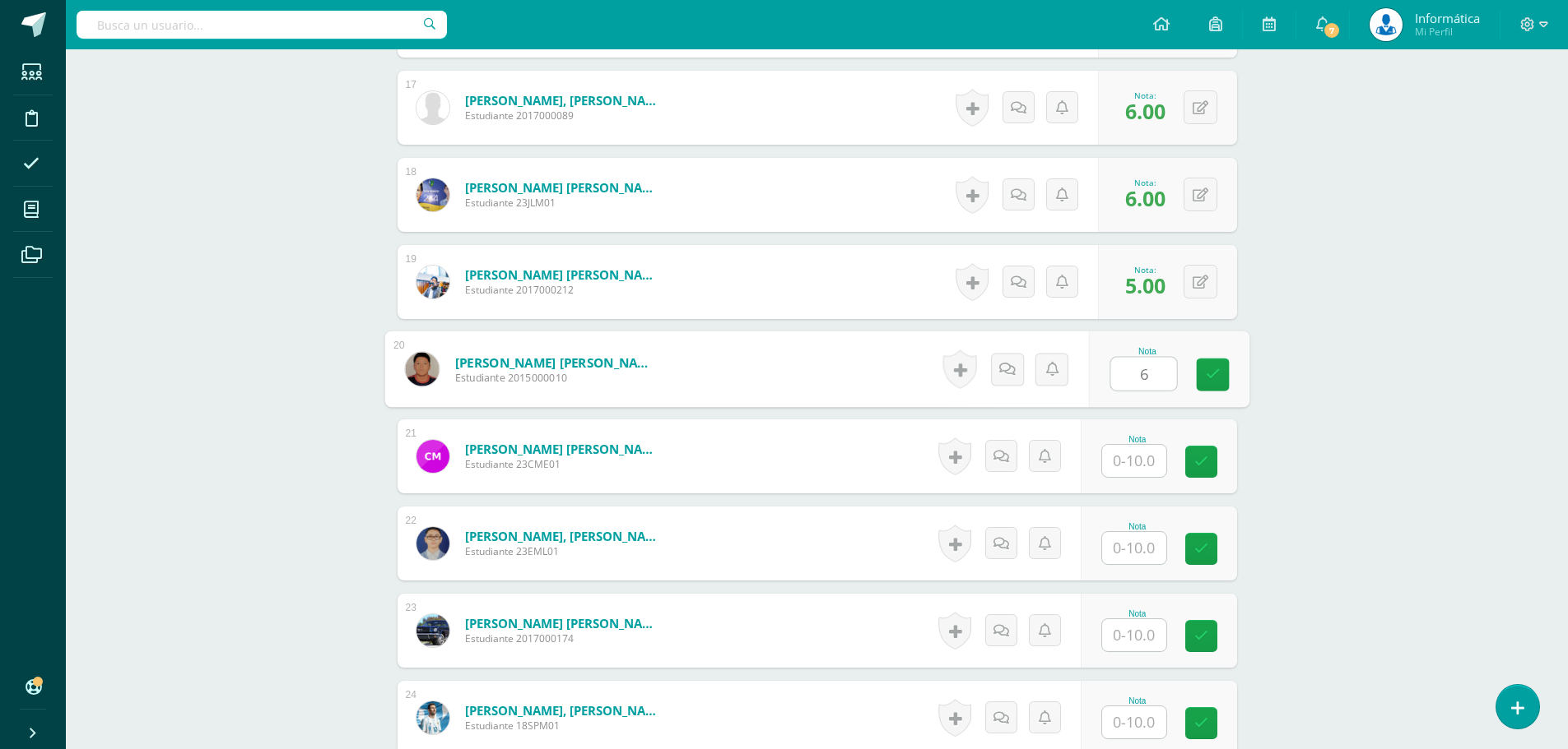
type input "6"
type input "5"
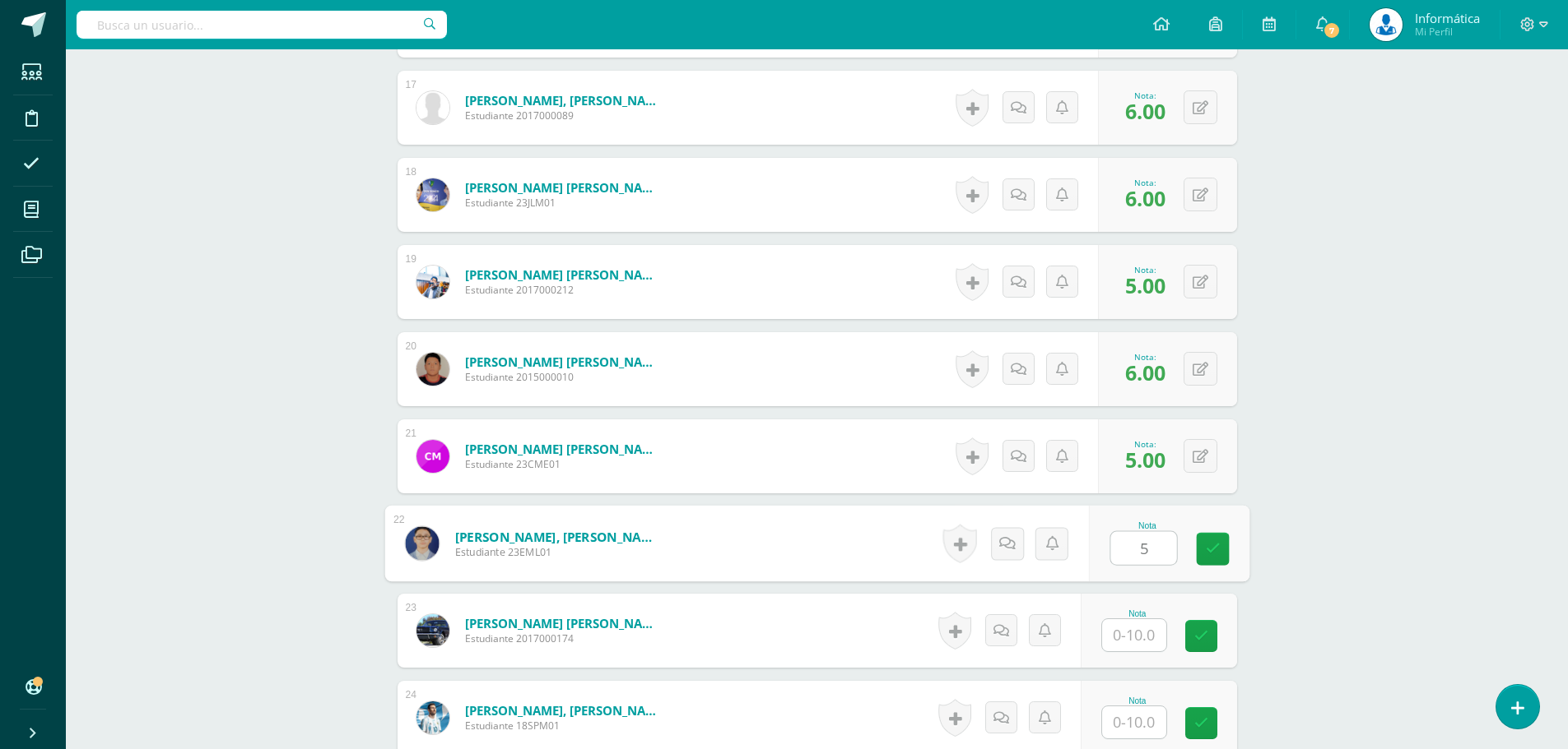
type input "5"
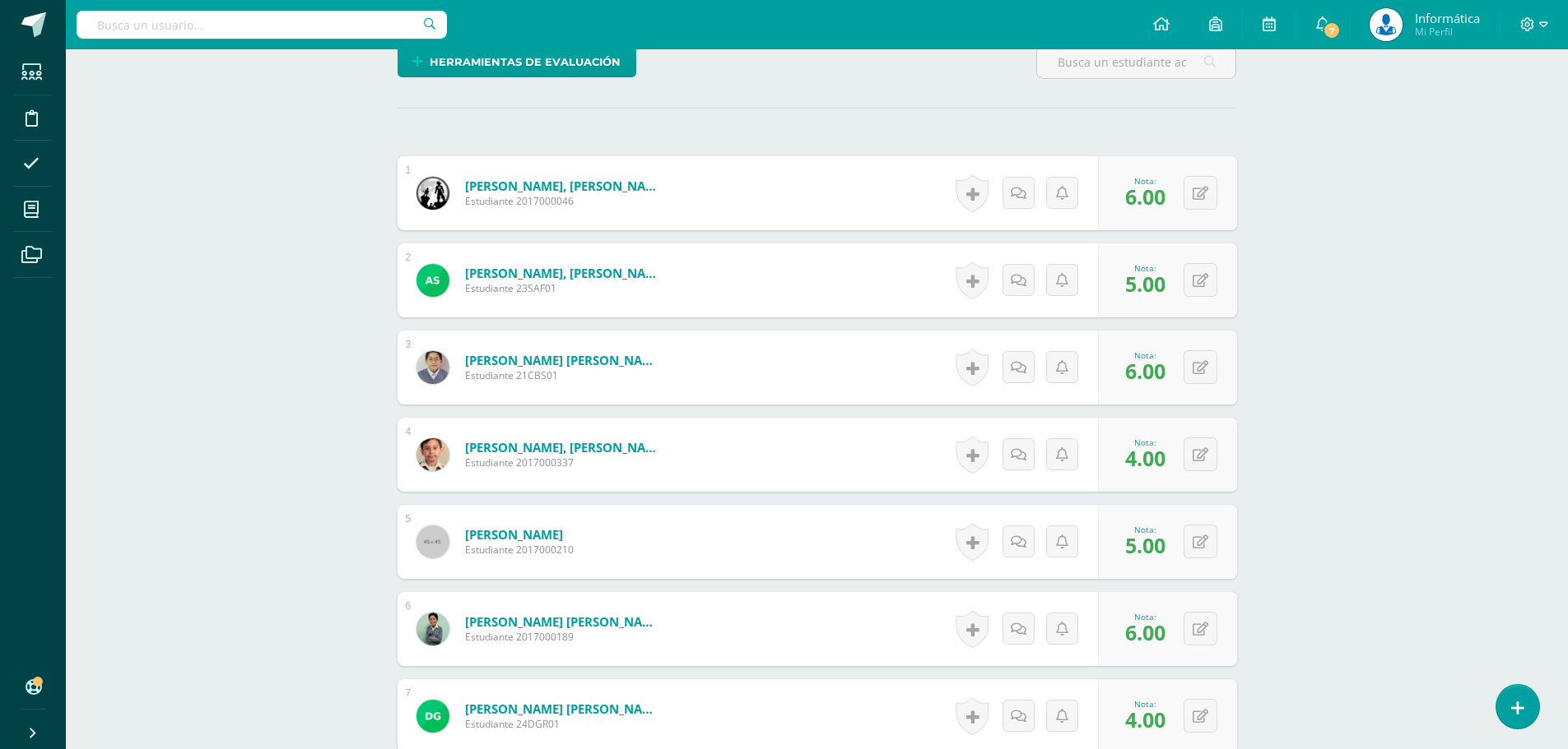
scroll to position [0, 0]
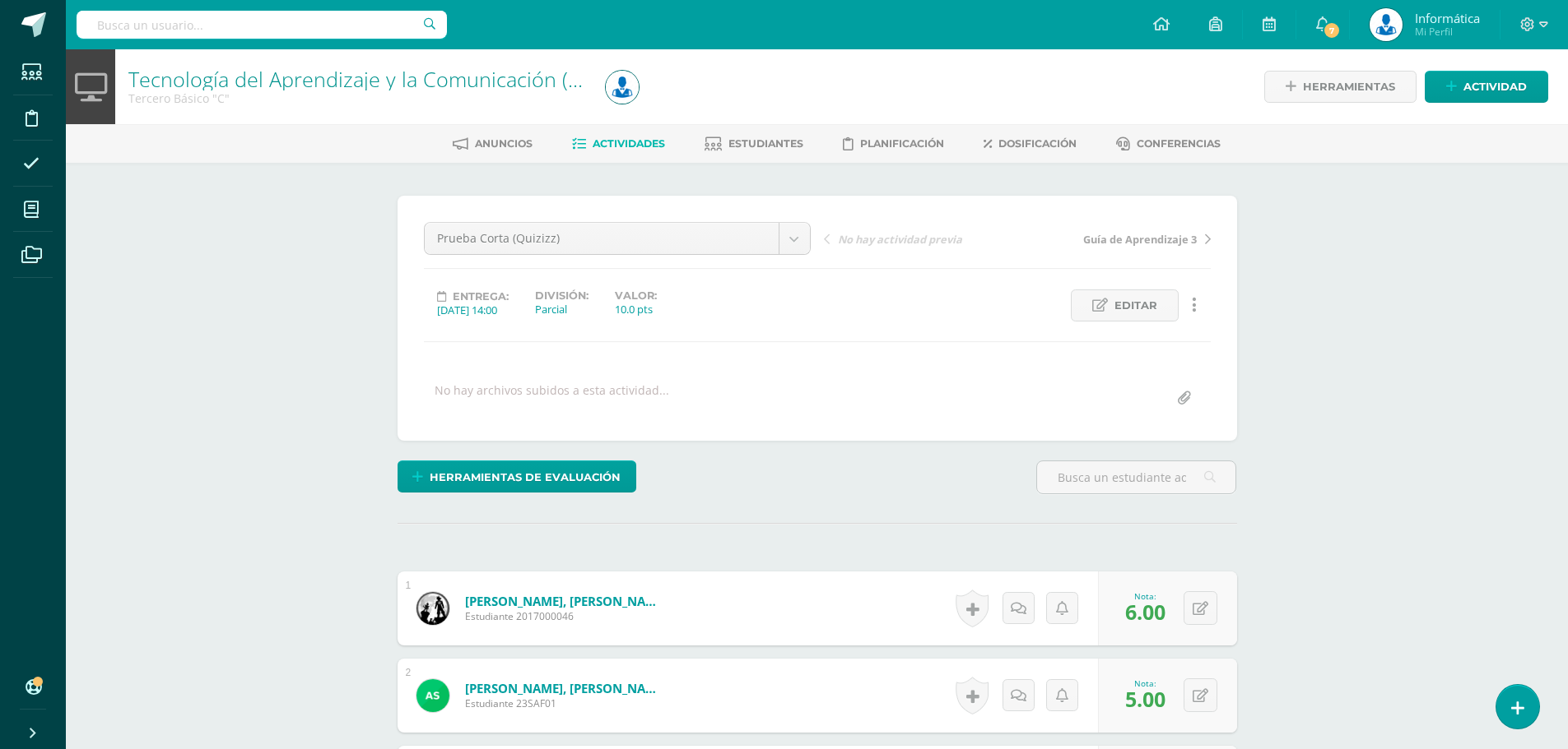
click at [631, 154] on link "Actividades" at bounding box center [619, 144] width 93 height 27
